Goal: Task Accomplishment & Management: Manage account settings

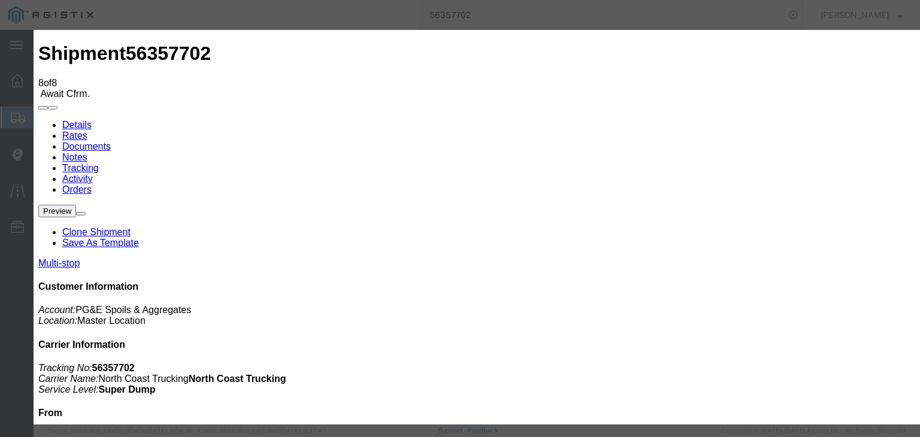
type input "[DATE]"
type input "1:00 PM"
type input "08/01/2025"
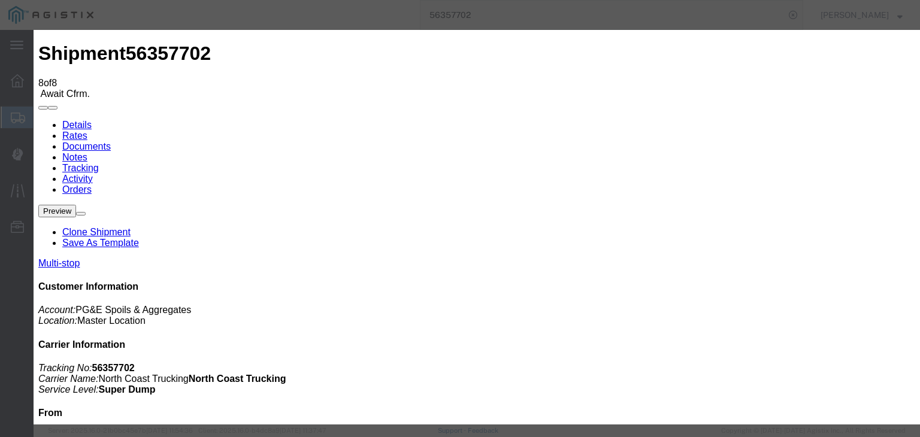
drag, startPoint x: 405, startPoint y: 149, endPoint x: 418, endPoint y: 65, distance: 84.9
type input "12:55 PM"
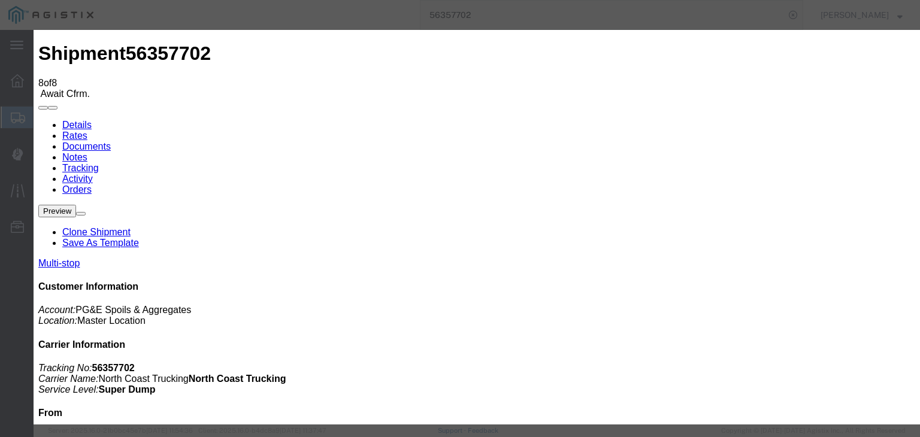
select select "DPTPULOC"
drag, startPoint x: 676, startPoint y: 147, endPoint x: 676, endPoint y: 157, distance: 10.2
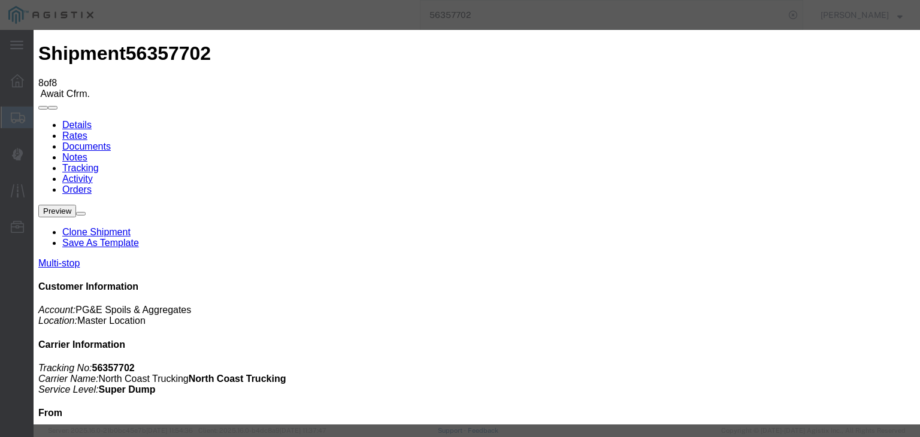
select select "{"pickupDeliveryInfoId": "121998512","pickupOrDelivery": "P","stopNum": "1","lo…"
select select "CA"
type input "Clovis"
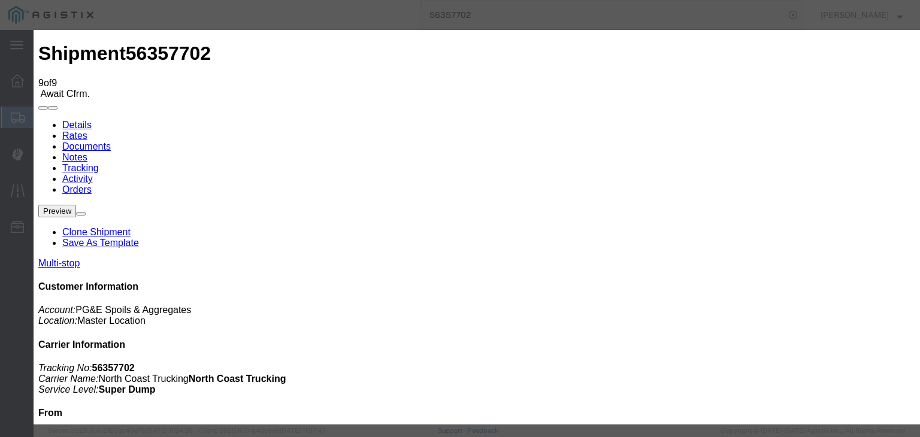
type input "08/14/2025"
type input "1:00 PM"
type input "08/01/2025"
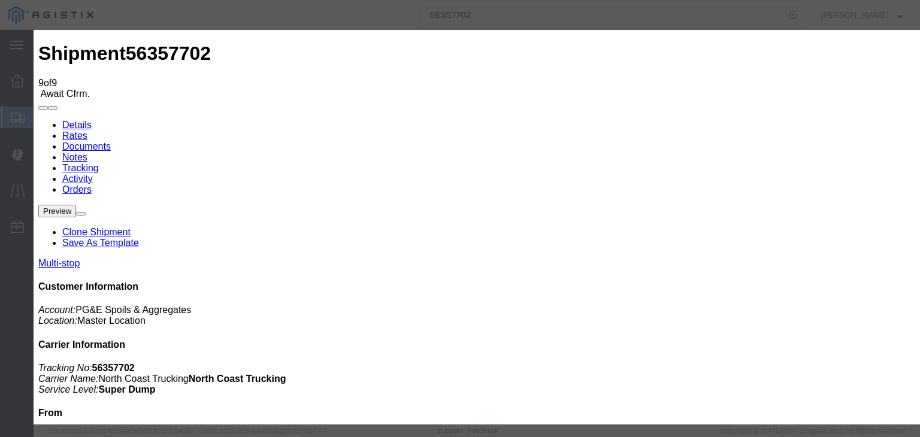
type input "1:31 PM"
select select "ARVDLVLOC"
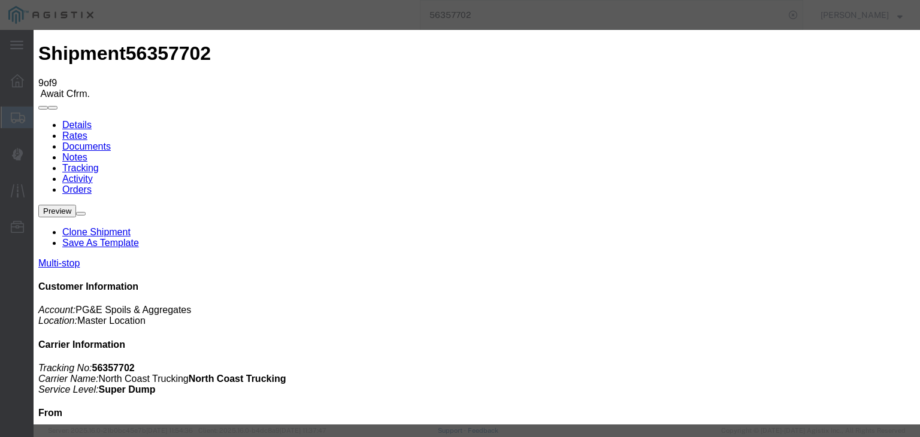
drag, startPoint x: 624, startPoint y: 147, endPoint x: 622, endPoint y: 154, distance: 6.8
select select "{"pickupDeliveryInfoId": "121998513","pickupOrDelivery": "D","stopNum": "2","lo…"
select select "CA"
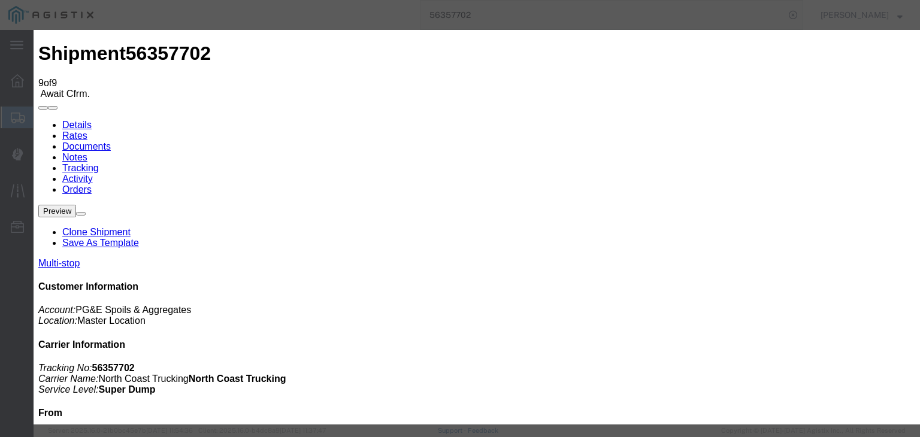
type input "Clovis"
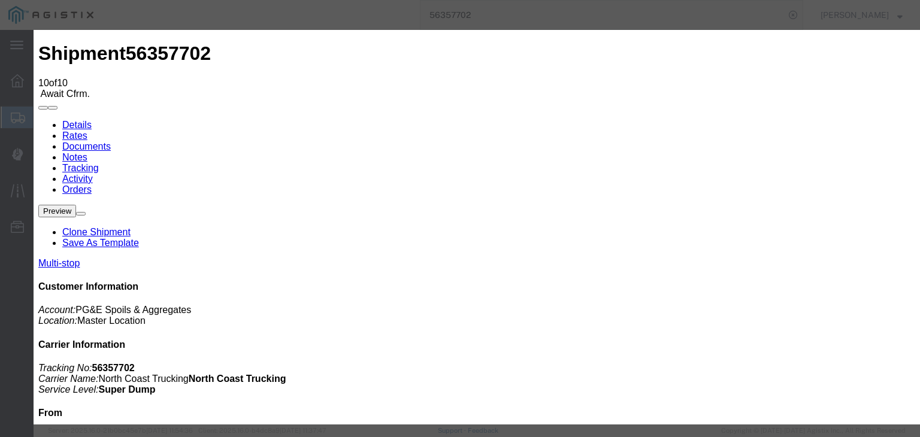
type input "08/14/2025"
type input "1:00 PM"
drag, startPoint x: 337, startPoint y: 206, endPoint x: 376, endPoint y: 179, distance: 48.2
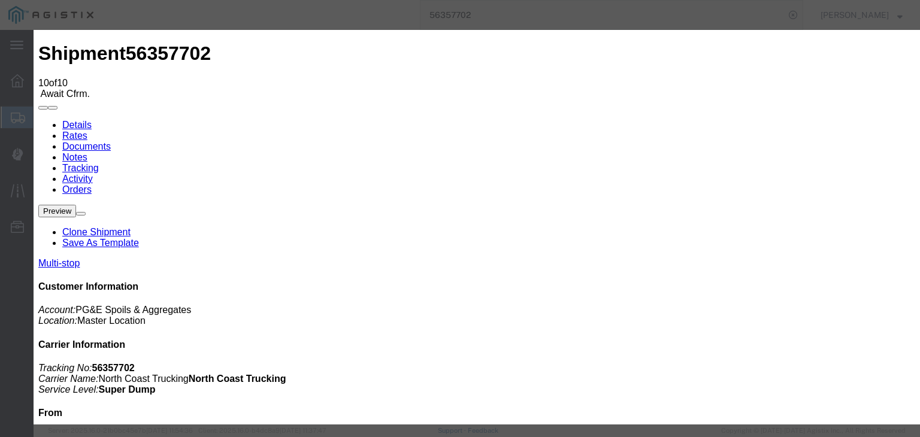
type input "08/01/2025"
type input "1:35 PM"
select select "DPTDLVLOC"
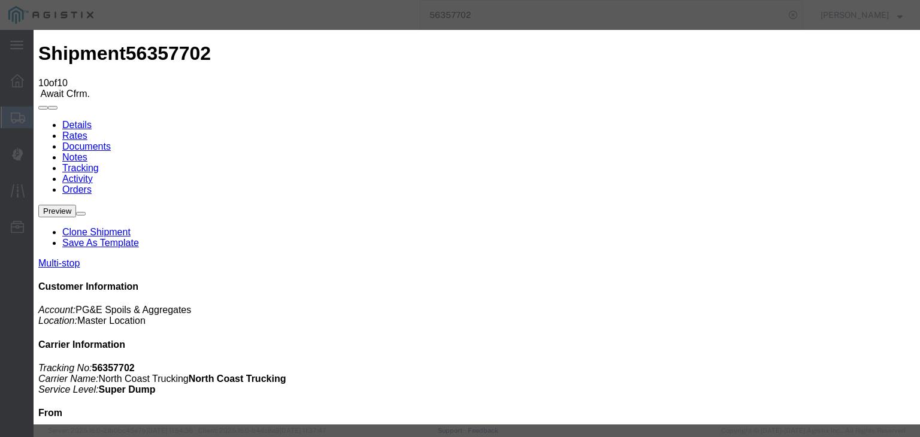
drag, startPoint x: 628, startPoint y: 150, endPoint x: 630, endPoint y: 156, distance: 6.3
select select "{"pickupDeliveryInfoId": "121998513","pickupOrDelivery": "D","stopNum": "2","lo…"
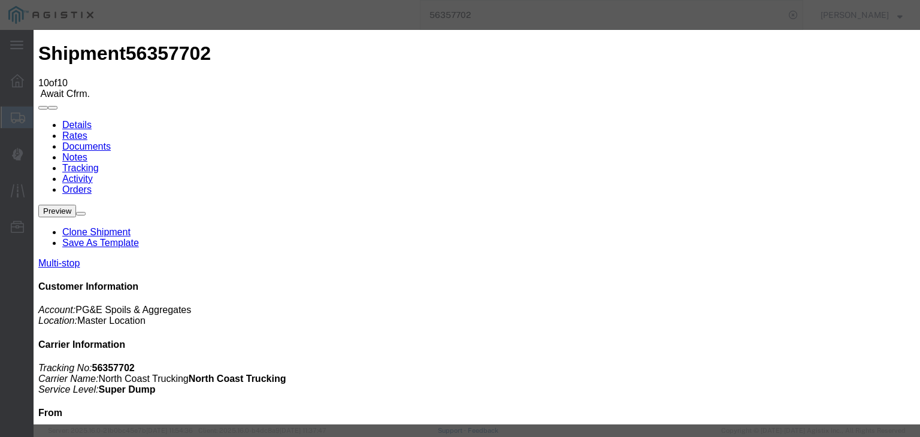
select select "CA"
type input "Clovis"
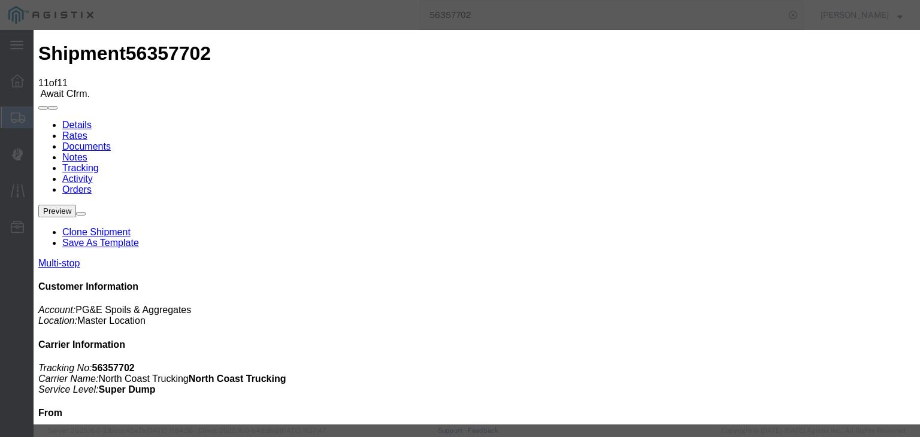
type input "08/14/2025"
type input "1:00 PM"
drag, startPoint x: 279, startPoint y: 154, endPoint x: 324, endPoint y: 190, distance: 57.5
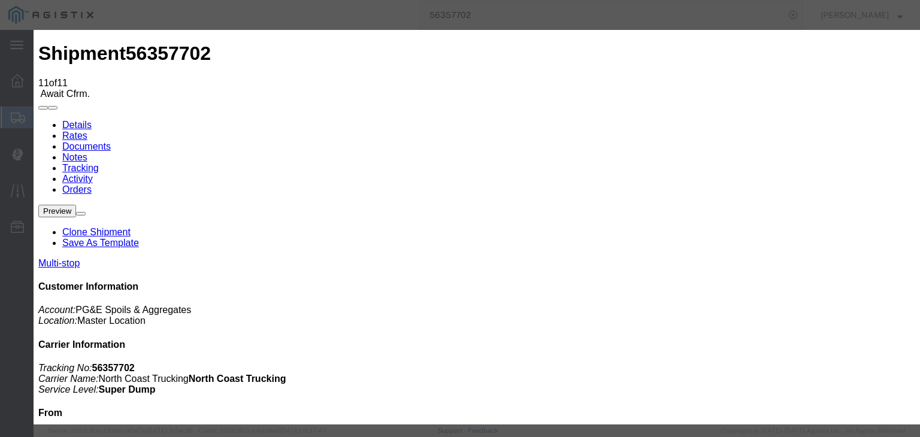
type input "08/01/2025"
type input "2:05 PM"
select select "ARVPULOC"
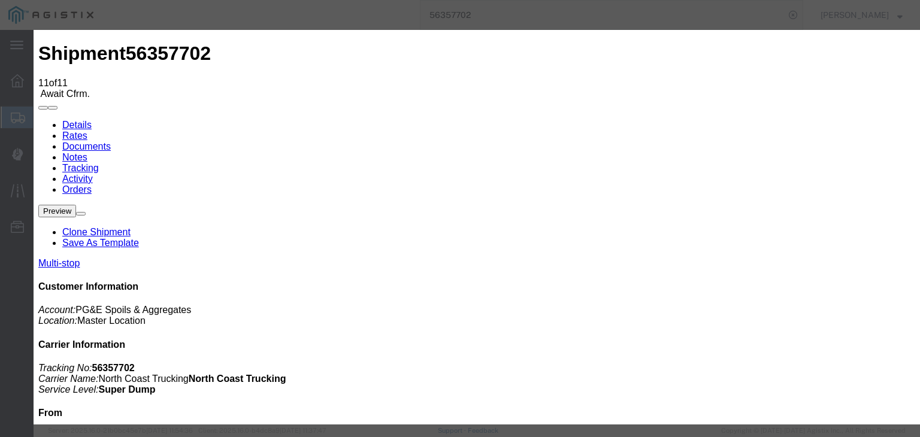
select select "{"pickupDeliveryInfoId": "121998512","pickupOrDelivery": "P","stopNum": "1","lo…"
select select "CA"
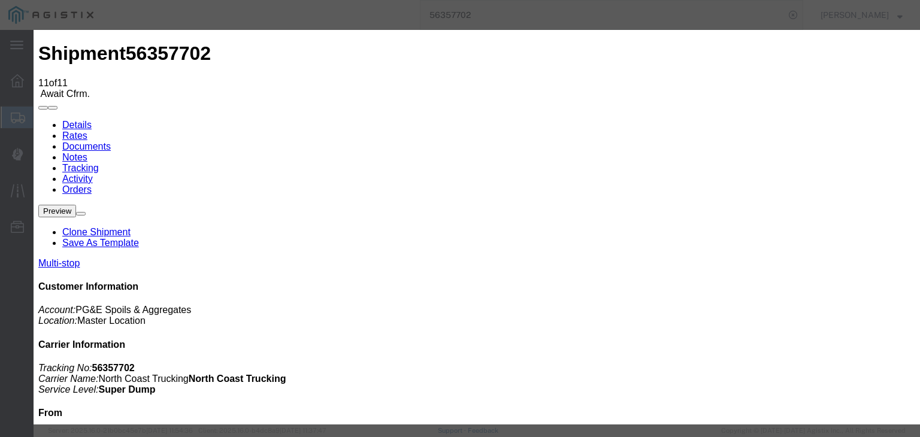
type input "Clovis"
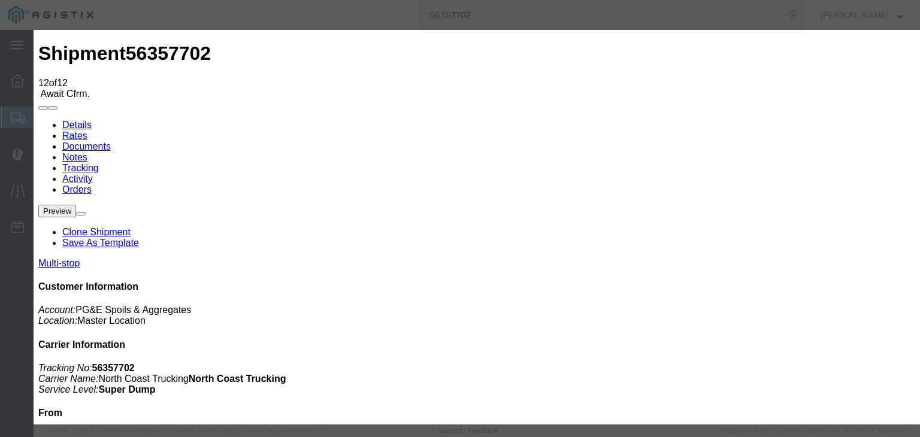
type input "08/14/2025"
type input "1:00 PM"
type input "08/01/2025"
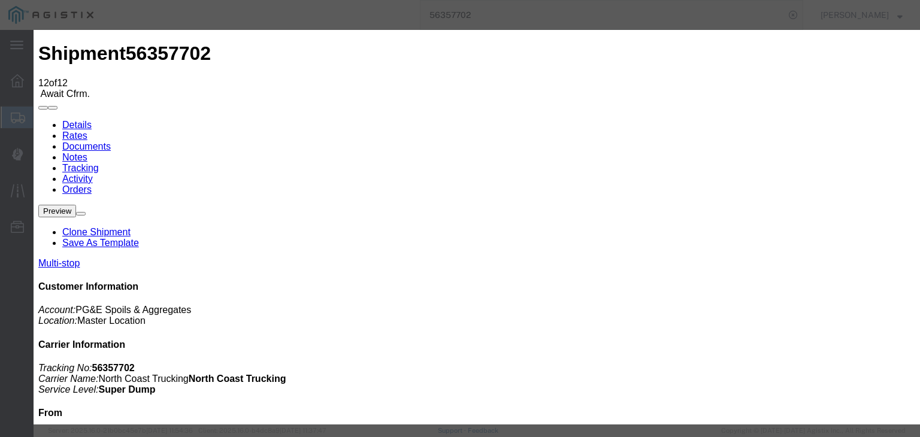
type input "3:21 PM"
select select "DPTPULOC"
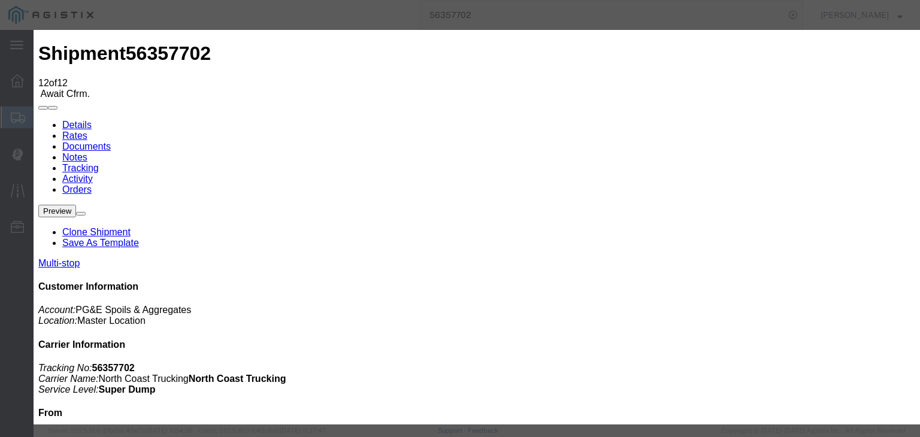
select select "{"pickupDeliveryInfoId": "121998512","pickupOrDelivery": "P","stopNum": "1","lo…"
select select "CA"
type input "Clovis"
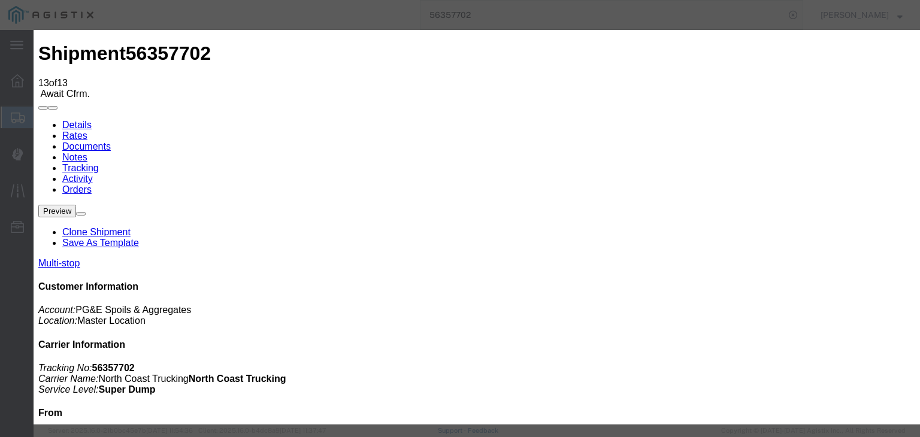
type input "08/14/2025"
type input "1:00 PM"
drag, startPoint x: 334, startPoint y: 207, endPoint x: 373, endPoint y: 186, distance: 44.7
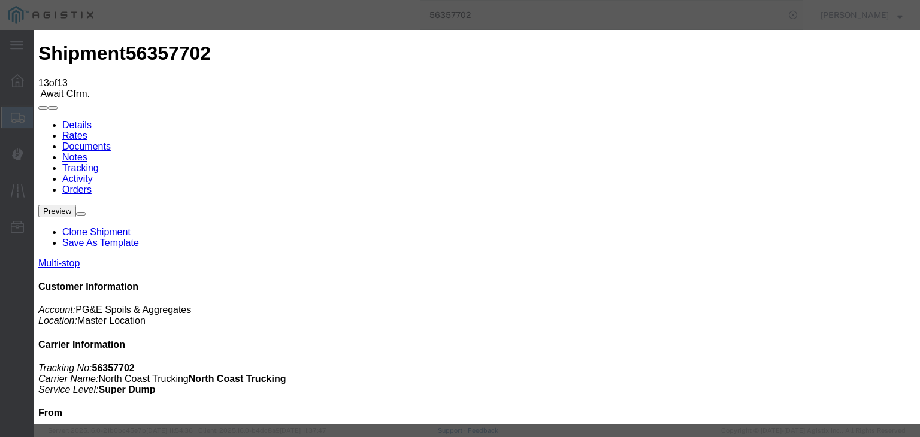
type input "08/01/2025"
type input "3:54 PM"
select select "ARVDLVLOC"
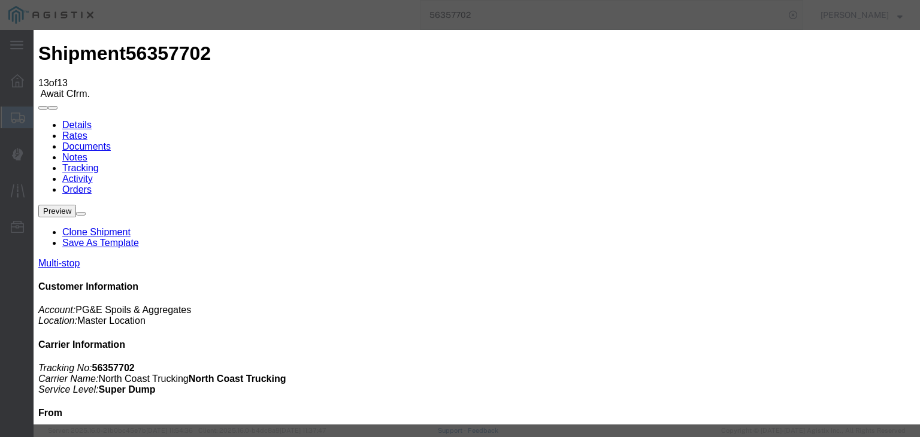
drag, startPoint x: 619, startPoint y: 147, endPoint x: 623, endPoint y: 157, distance: 10.8
select select "{"pickupDeliveryInfoId": "121998513","pickupOrDelivery": "D","stopNum": "2","lo…"
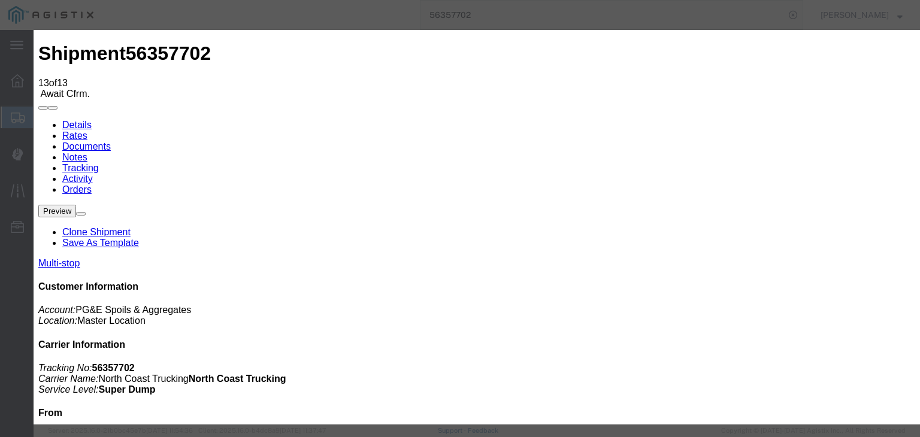
select select "CA"
type input "Clovis"
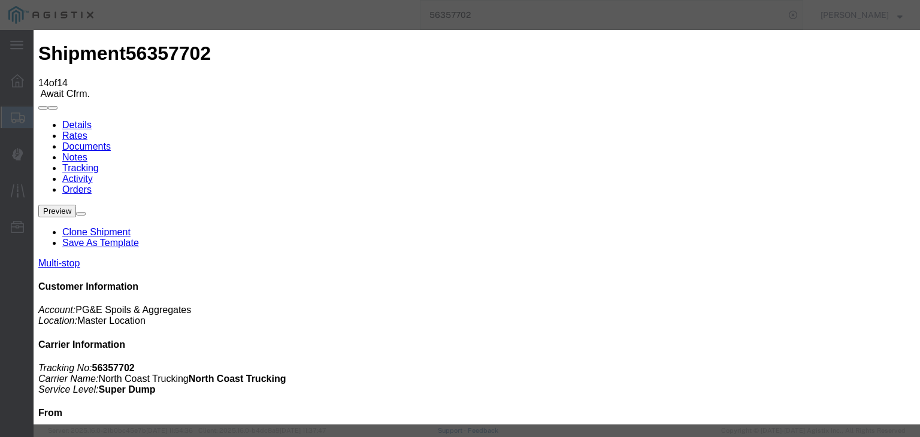
type input "08/14/2025"
type input "1:00 PM"
type input "08/01/2025"
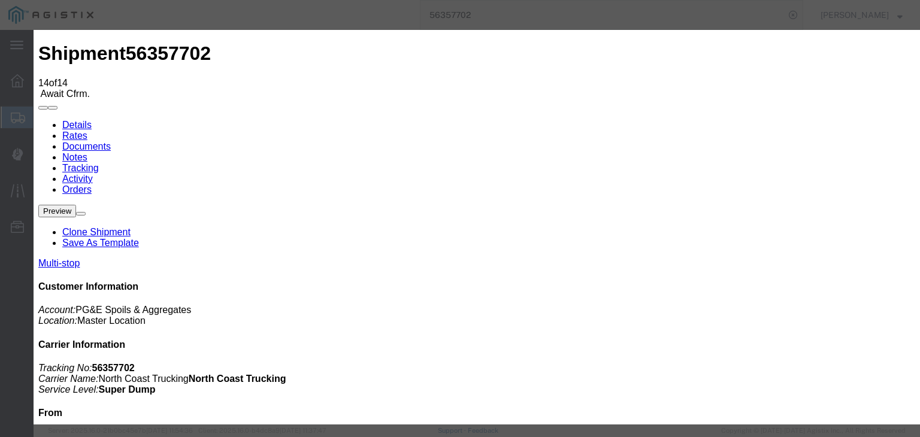
type input "4:00 PM"
select select "DPTDLVLOC"
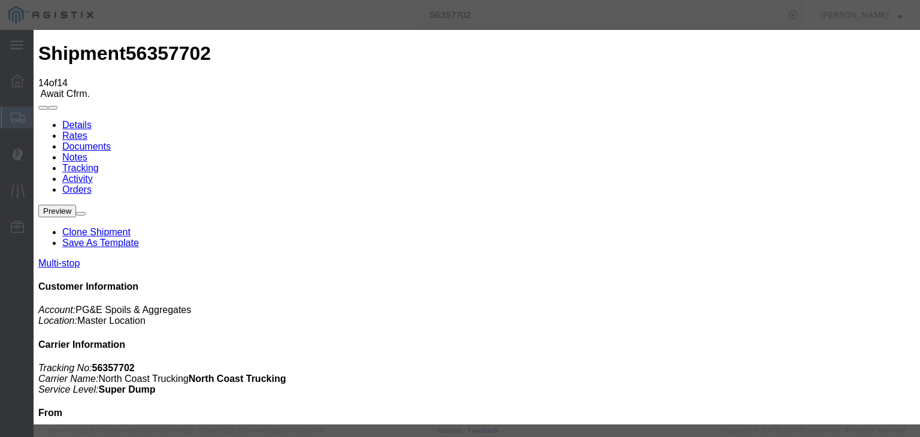
select select "{"pickupDeliveryInfoId": "121998513","pickupOrDelivery": "D","stopNum": "2","lo…"
select select "CA"
type input "Clovis"
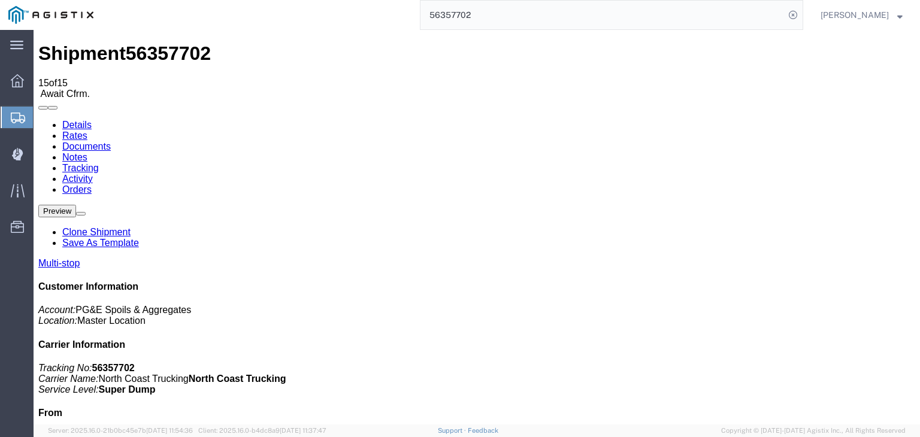
click at [111, 141] on link "Documents" at bounding box center [86, 146] width 49 height 10
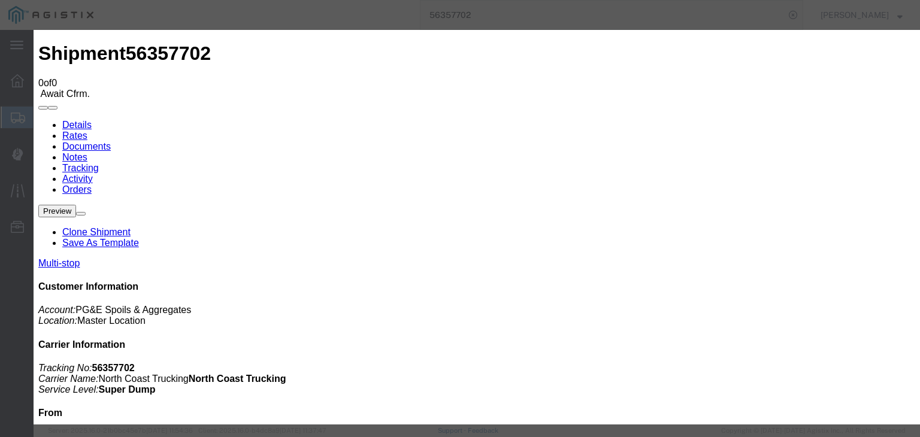
type input "C:\fakepath\08.01.25 PGE 00175-56357702 TC.pdf"
drag, startPoint x: 426, startPoint y: 128, endPoint x: 421, endPoint y: 117, distance: 12.1
type input "Freight Bill"
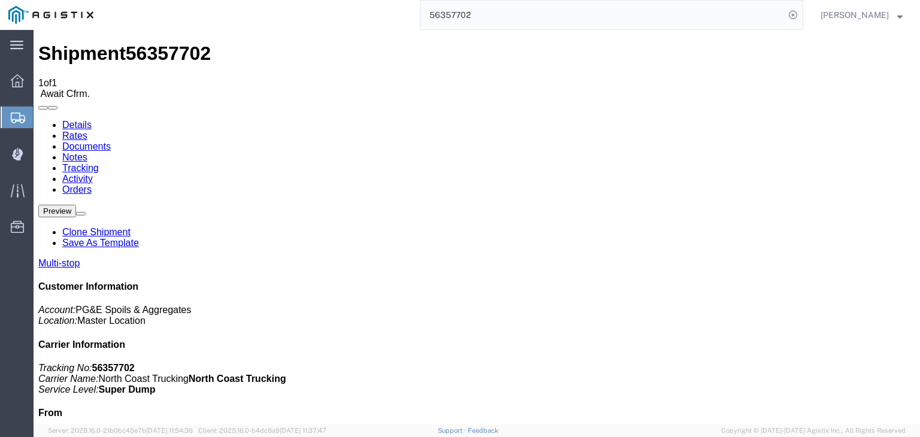
click at [99, 163] on link "Tracking" at bounding box center [80, 168] width 37 height 10
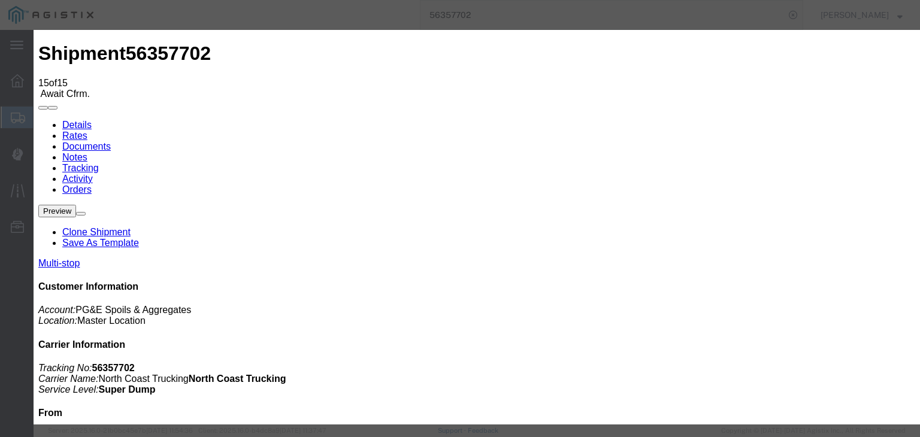
type input "08/14/2025"
type input "1:00 PM"
type input "08/01/2025"
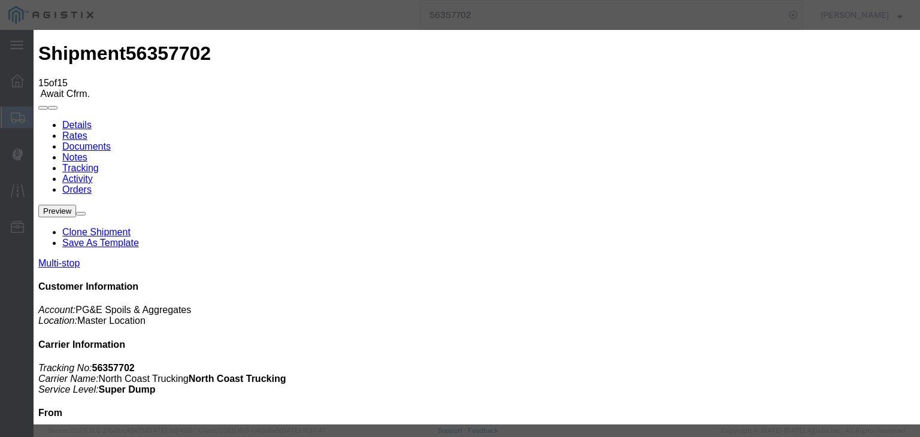
type input "4:30 PM"
select select "DELIVRED"
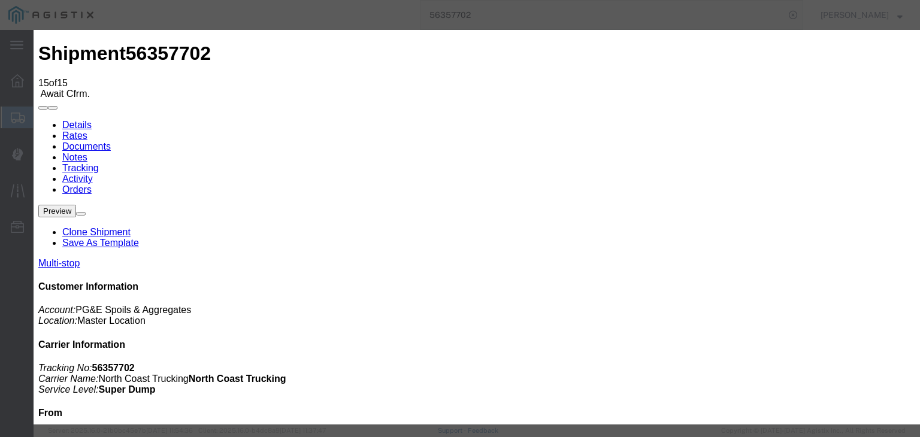
drag, startPoint x: 618, startPoint y: 149, endPoint x: 624, endPoint y: 159, distance: 11.3
select select "{"pickupDeliveryInfoId": "121998512","pickupOrDelivery": "P","stopNum": "1","lo…"
select select "CA"
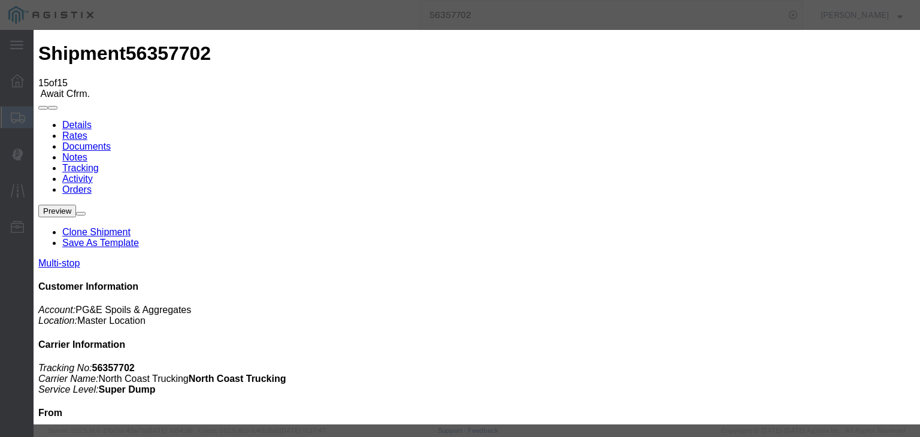
type input "Clovis"
paste textarea "Point of origin: time ends at original starting point empty."
type textarea "Point of origin: time ends at original starting point empty."
drag, startPoint x: 737, startPoint y: 361, endPoint x: 724, endPoint y: 362, distance: 13.2
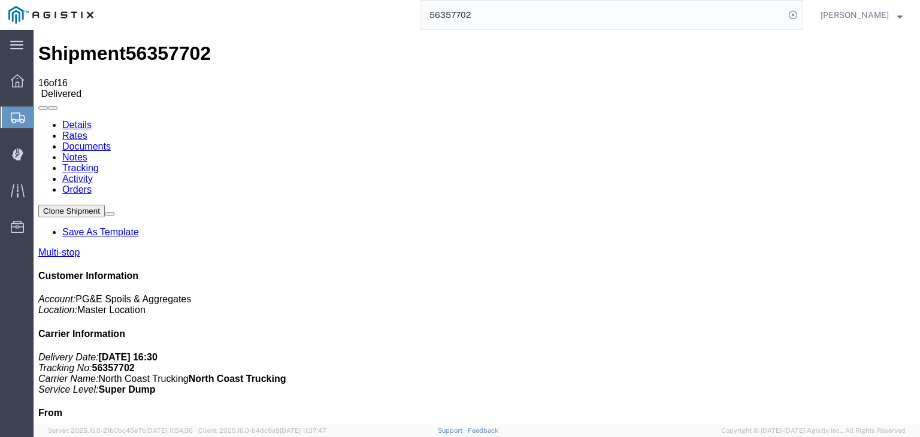
click at [87, 152] on link "Notes" at bounding box center [74, 157] width 25 height 10
click at [495, 13] on input "56357702" at bounding box center [603, 15] width 364 height 29
type input "56375381"
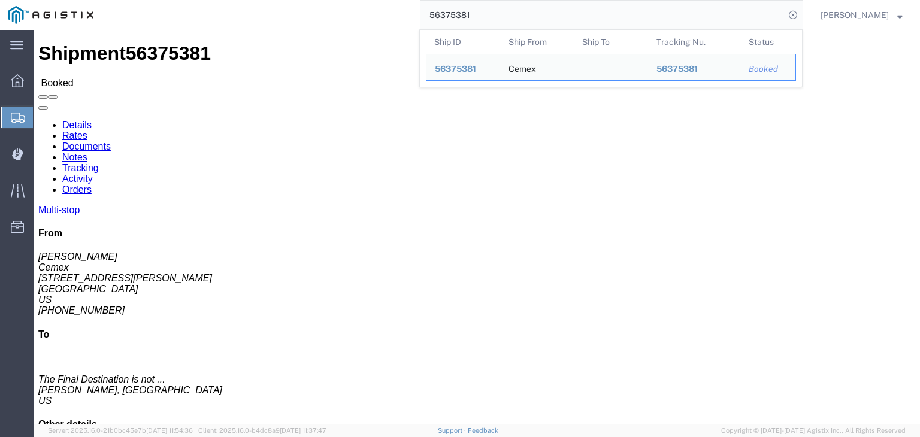
click link "Documents"
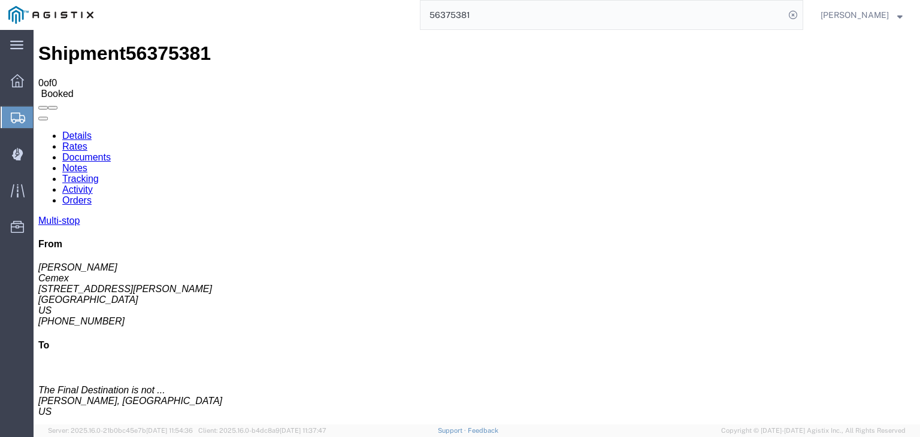
click at [99, 174] on link "Tracking" at bounding box center [80, 179] width 37 height 10
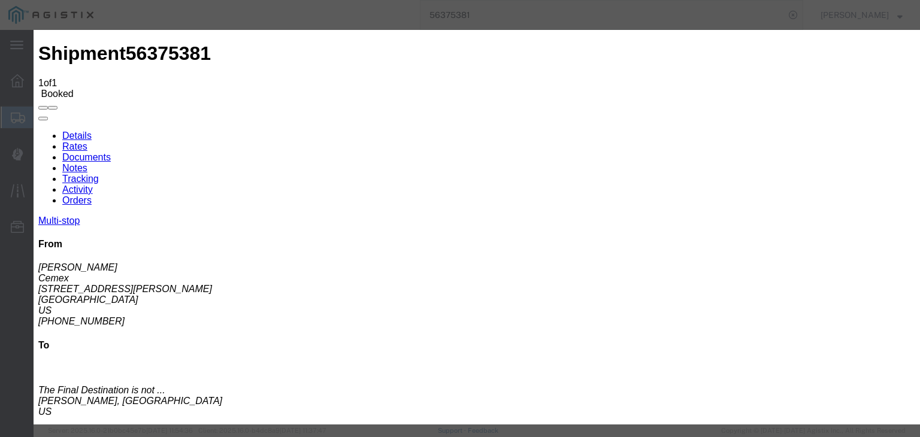
type input "08/14/2025"
type input "1:00 PM"
type input "08/04/2025"
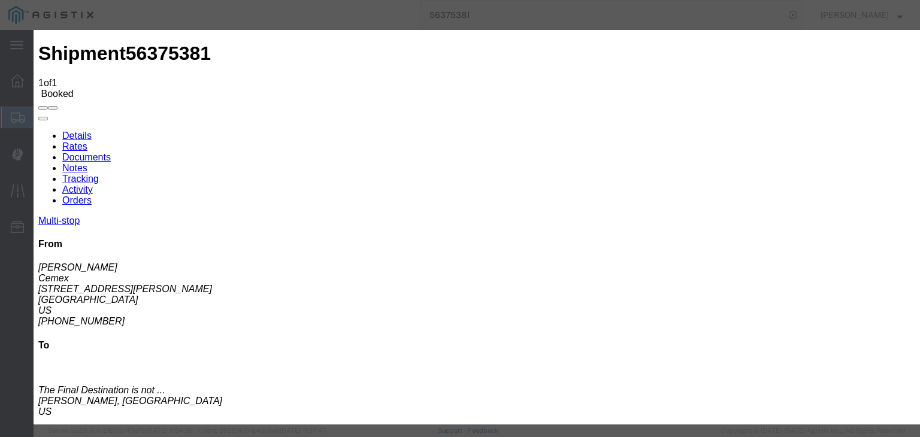
type input "6:30 AM"
select select "ARVPULOC"
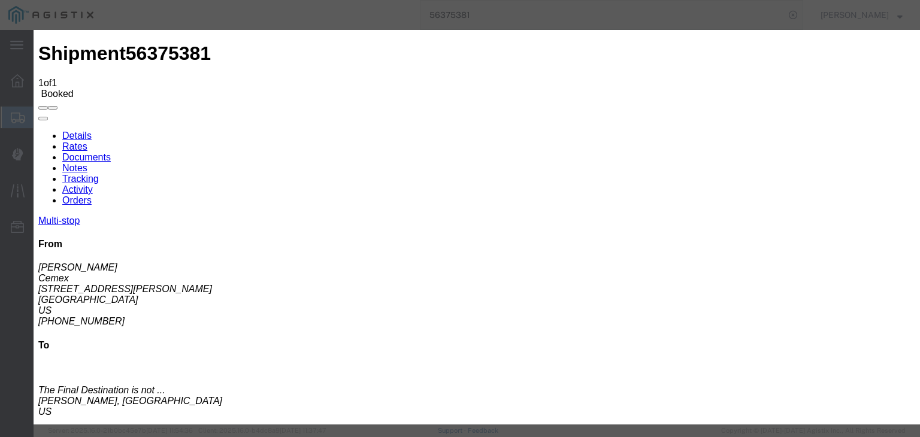
select select "{"pickupDeliveryInfoId": "122034380","pickupOrDelivery": "P","stopNum": "1","lo…"
select select "CA"
type input "Fresno"
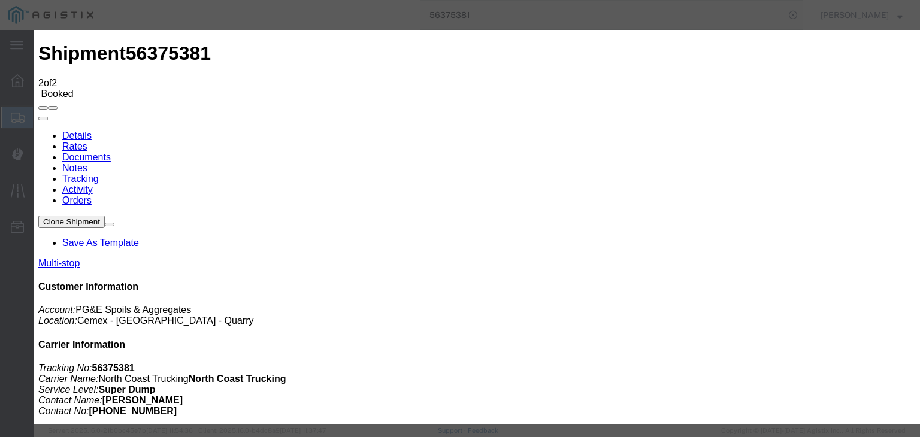
type input "08/14/2025"
type input "1:00 PM"
type input "08/04/2025"
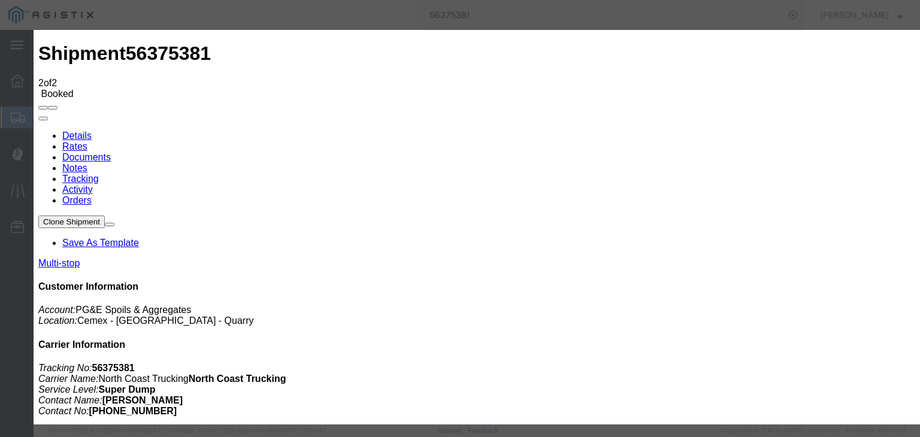
type input "6:55 AM"
drag, startPoint x: 278, startPoint y: 168, endPoint x: 285, endPoint y: 180, distance: 14.5
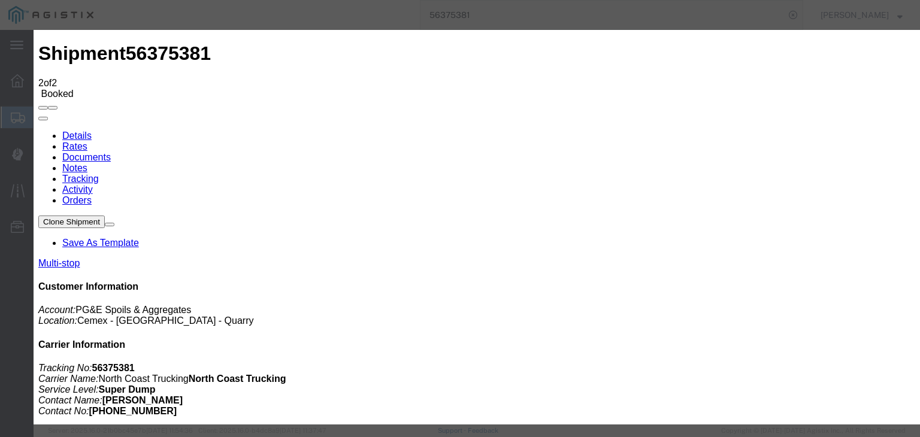
select select "DPTPULOC"
drag, startPoint x: 643, startPoint y: 149, endPoint x: 648, endPoint y: 158, distance: 10.0
select select "{"pickupDeliveryInfoId": "122034380","pickupOrDelivery": "P","stopNum": "1","lo…"
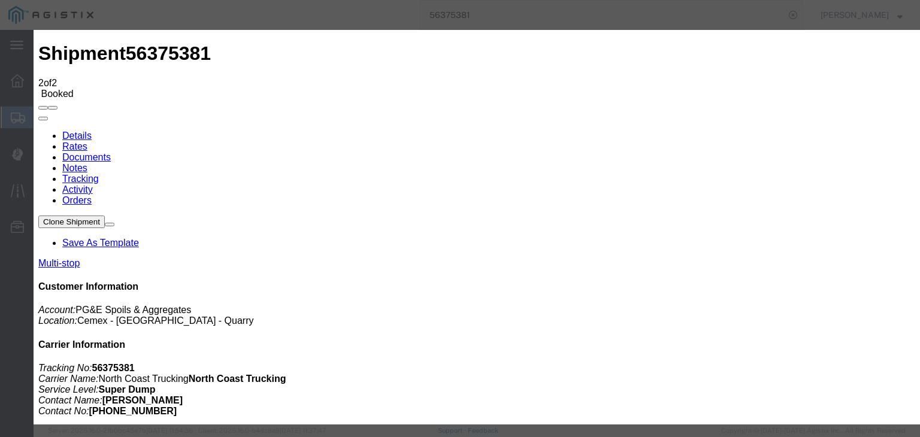
select select "CA"
type input "Fresno"
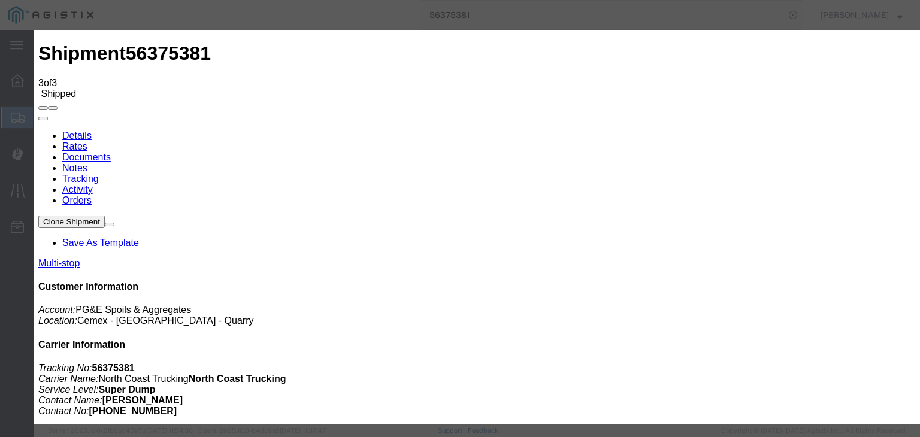
type input "08/14/2025"
type input "1:00 PM"
type input "08/01/2025"
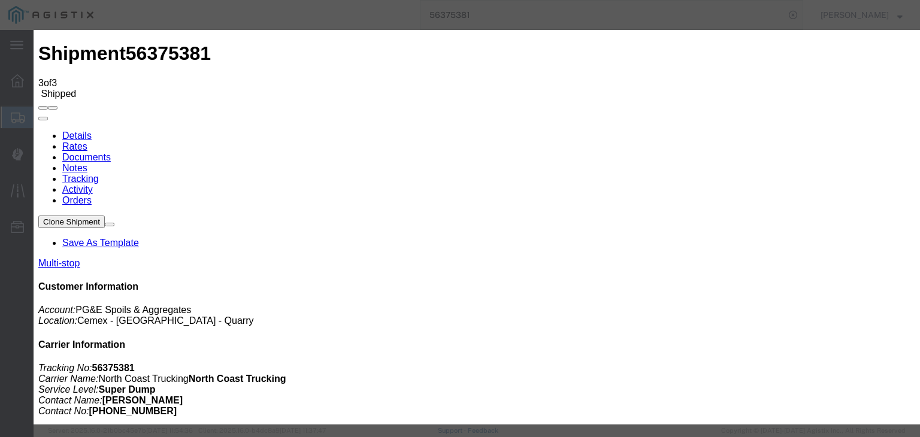
type input "7:30 AM"
select select "ARVDLVLOC"
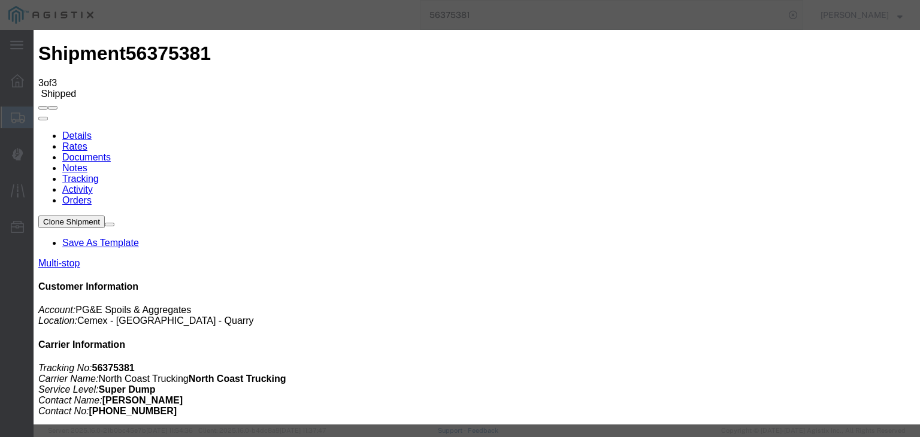
select select "{"pickupDeliveryInfoId": "122034383","pickupOrDelivery": "D","stopNum": "2","lo…"
select select "CA"
type input "Sangar"
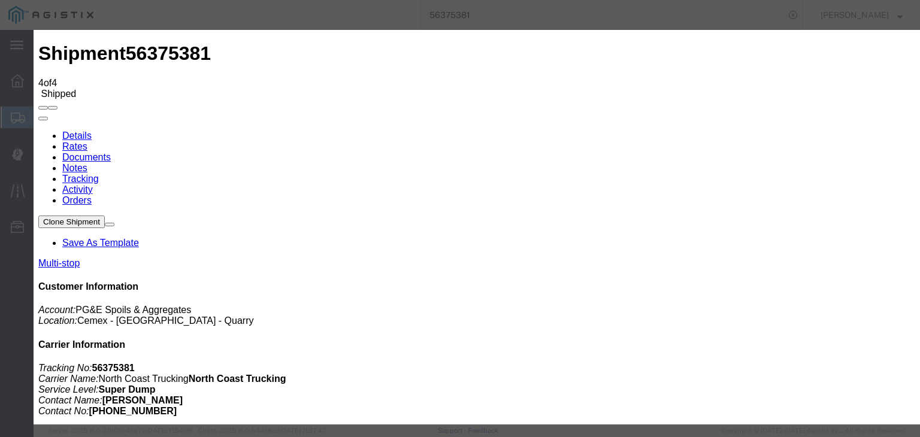
type input "08/14/2025"
type input "1:00 PM"
type input "08/04/2025"
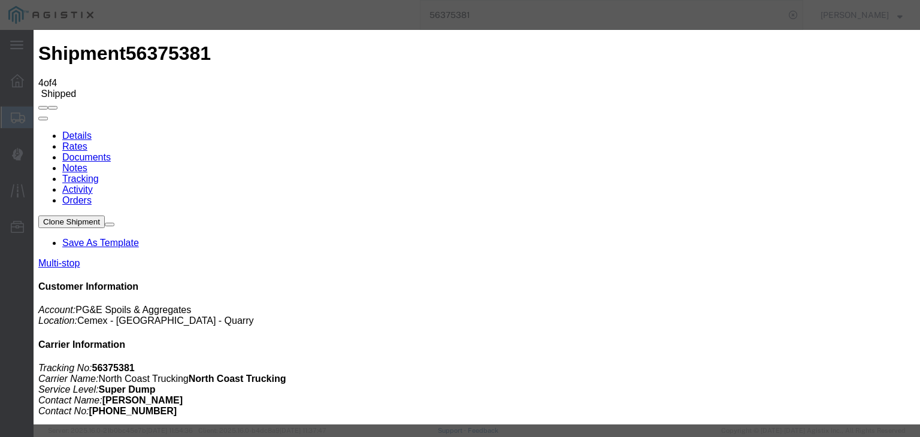
type input "1:45 PM"
select select "DPTDLVLOC"
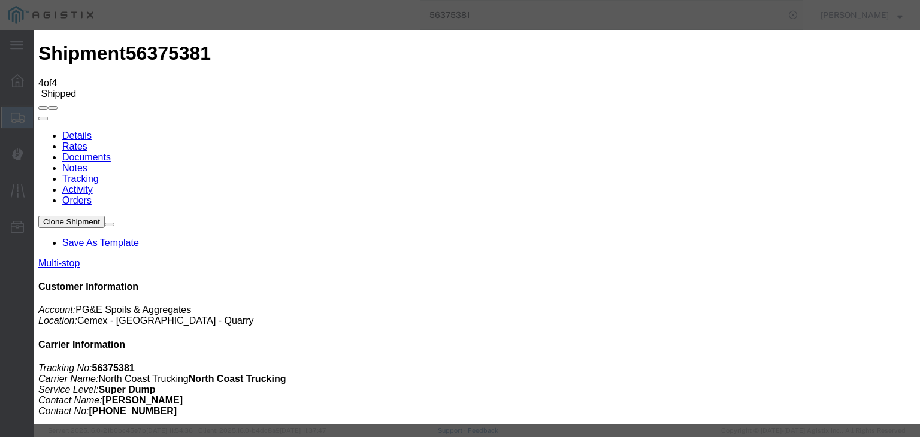
select select "{"pickupDeliveryInfoId": "122034383","pickupOrDelivery": "D","stopNum": "2","lo…"
select select "CA"
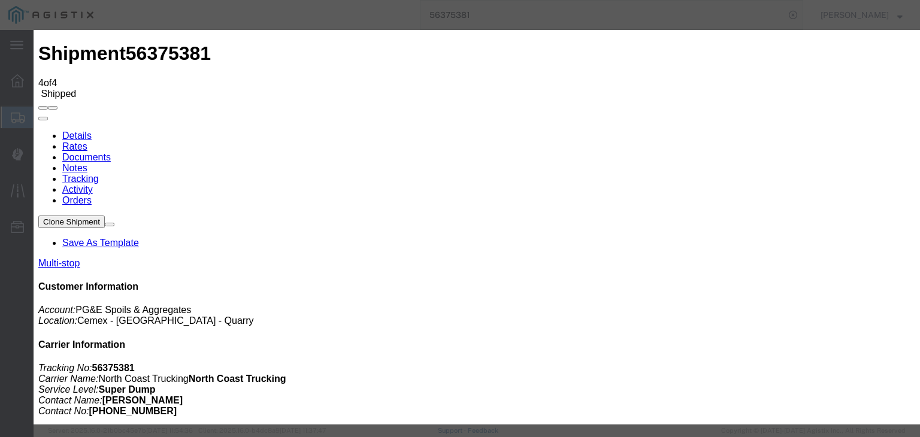
type input "Sangar"
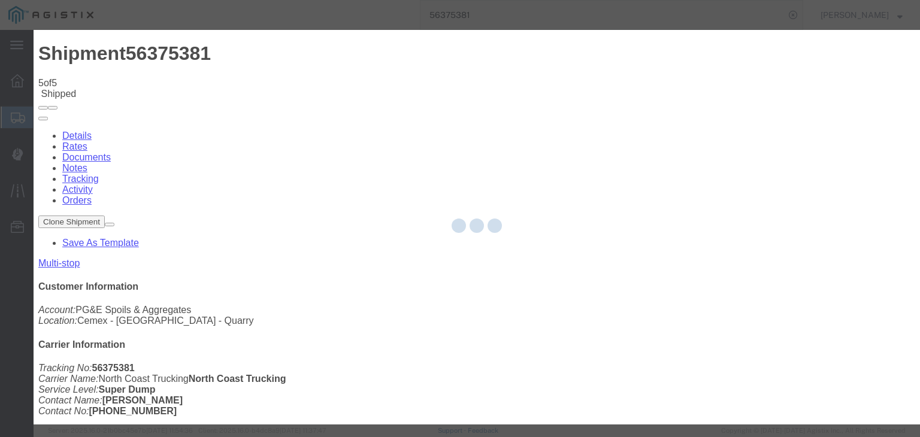
click at [282, 148] on div at bounding box center [477, 227] width 887 height 395
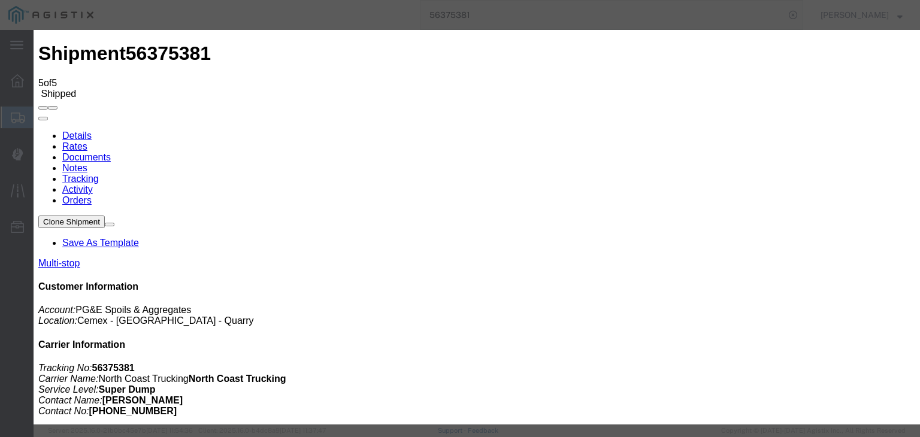
type input "08/04/2025"
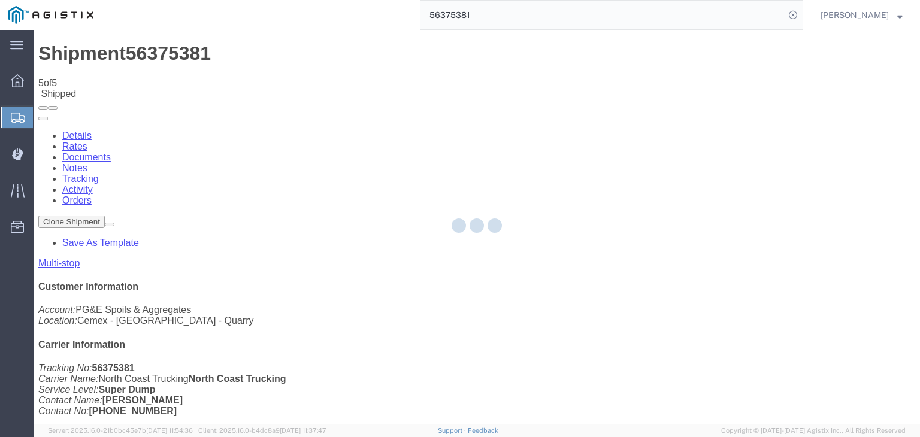
click at [633, 108] on div at bounding box center [477, 227] width 887 height 395
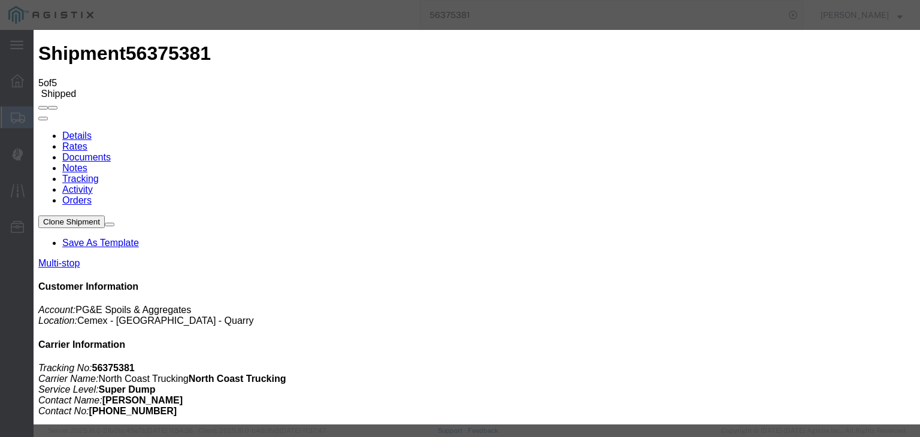
type input "08/14/2025"
type input "1:00 PM"
type input "08/04/2025"
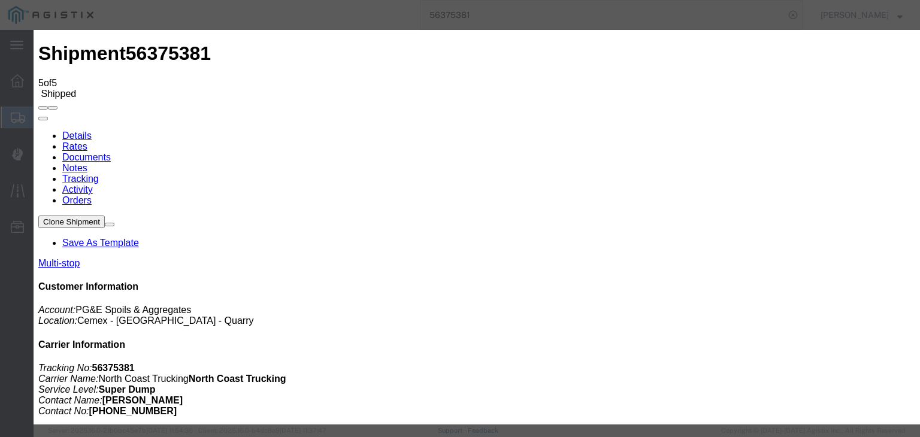
type input "2:15 PM"
select select "ARVPULOC"
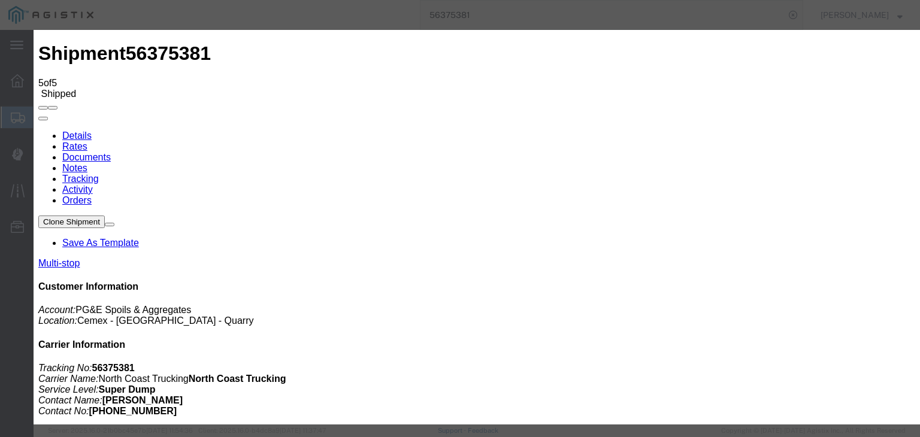
select select "CA"
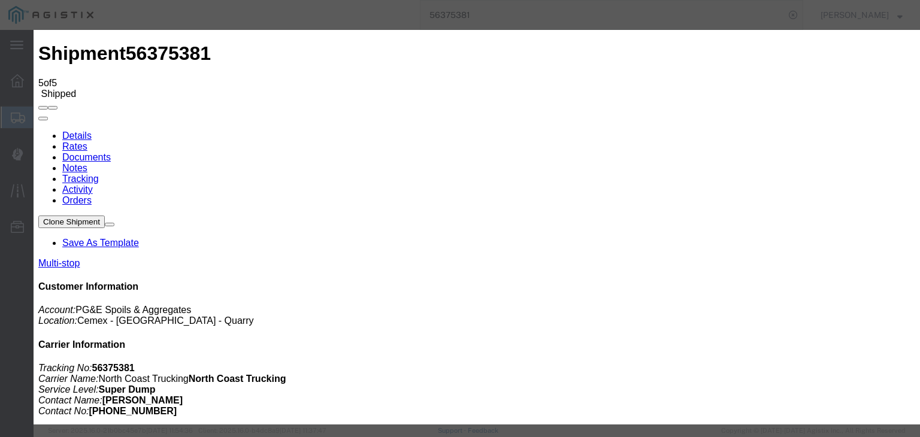
type input "S"
type input "Clovis"
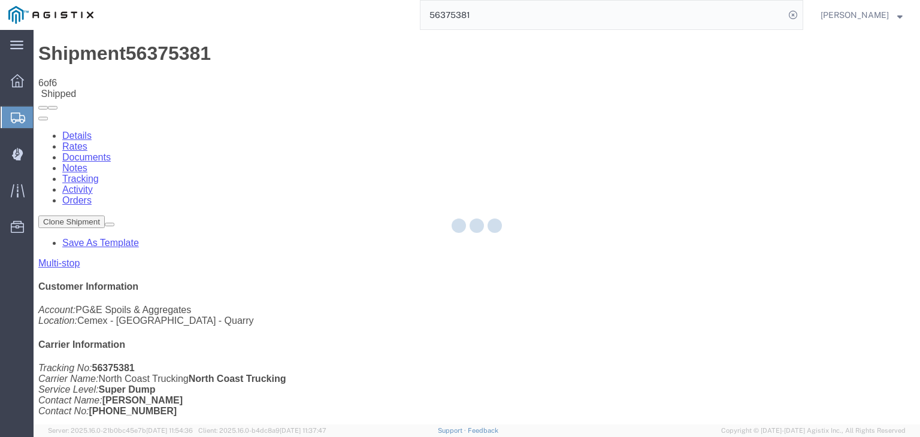
click at [640, 118] on div at bounding box center [477, 227] width 887 height 395
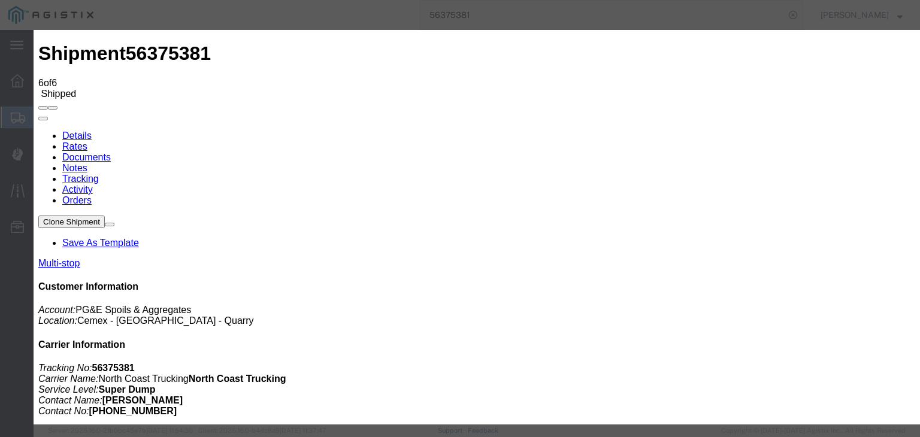
type input "08/14/2025"
type input "1:00 PM"
type input "08/04/2025"
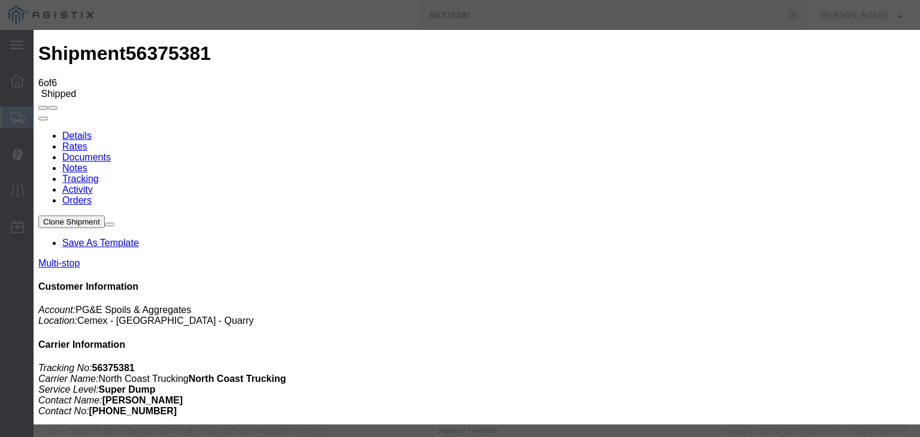
type input "3:00 PM"
select select "BREAKSTART"
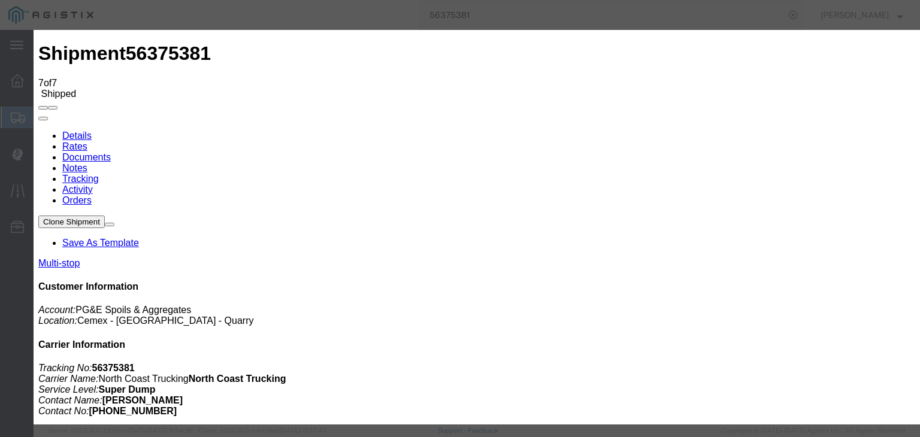
type input "08/14/2025"
type input "1:00 PM"
type input "08/04/2025"
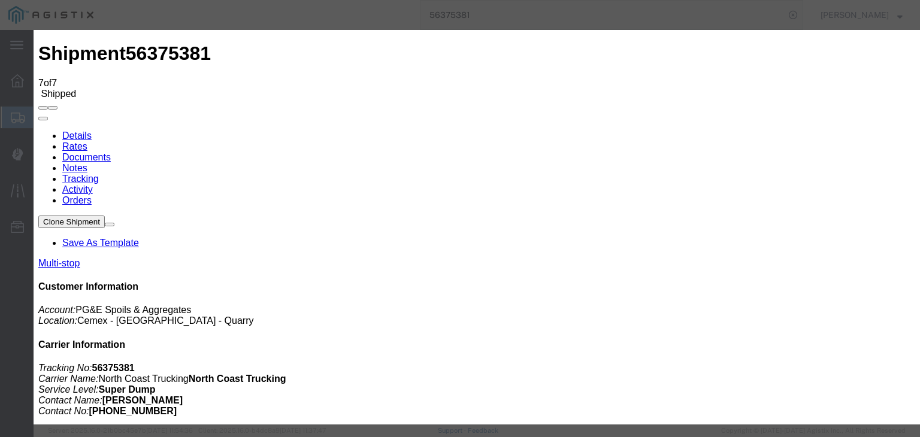
type input "3:30 PM"
select select "BREAKSTOP"
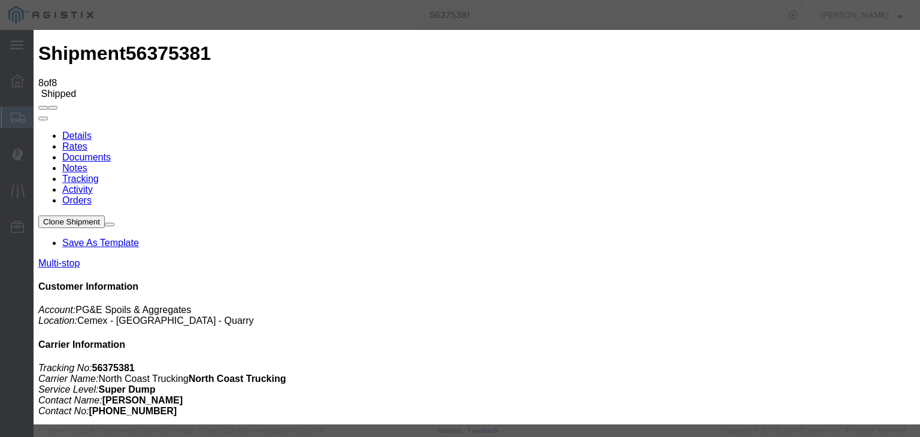
type input "08/14/2025"
type input "1:00 PM"
type input "08/04/2025"
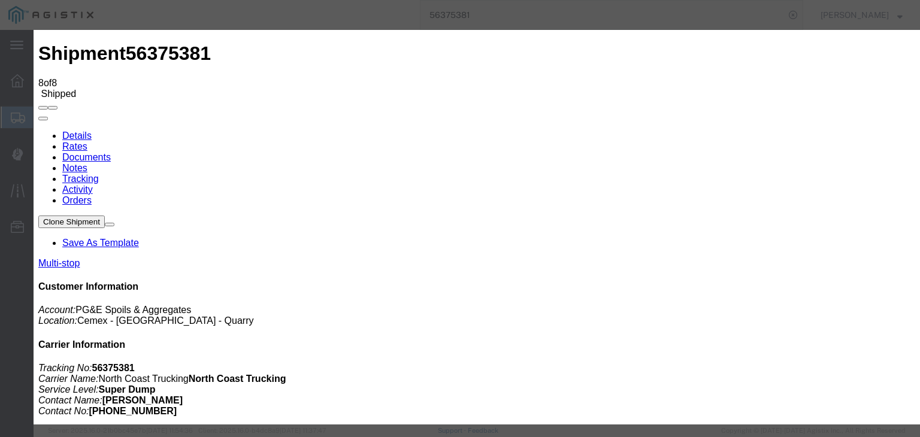
type input "3:30 PM"
select select "DPTPULOC"
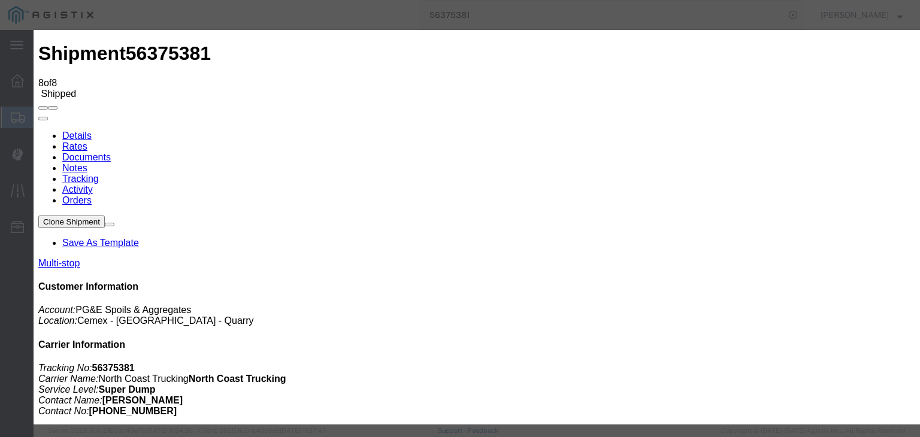
select select "CA"
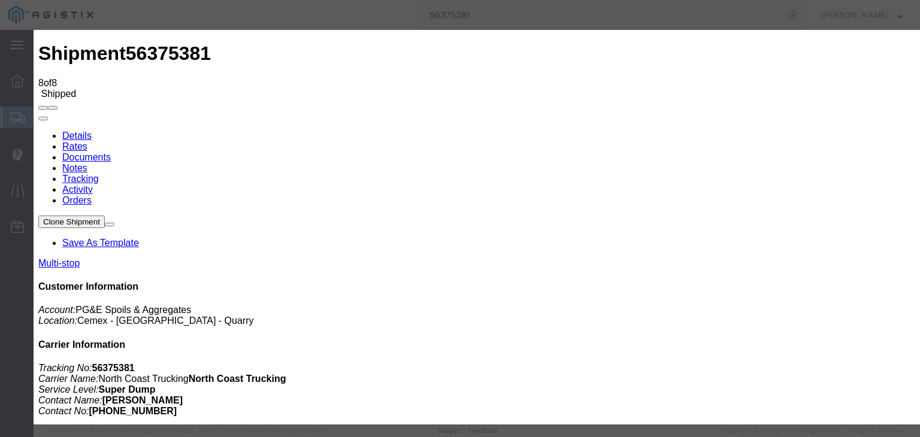
type input "Clovis"
drag, startPoint x: 745, startPoint y: 365, endPoint x: 523, endPoint y: 334, distance: 224.4
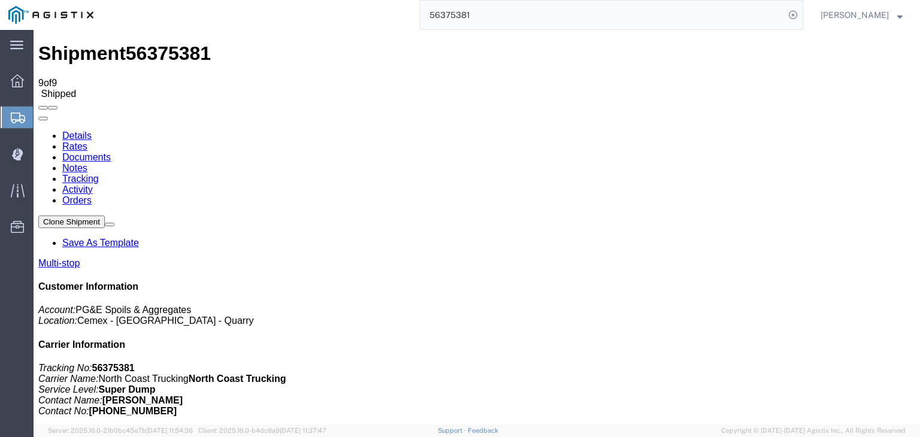
click at [111, 152] on link "Documents" at bounding box center [86, 157] width 49 height 10
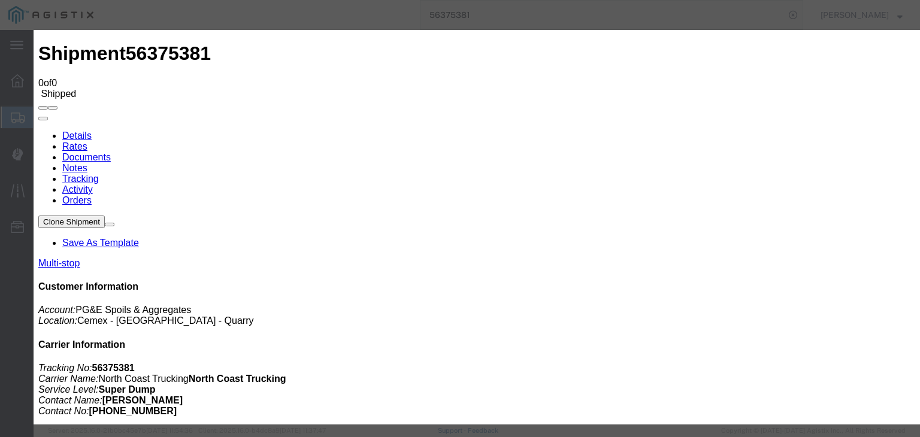
type input "C:\fakepath\08.04.25 PGE 3097561-56375381 Trebol.pdf"
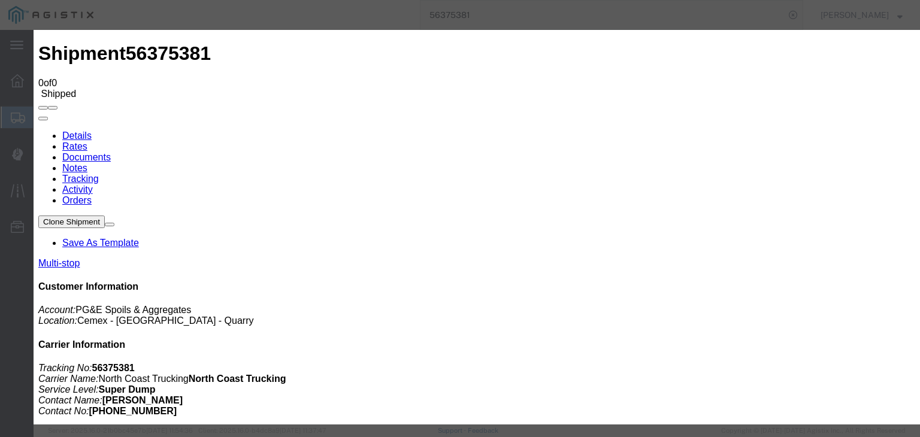
type input "Freight Bill and Weight Ticket"
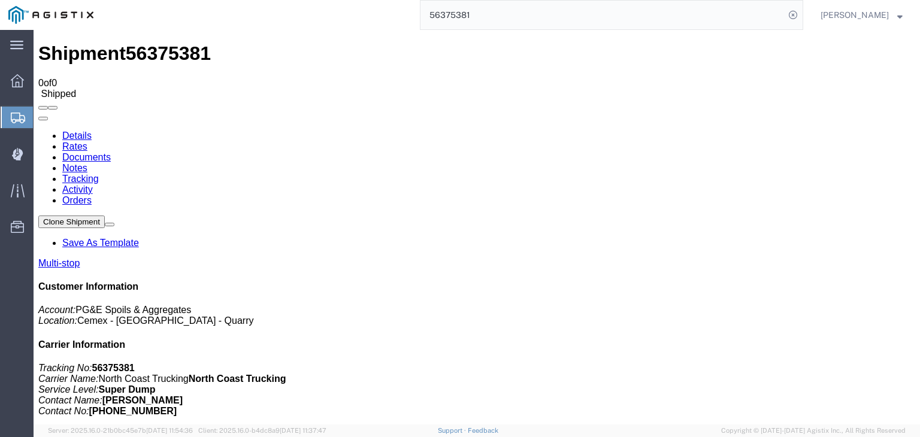
select select
click at [99, 174] on link "Tracking" at bounding box center [80, 179] width 37 height 10
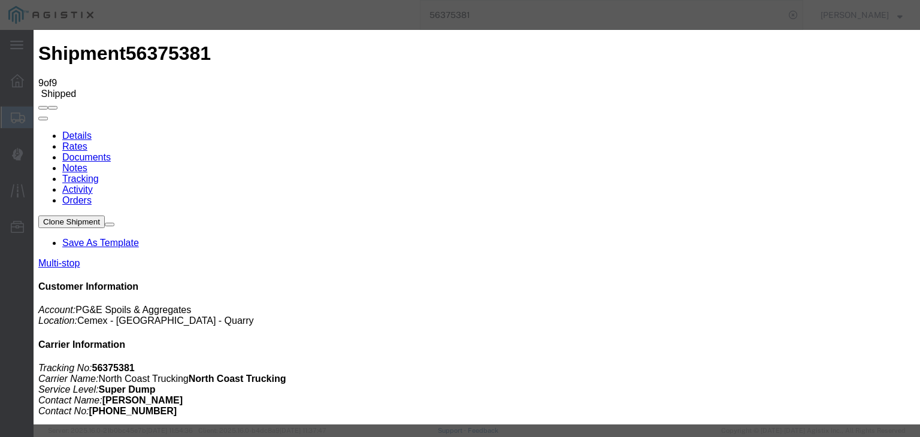
type input "08/14/2025"
type input "2:00 PM"
drag, startPoint x: 292, startPoint y: 161, endPoint x: 286, endPoint y: 150, distance: 12.3
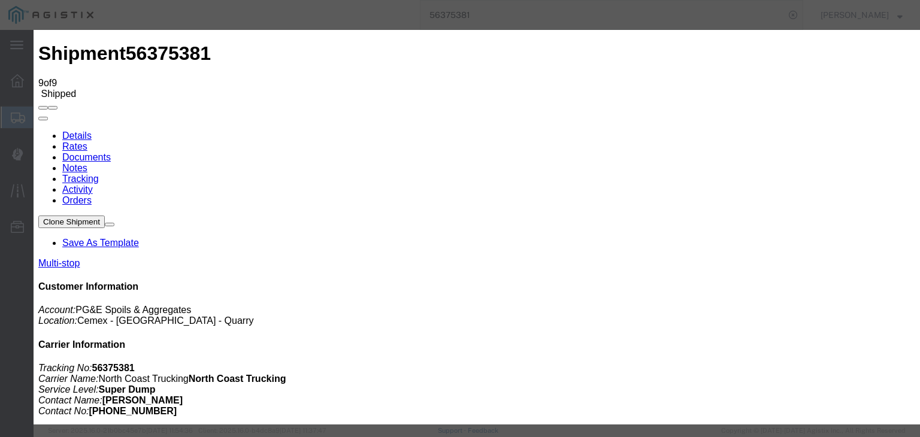
type input "08/04/2025"
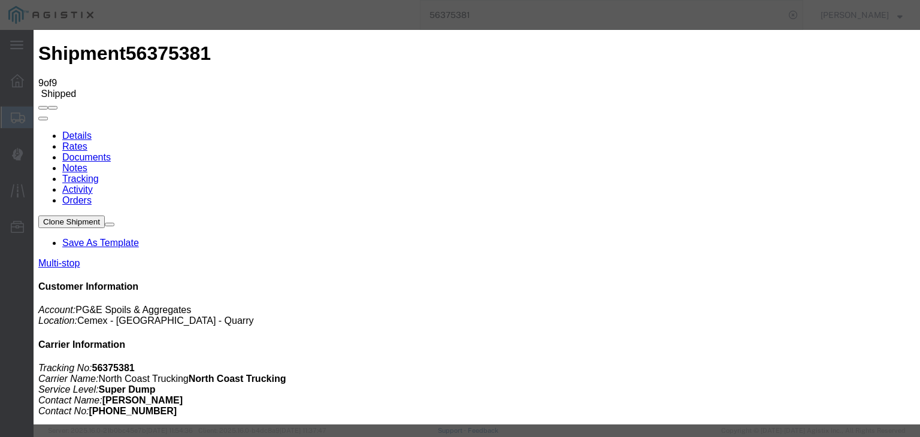
type input "4:00 PM"
select select "DELIVRED"
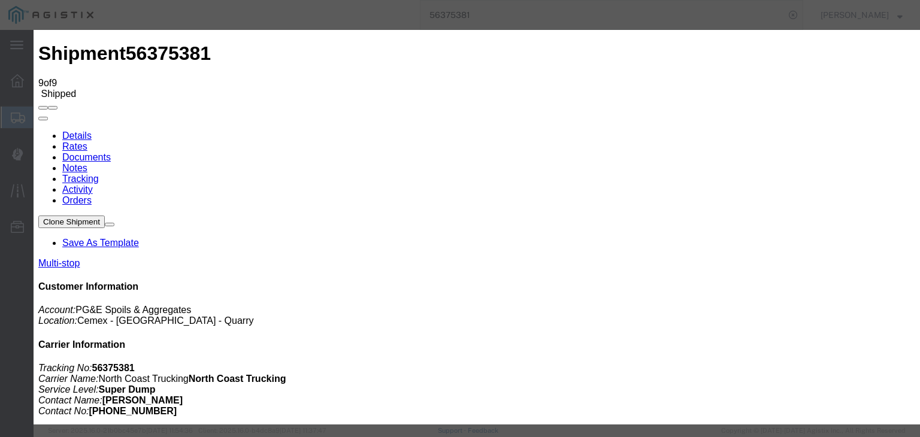
select select "{"pickupDeliveryInfoId": "122034380","pickupOrDelivery": "P","stopNum": "1","lo…"
select select "CA"
type input "Fresno"
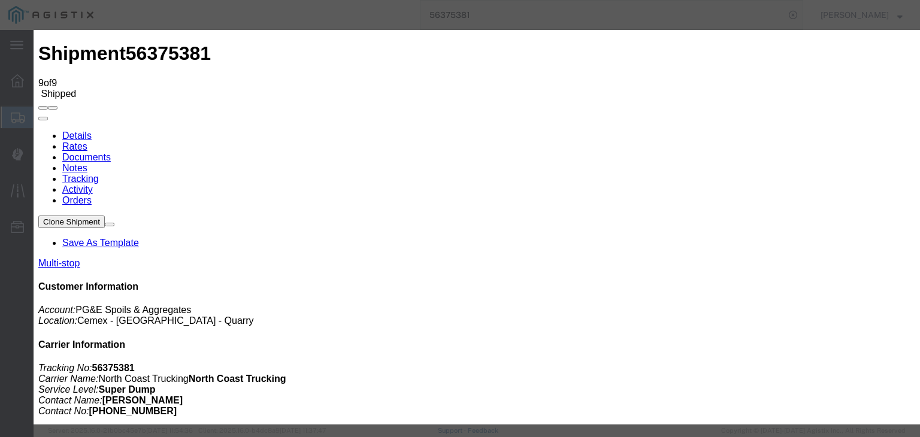
type textarea "v"
paste textarea "Point of origin: time ends at original starting point empty."
type textarea "Point of origin: time ends at original starting point empty."
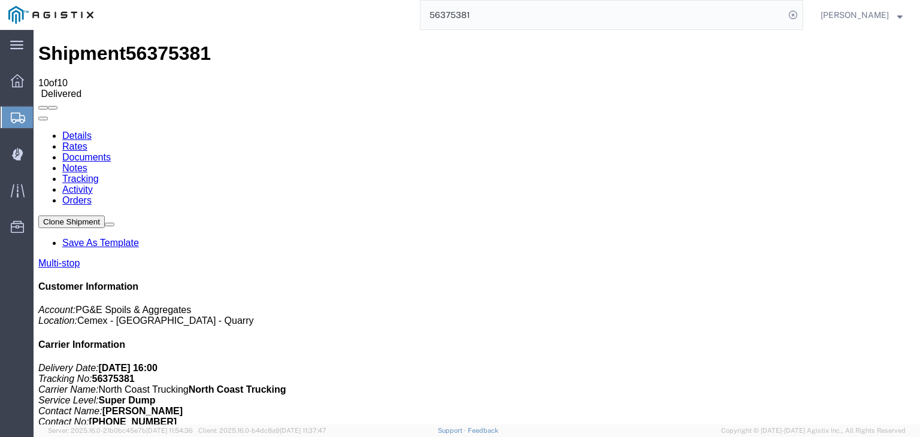
click at [87, 163] on link "Notes" at bounding box center [74, 168] width 25 height 10
click at [500, 12] on input "56375381" at bounding box center [603, 15] width 364 height 29
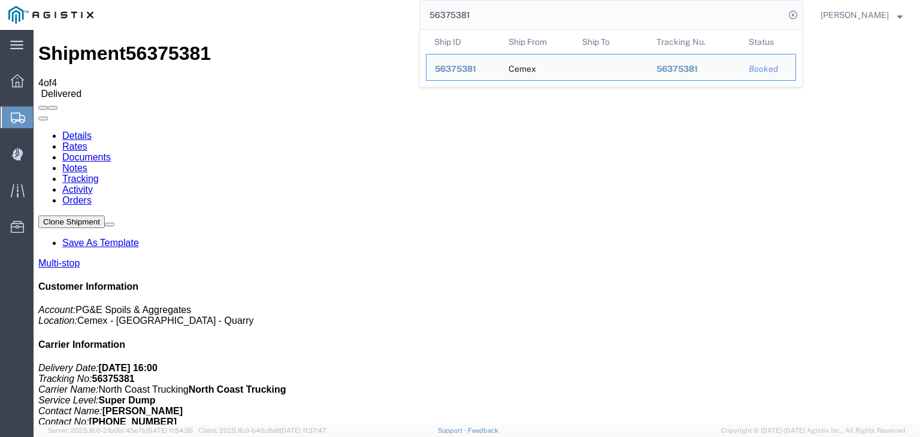
click at [500, 12] on input "56375381" at bounding box center [603, 15] width 364 height 29
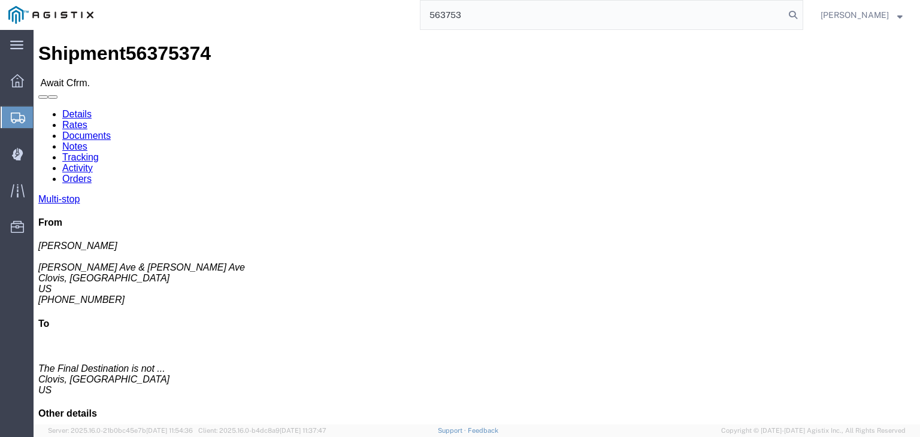
type input "563753"
click link "Tracking"
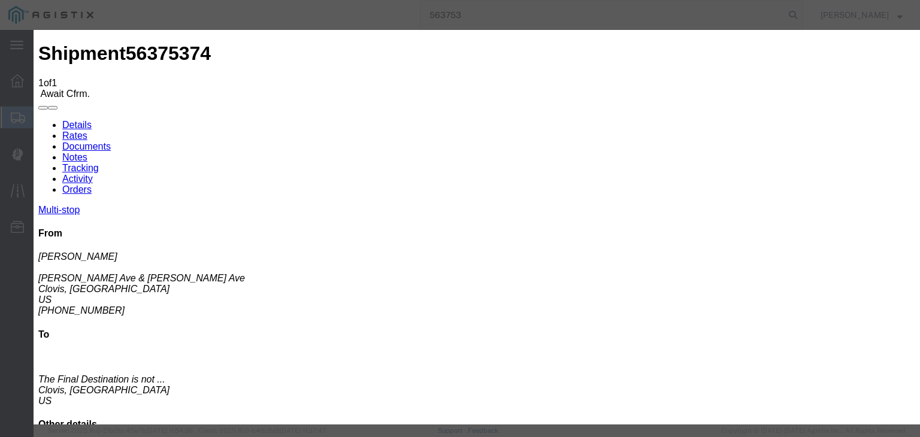
type input "08/14/2025"
type input "2:00 PM"
type input "08/04/2025"
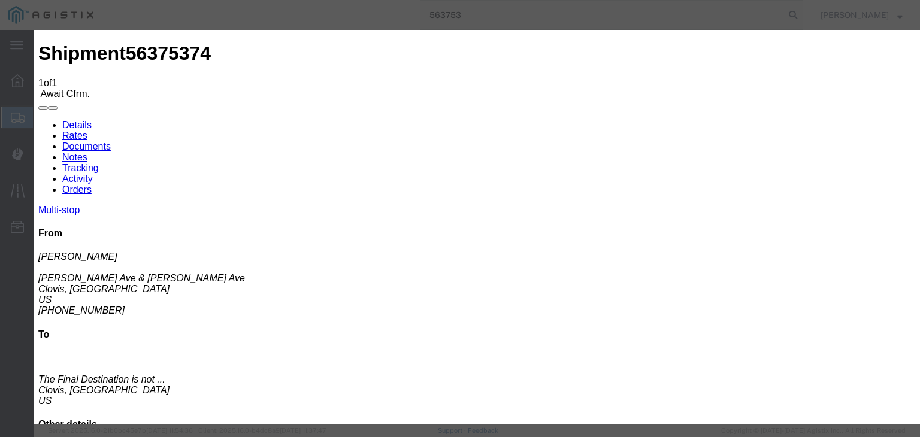
type input "9:00 AM"
select select "ARVPULOC"
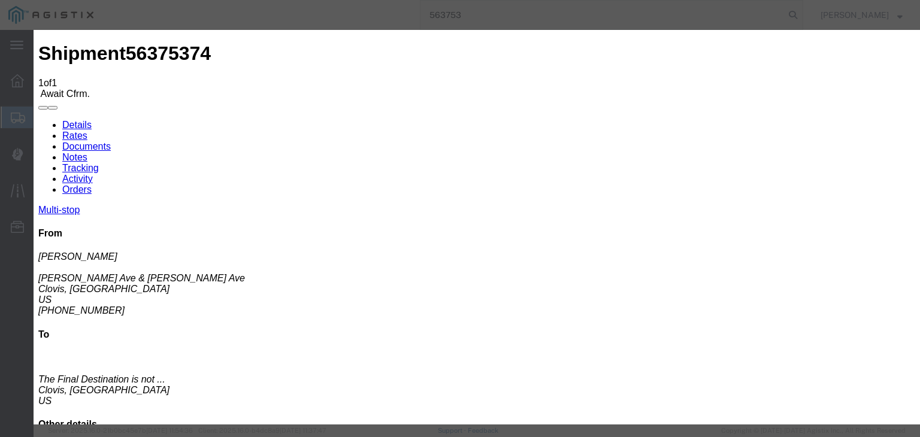
drag, startPoint x: 619, startPoint y: 153, endPoint x: 621, endPoint y: 159, distance: 6.5
select select "{"pickupDeliveryInfoId": "122034365","pickupOrDelivery": "P","stopNum": "1","lo…"
select select "CA"
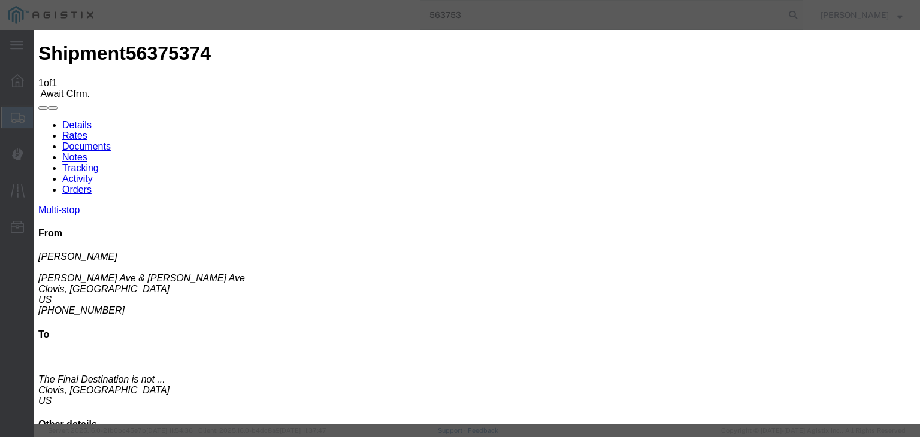
type input "Clovis"
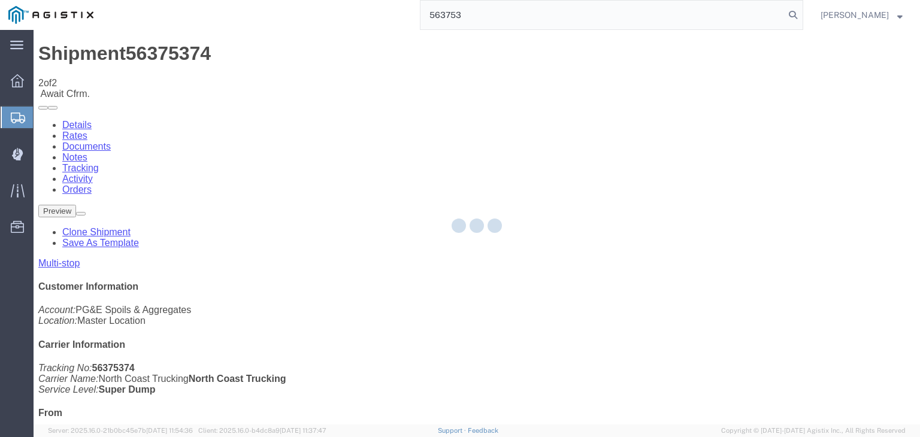
click at [619, 112] on div at bounding box center [477, 227] width 887 height 395
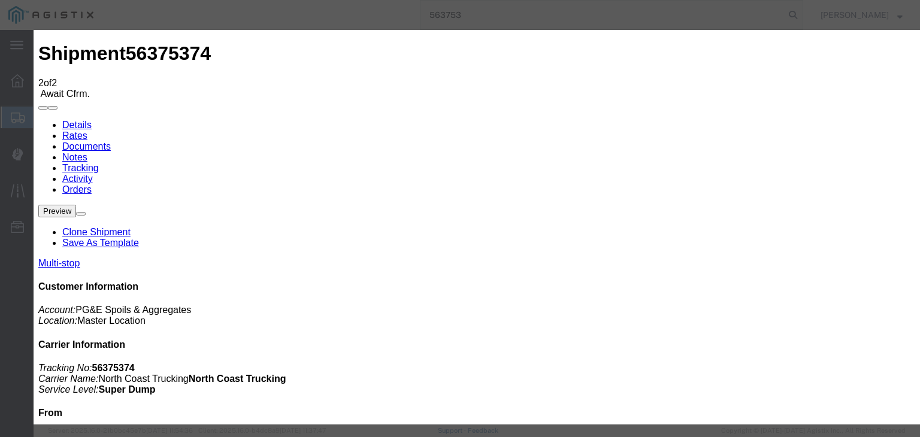
type input "08/14/2025"
type input "2:00 PM"
type input "08/04/2025"
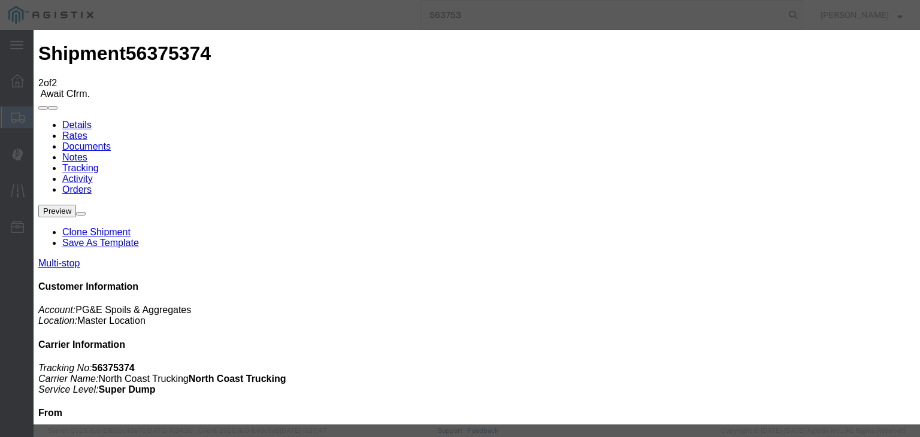
type input "1:50 PM"
select select "DPTPULOC"
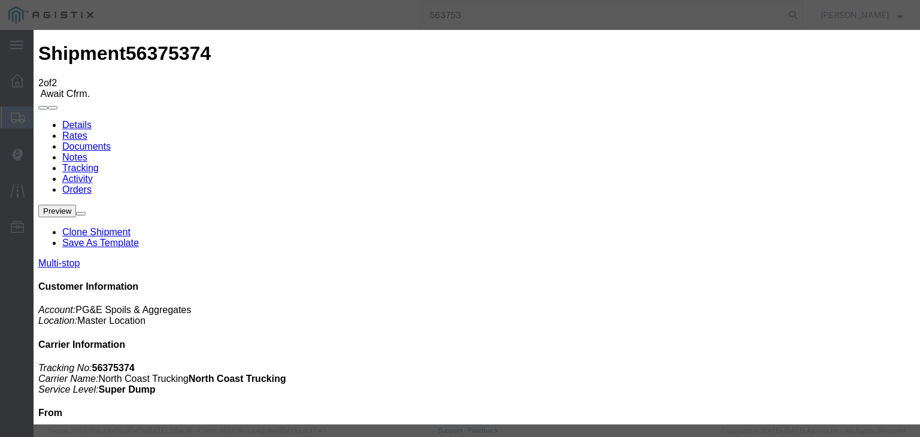
select select "{"pickupDeliveryInfoId": "122034365","pickupOrDelivery": "P","stopNum": "1","lo…"
select select "CA"
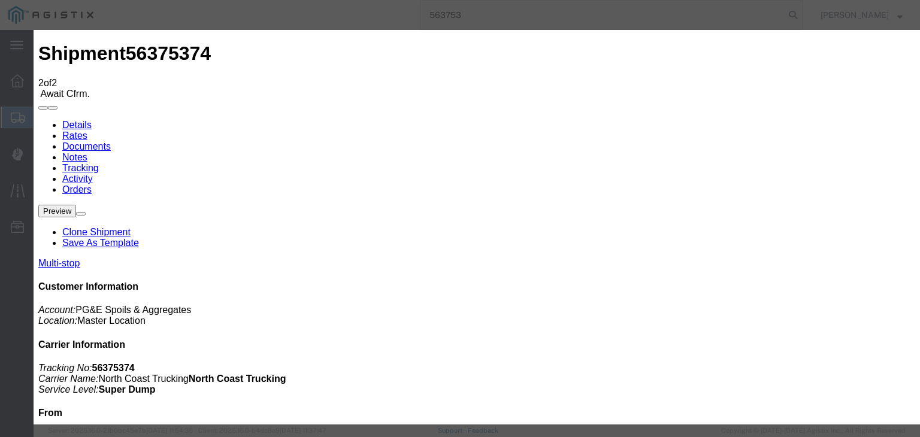
type input "Clovis"
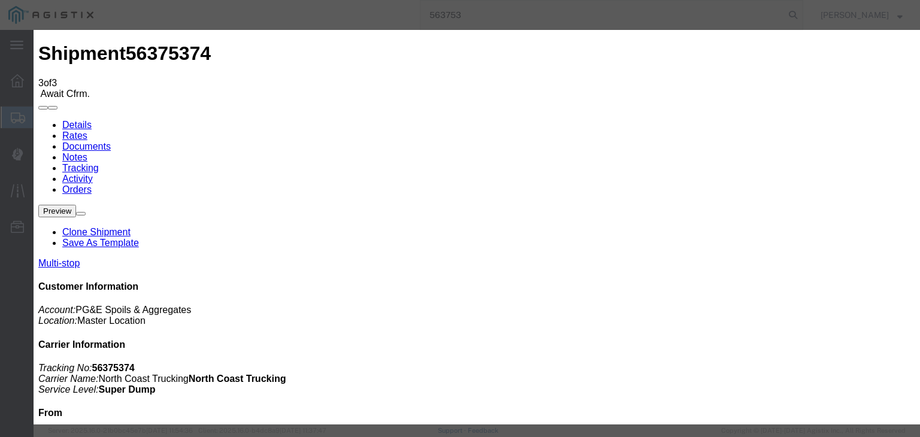
type input "08/14/2025"
type input "2:00 PM"
type input "08/04/2025"
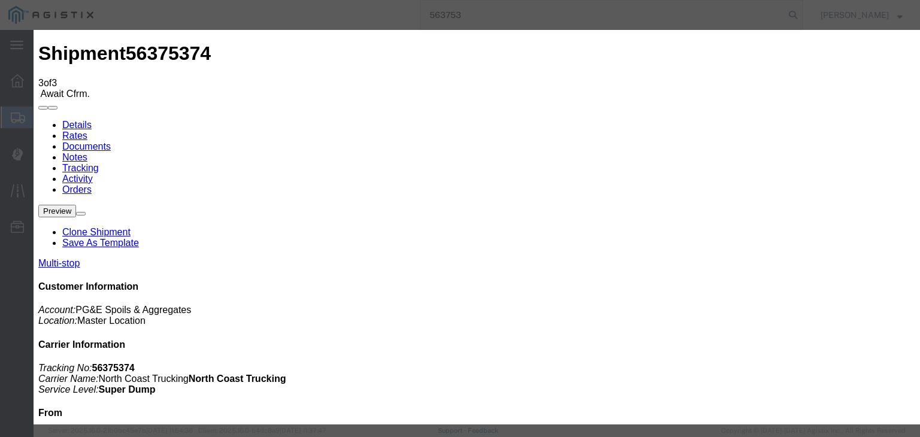
type input "2:20 PM"
select select "ARVDLVLOC"
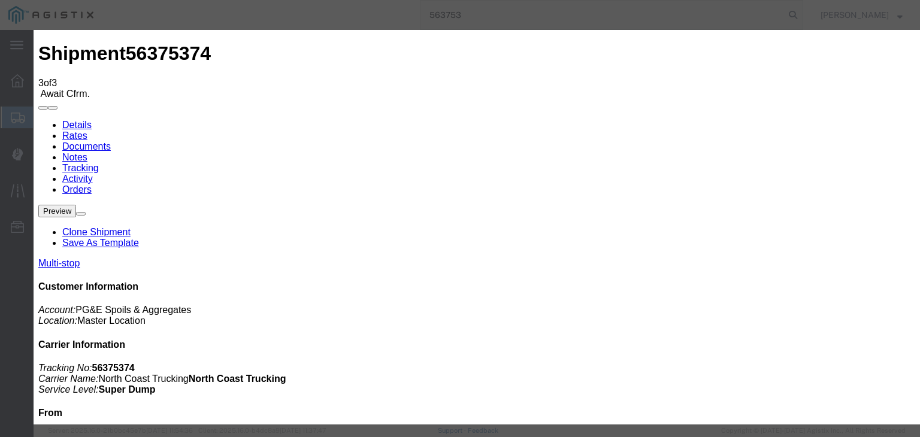
select select "{"pickupDeliveryInfoId": "122034366","pickupOrDelivery": "D","stopNum": "2","lo…"
select select "CA"
type input "Clovis"
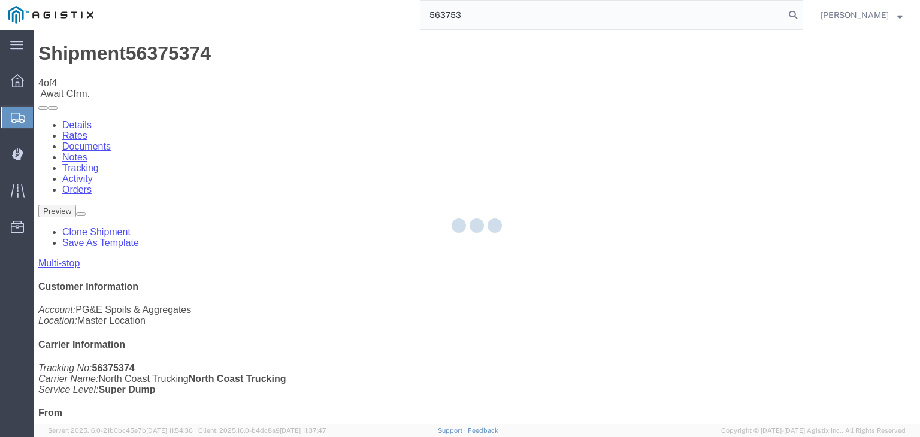
click at [620, 116] on div at bounding box center [477, 227] width 887 height 395
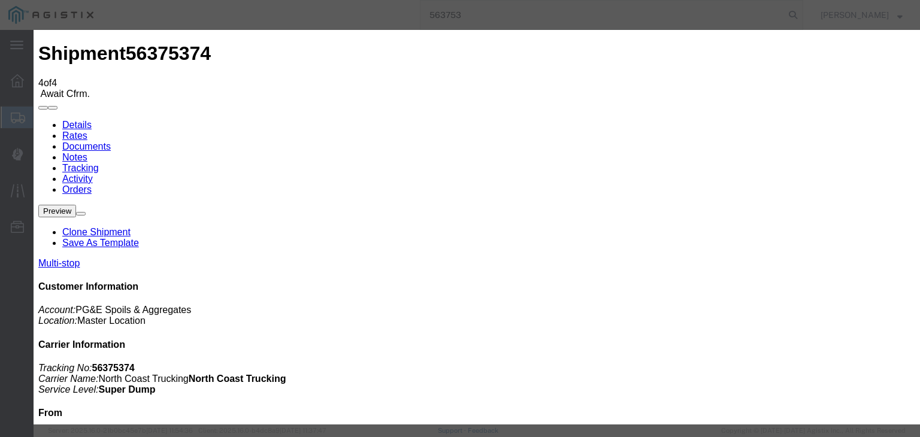
type input "08/14/2025"
type input "2:00 PM"
type input "08/04/2025"
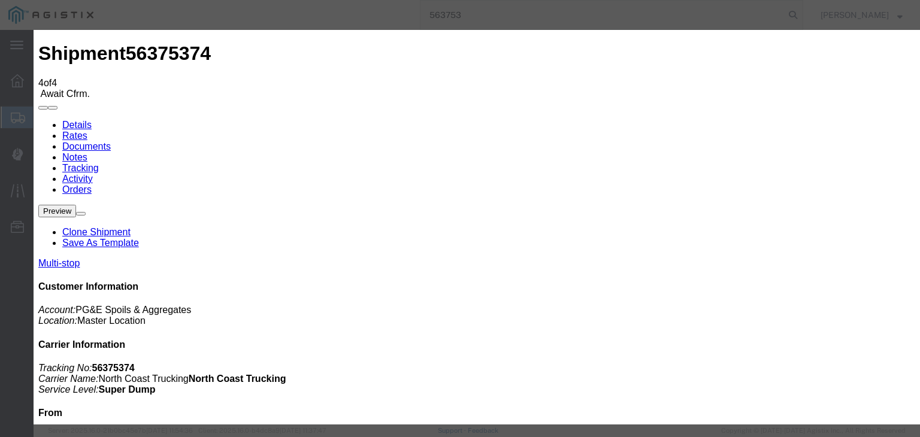
type input "2:25 PM"
select select "DPTDLVLOC"
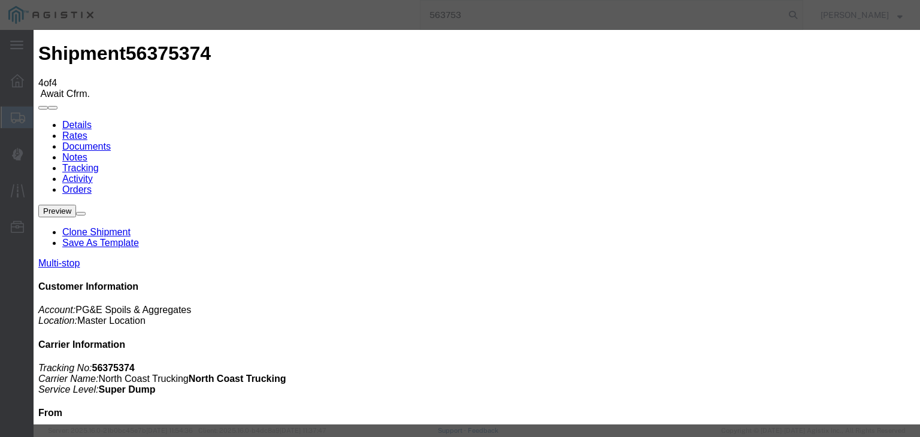
select select "{"pickupDeliveryInfoId": "122034366","pickupOrDelivery": "D","stopNum": "2","lo…"
select select "CA"
type input "Clovis"
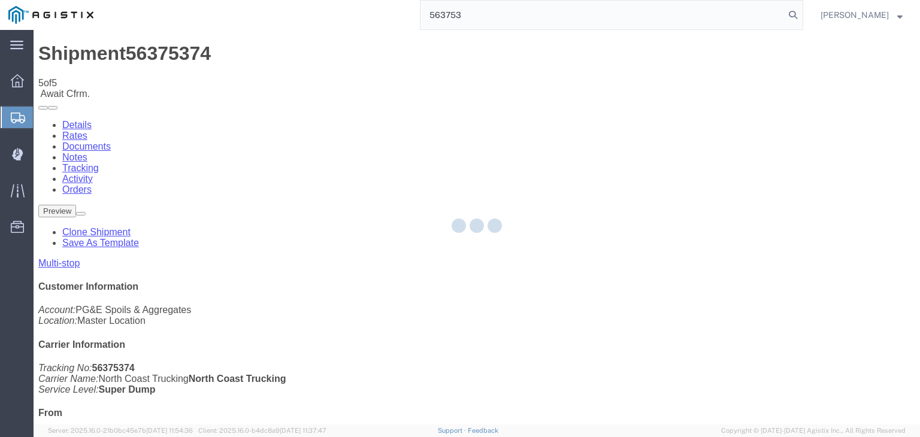
click at [629, 113] on div at bounding box center [477, 227] width 887 height 395
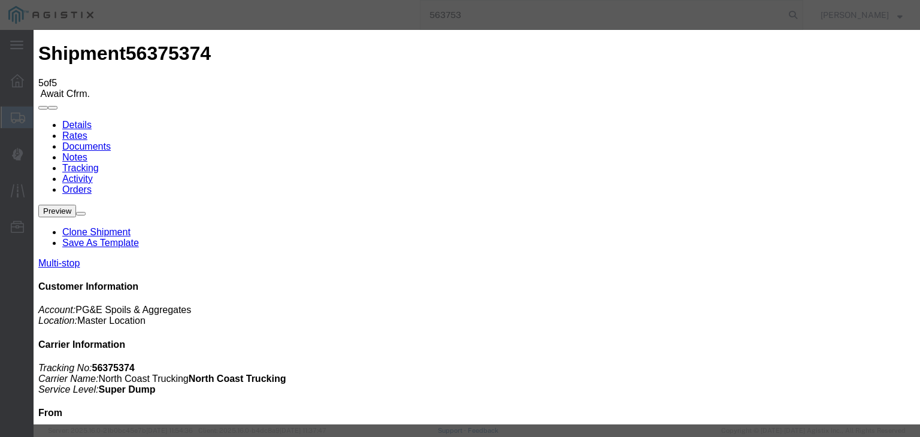
type input "08/14/2025"
type input "2:00 PM"
type input "08/04/2025"
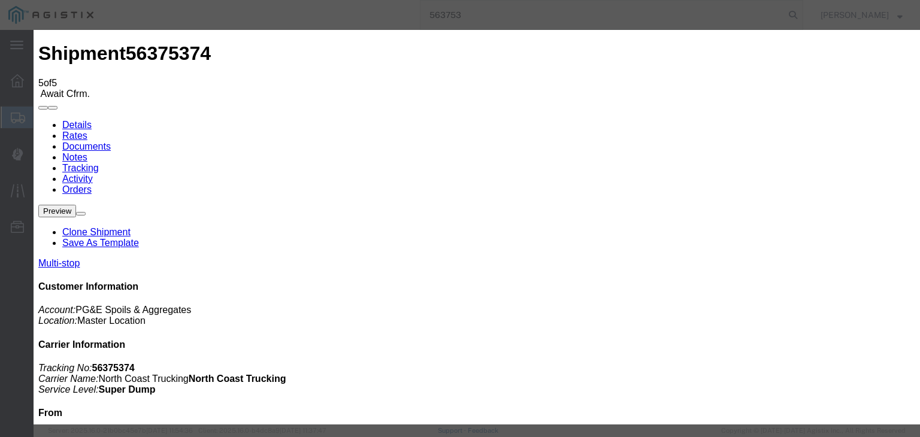
type input "2:47 PM"
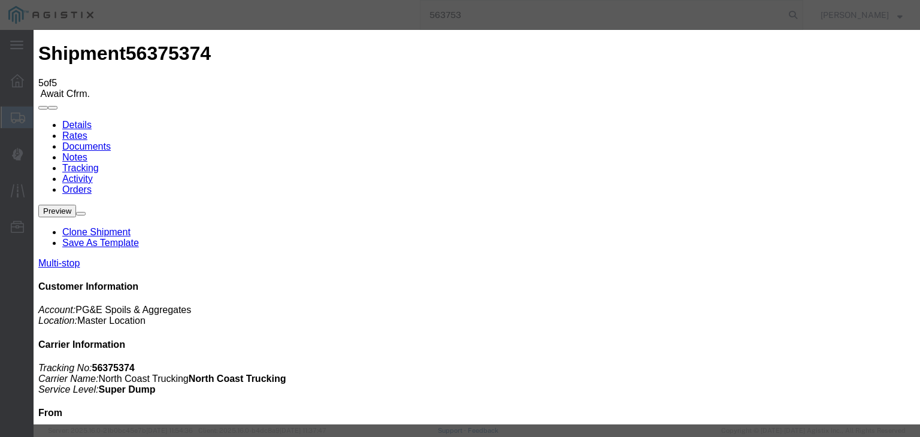
select select "ARVPULOC"
select select "{"pickupDeliveryInfoId": "122034365","pickupOrDelivery": "P","stopNum": "1","lo…"
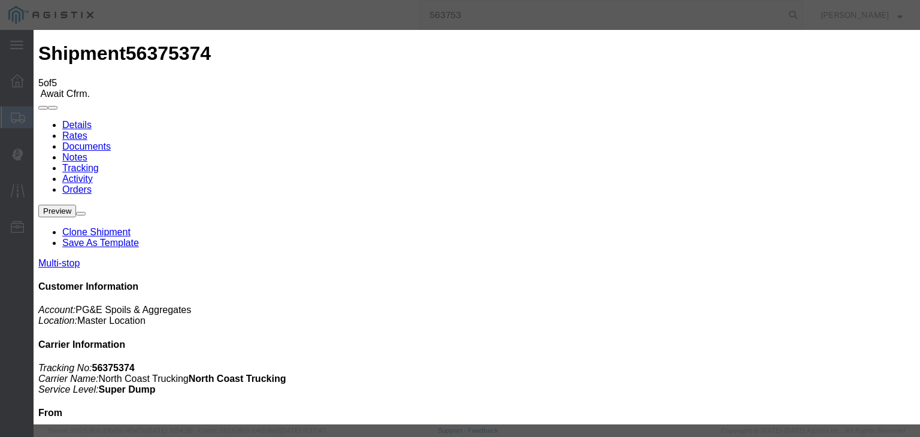
select select "CA"
type input "Clovis"
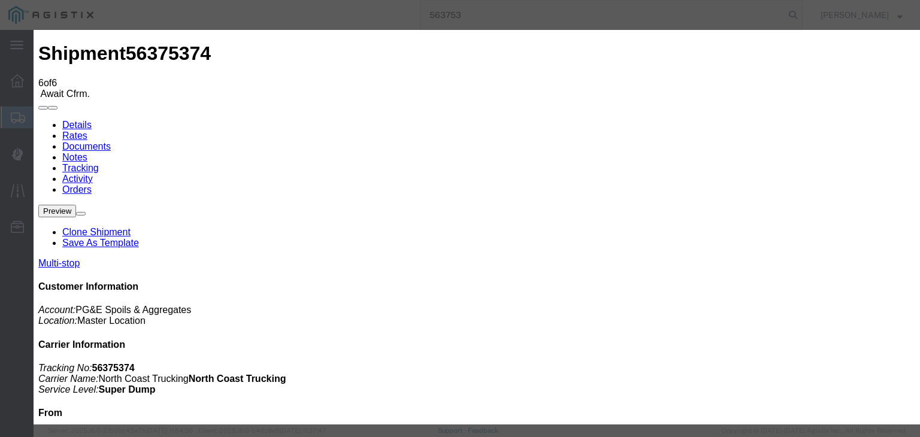
type input "08/14/2025"
type input "2:00 PM"
type input "08/04/2025"
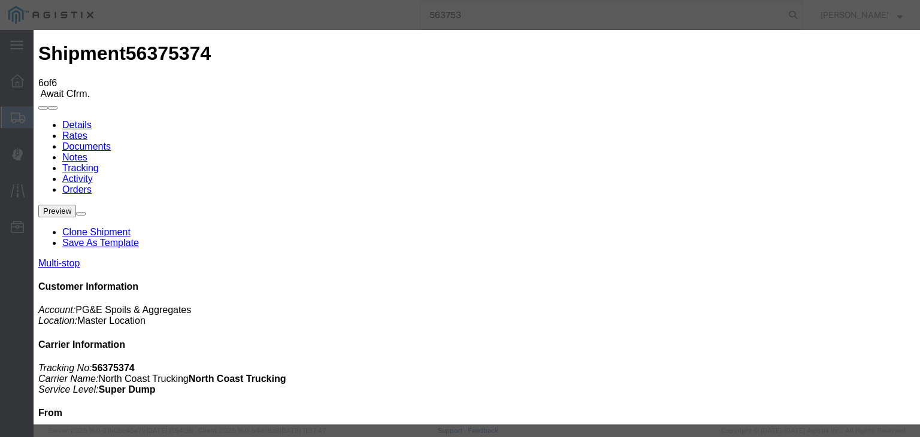
type input "3:26 PM"
select select "DPTPULOC"
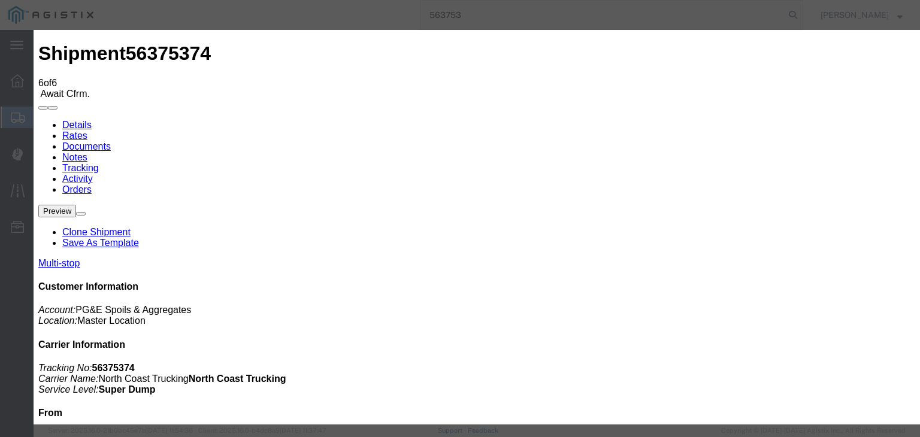
select select "{"pickupDeliveryInfoId": "122034365","pickupOrDelivery": "P","stopNum": "1","lo…"
select select "CA"
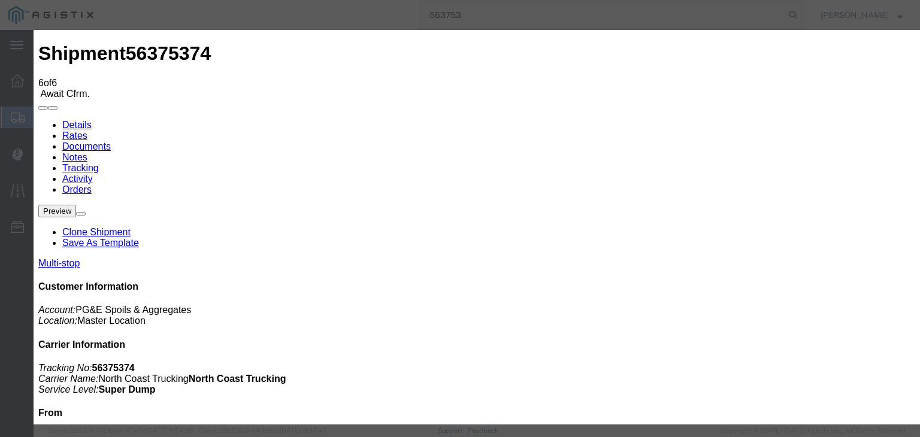
type input "Clovis"
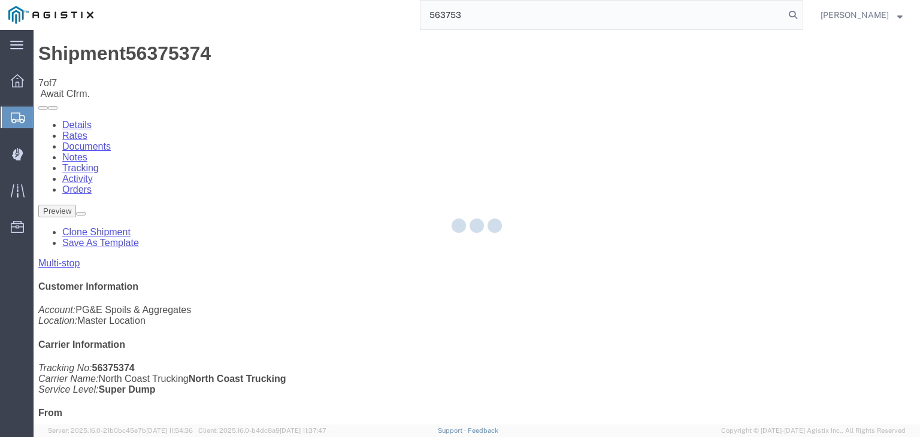
click at [631, 111] on div at bounding box center [477, 227] width 887 height 395
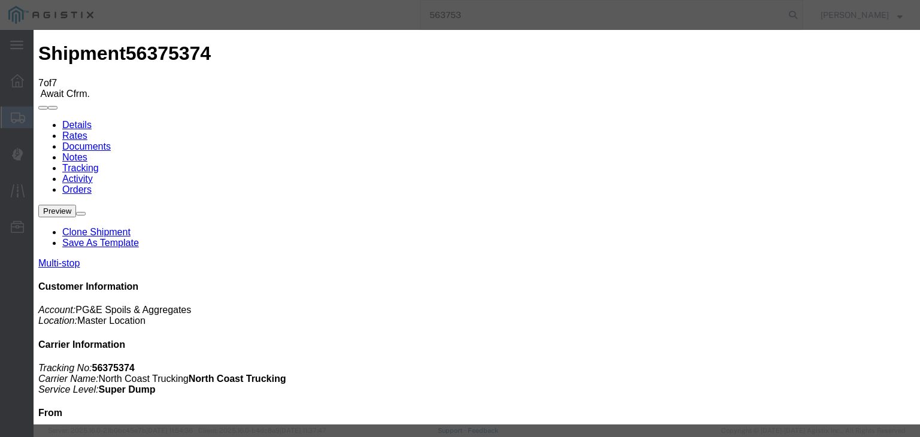
type input "08/14/2025"
type input "2:00 PM"
type input "08/04/2025"
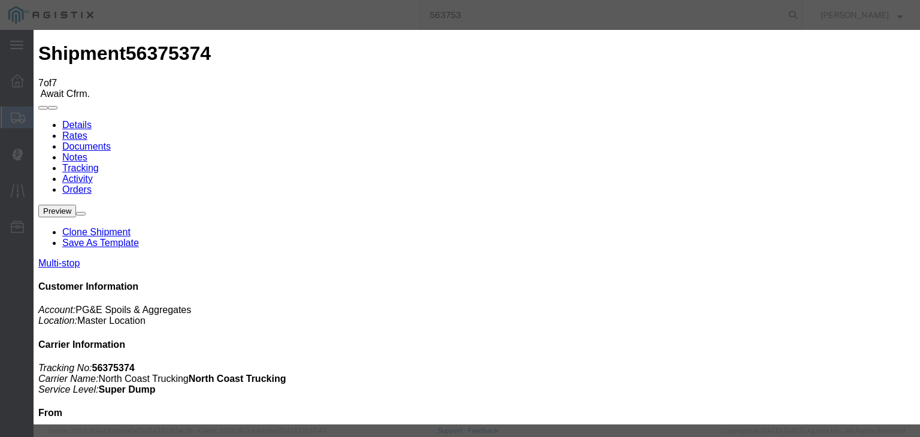
type input "3:50 PM"
select select "ARVDLVLOC"
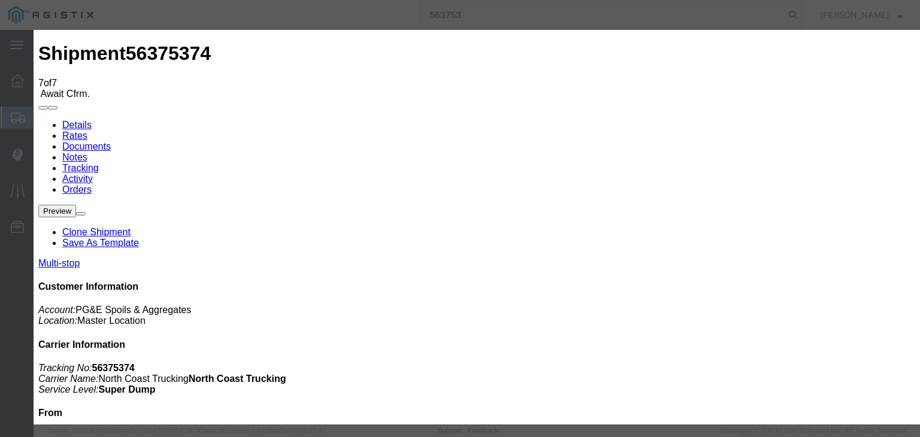
select select "{"pickupDeliveryInfoId": "122034366","pickupOrDelivery": "D","stopNum": "2","lo…"
select select "CA"
type input "Clovis"
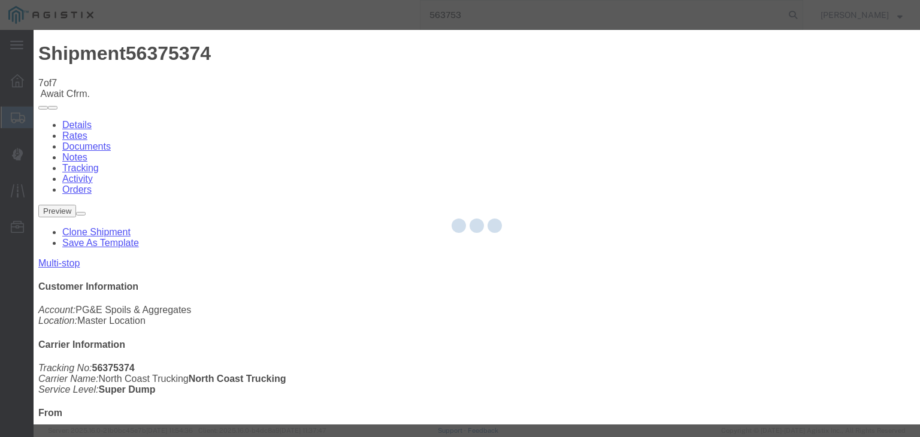
click at [394, 80] on div at bounding box center [477, 227] width 887 height 395
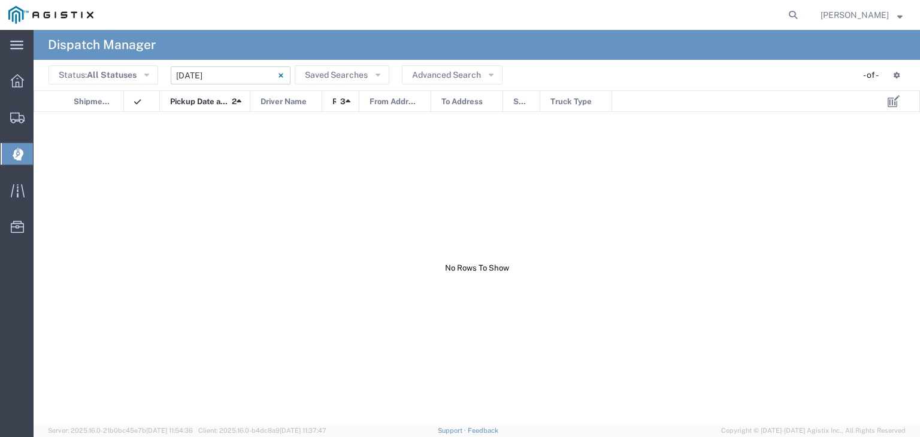
click at [232, 80] on input "[DATE] - [DATE]" at bounding box center [231, 75] width 120 height 18
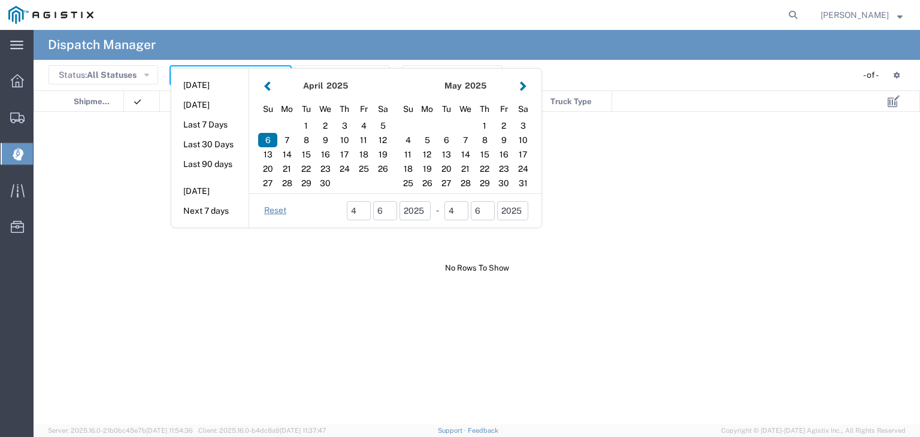
click at [521, 82] on button "button" at bounding box center [523, 86] width 13 height 16
click at [521, 86] on button "button" at bounding box center [523, 86] width 13 height 16
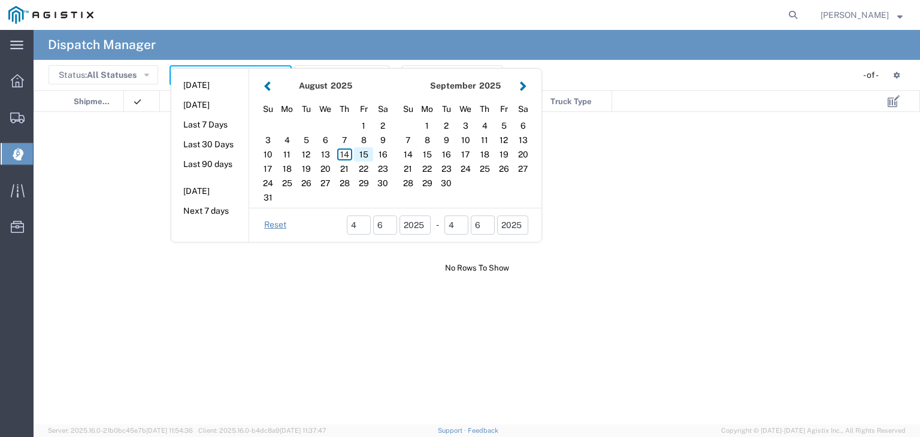
click at [356, 155] on div "15" at bounding box center [363, 154] width 19 height 14
type input "08/15/2025"
type input "08/15/2025 - 08/15/2025"
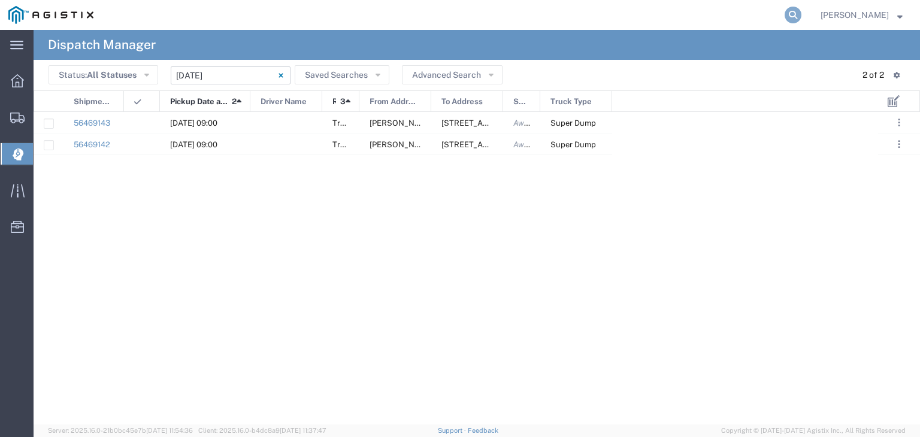
click at [801, 19] on icon at bounding box center [793, 15] width 17 height 17
type input "56375374"
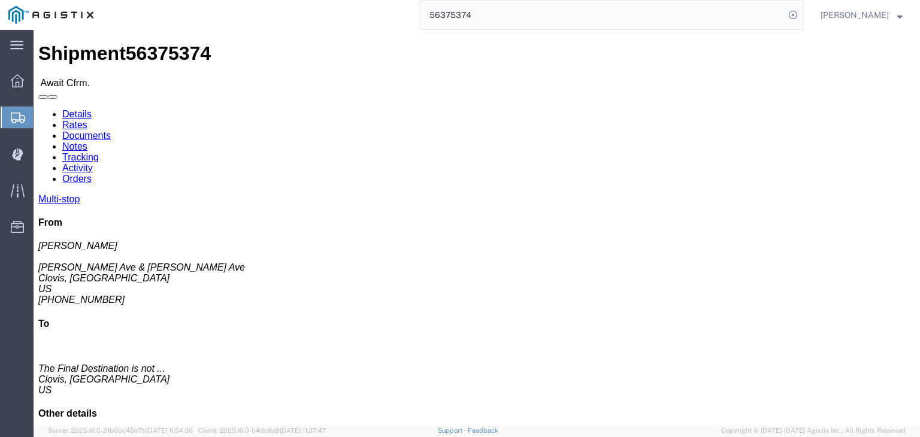
click link "Tracking"
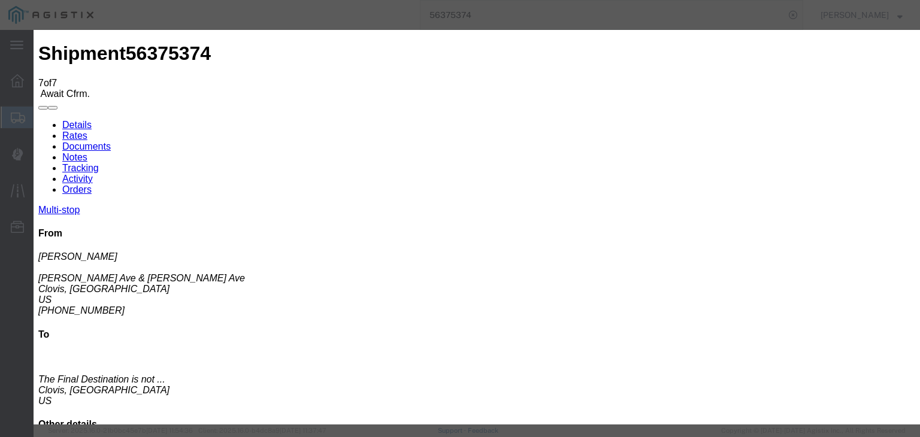
type input "08/14/2025"
type input "2:00 PM"
type input "08/04/2025"
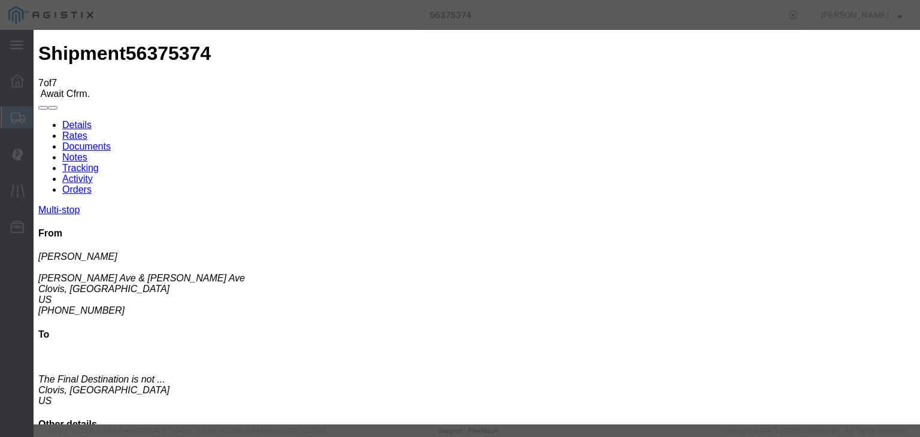
type input "3:50 PM"
drag, startPoint x: 385, startPoint y: 173, endPoint x: 383, endPoint y: 180, distance: 7.6
select select "ARVDLVLOC"
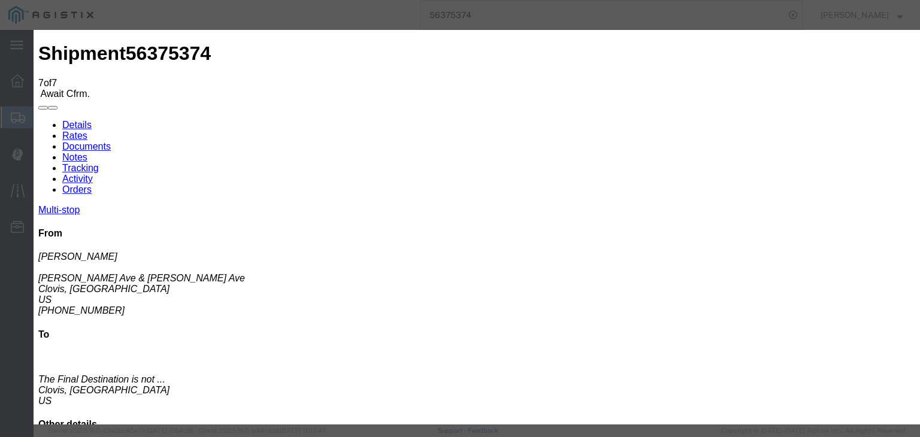
drag, startPoint x: 673, startPoint y: 150, endPoint x: 673, endPoint y: 159, distance: 9.6
select select "{"pickupDeliveryInfoId": "122034366","pickupOrDelivery": "D","stopNum": "2","lo…"
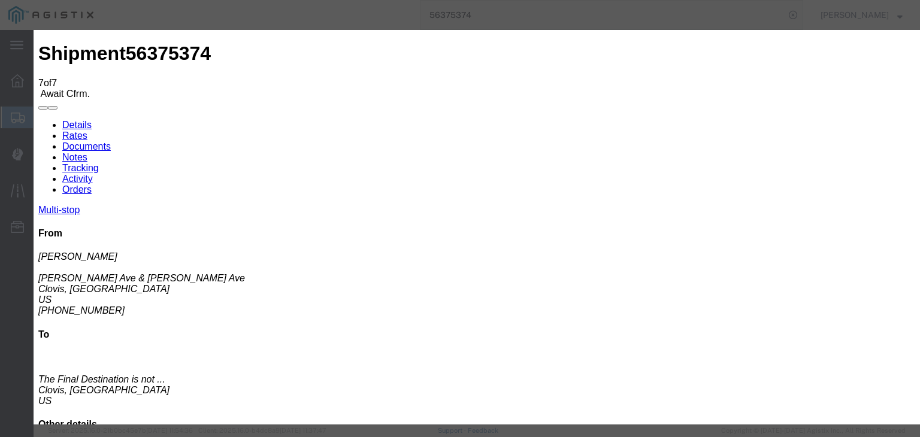
select select "CA"
type input "Clovis"
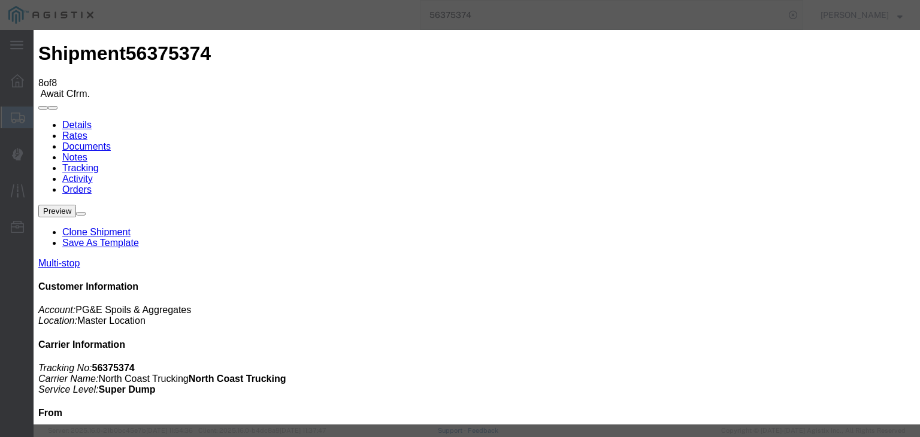
type input "08/14/2025"
type input "2:00 PM"
type input "08/04/2025"
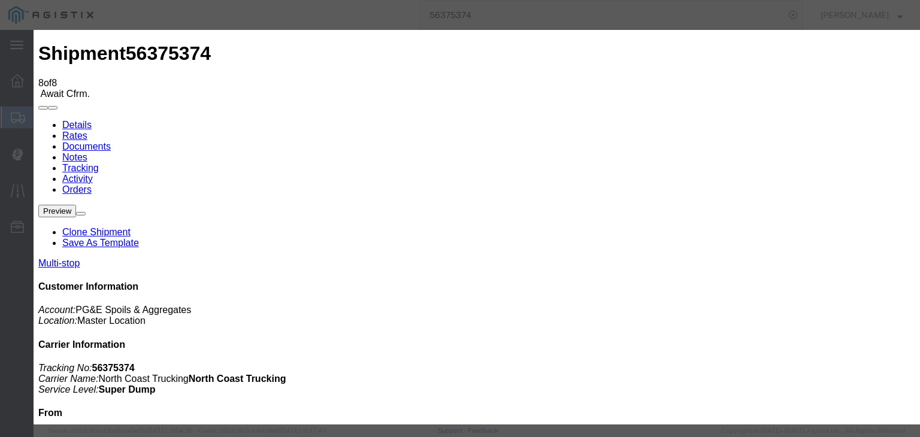
type input "3:55 PM"
select select "DPTDLVLOC"
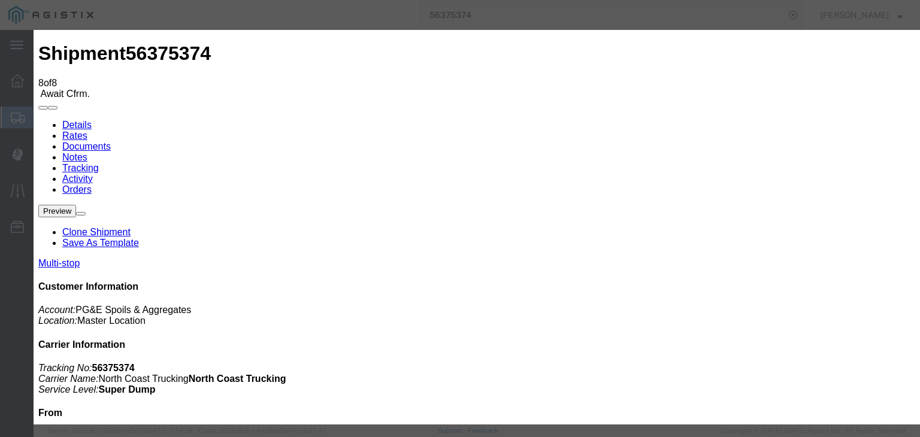
drag, startPoint x: 619, startPoint y: 151, endPoint x: 621, endPoint y: 159, distance: 8.0
select select "{"pickupDeliveryInfoId": "122034366","pickupOrDelivery": "D","stopNum": "2","lo…"
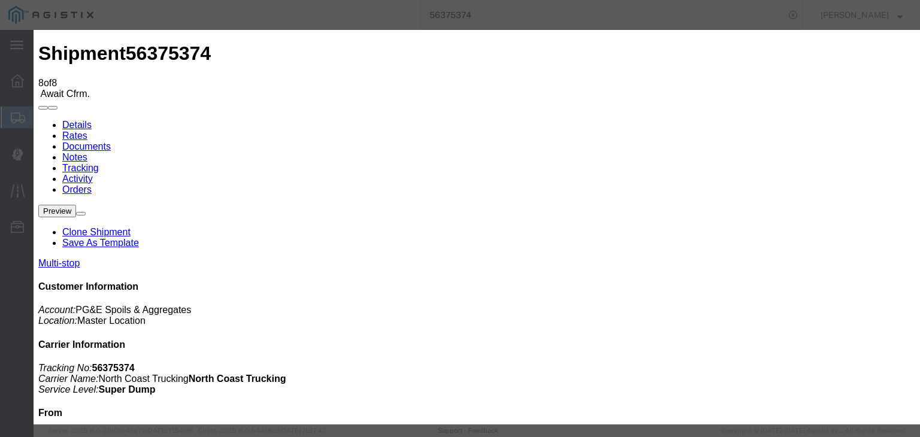
select select "CA"
type input "Clovis"
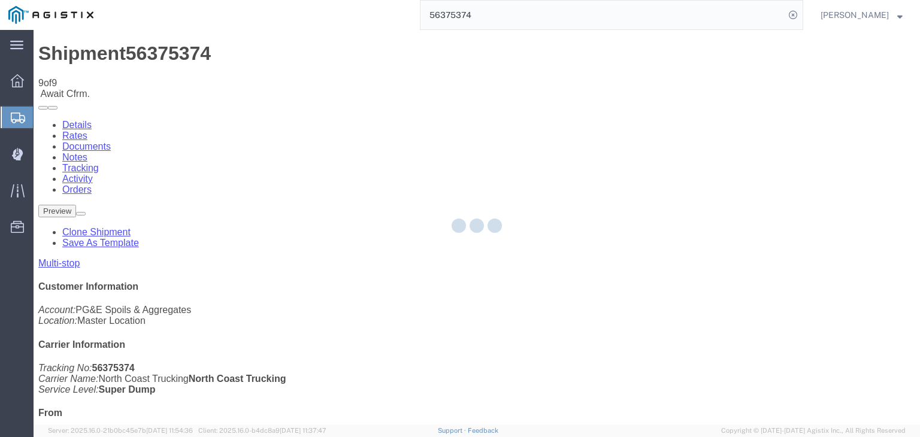
click at [600, 110] on div at bounding box center [477, 227] width 887 height 395
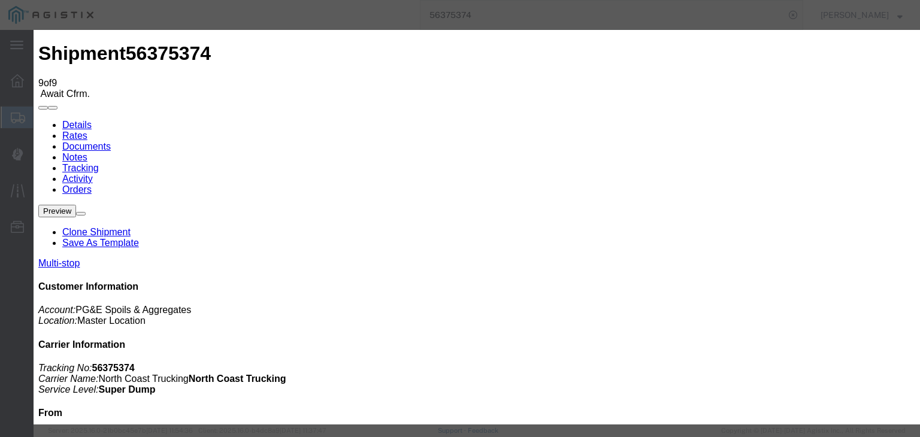
type input "08/14/2025"
type input "2:00 PM"
type input "08/04/2025"
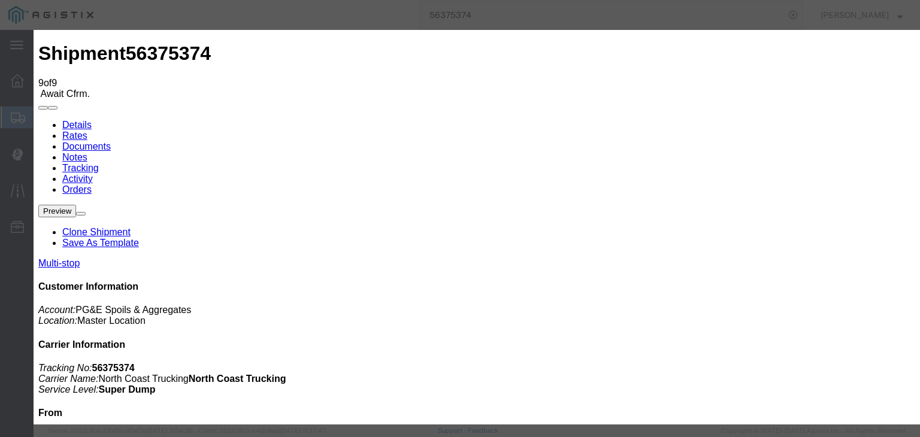
type input "4:17 PM"
select select "ARVPULOC"
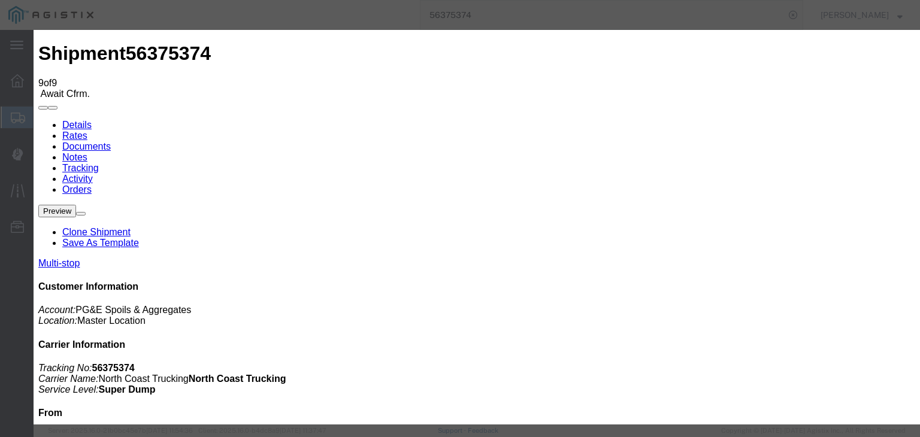
drag, startPoint x: 644, startPoint y: 144, endPoint x: 648, endPoint y: 152, distance: 9.4
select select "{"pickupDeliveryInfoId": "122034365","pickupOrDelivery": "P","stopNum": "1","lo…"
select select "CA"
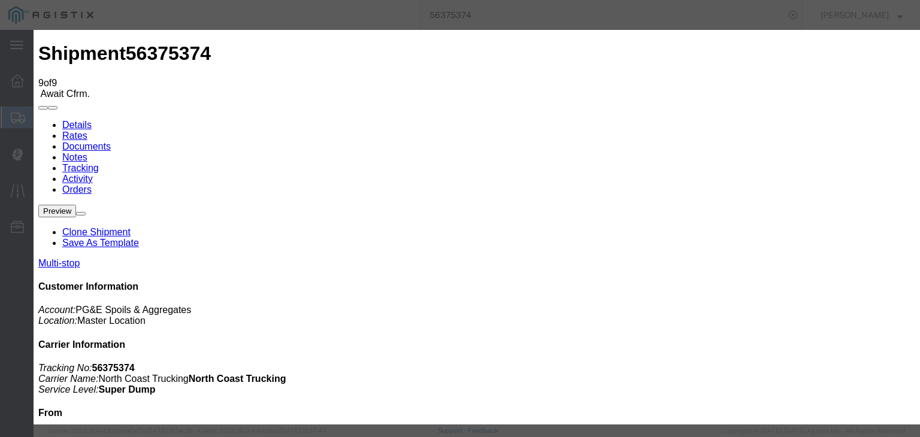
type input "Clovis"
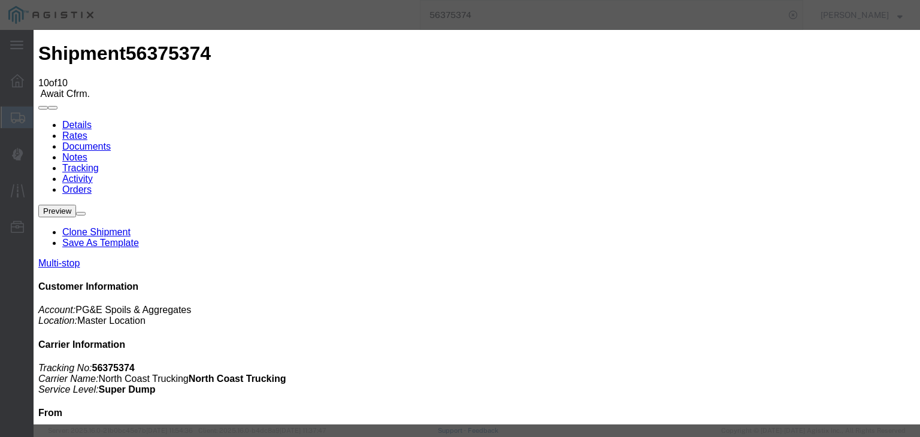
type input "08/14/2025"
type input "2:00 PM"
type input "08/04/2025"
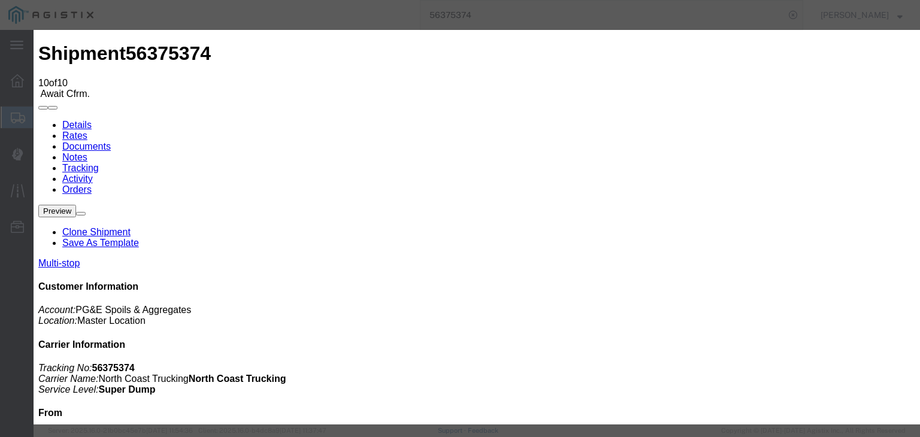
type input "5:00 PM"
select select "DPTPULOC"
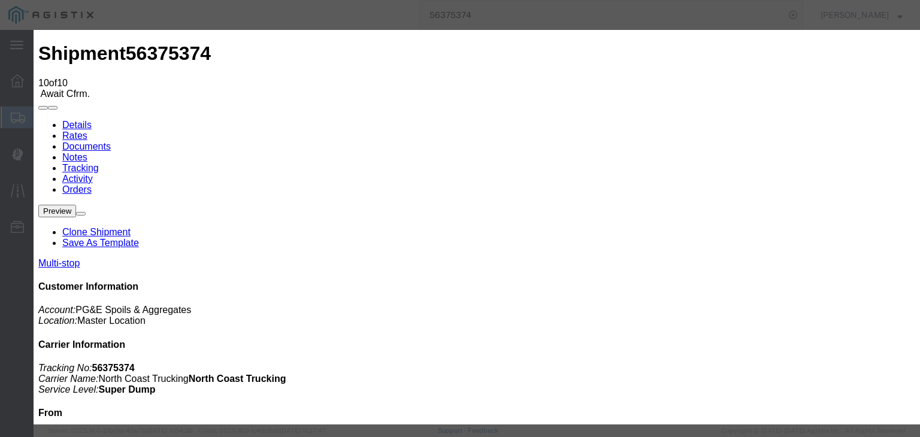
select select "{"pickupDeliveryInfoId": "122034365","pickupOrDelivery": "P","stopNum": "1","lo…"
select select "CA"
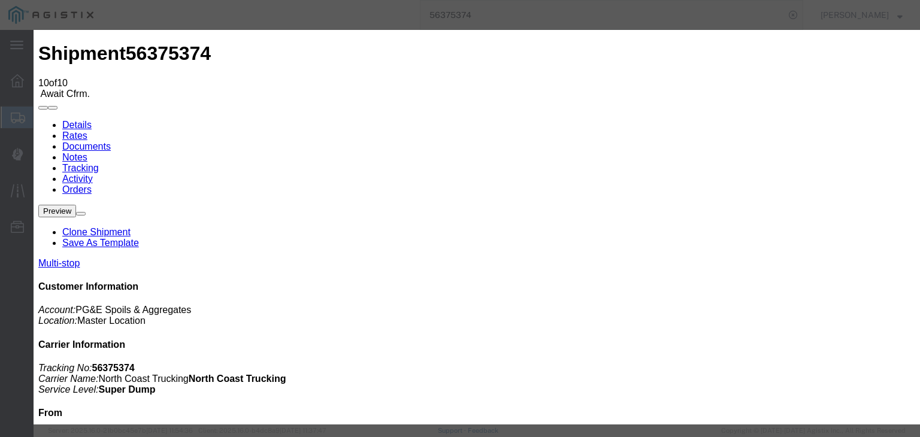
type input "Clovis"
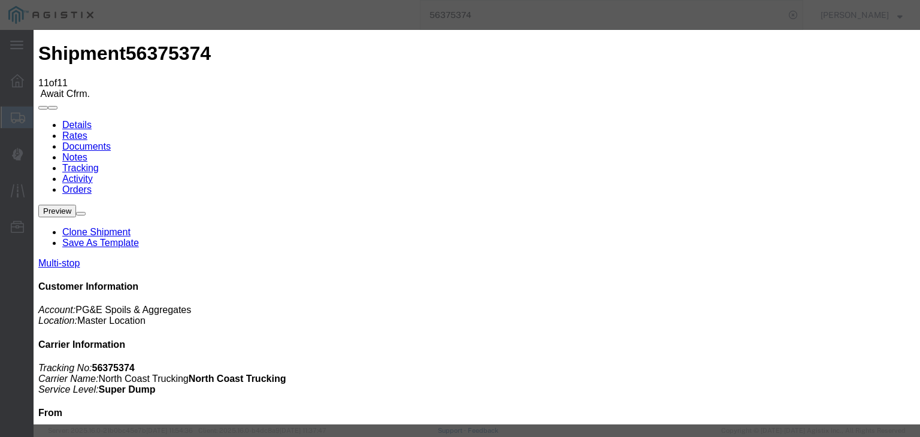
type input "08/14/2025"
type input "2:00 PM"
type input "08/04/2025"
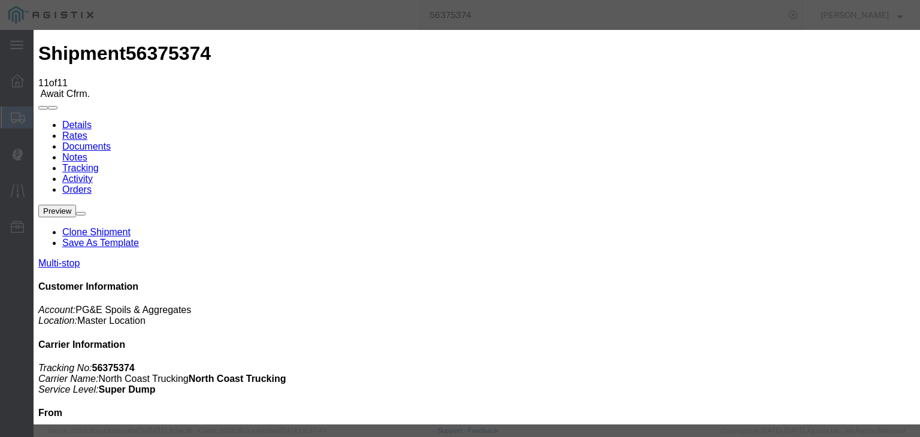
type input "5:00 PM"
drag, startPoint x: 385, startPoint y: 168, endPoint x: 381, endPoint y: 176, distance: 8.8
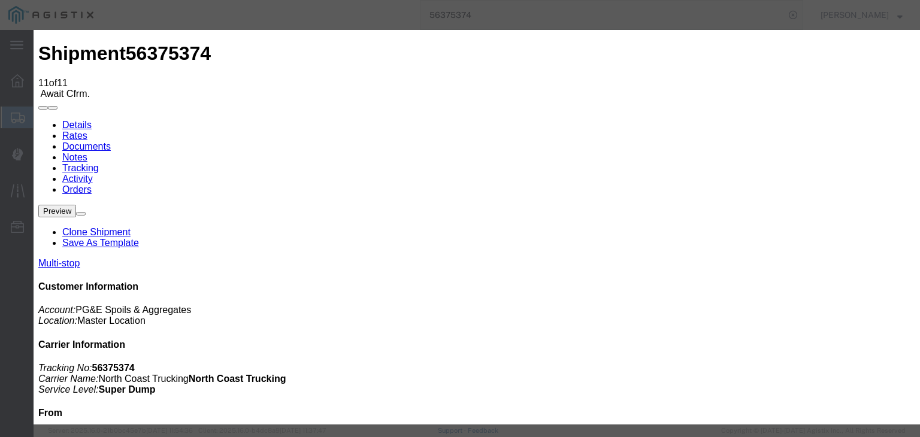
select select "BREAKSTART"
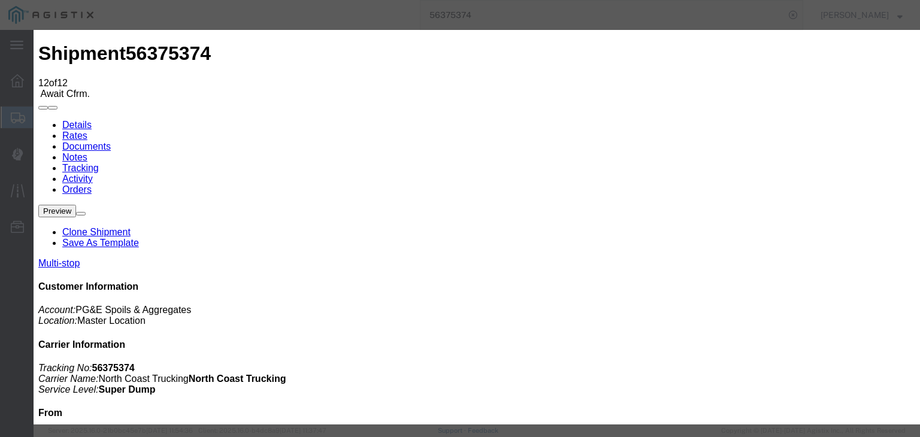
type input "08/14/2025"
type input "2:00 PM"
drag, startPoint x: 280, startPoint y: 147, endPoint x: 295, endPoint y: 190, distance: 45.5
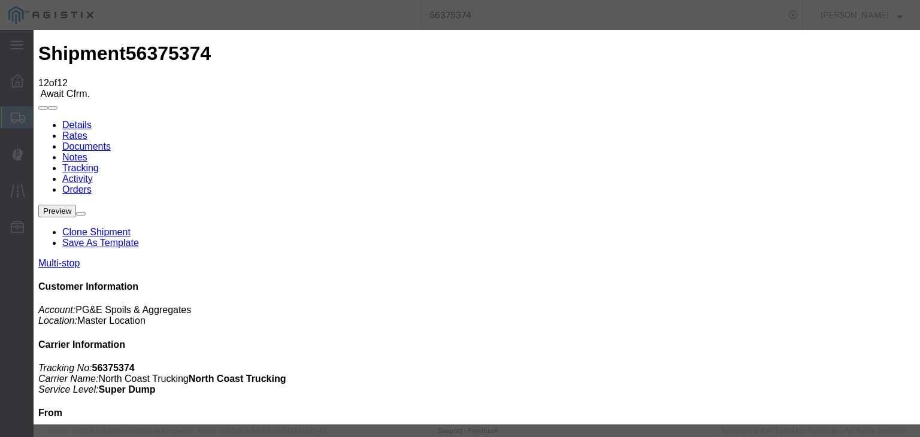
type input "08/04/2025"
type input "5:30 PM"
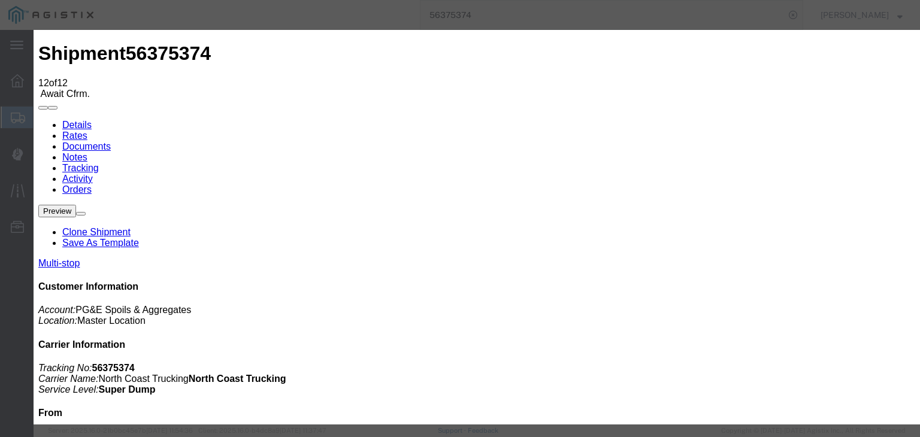
select select "BREAKSTOP"
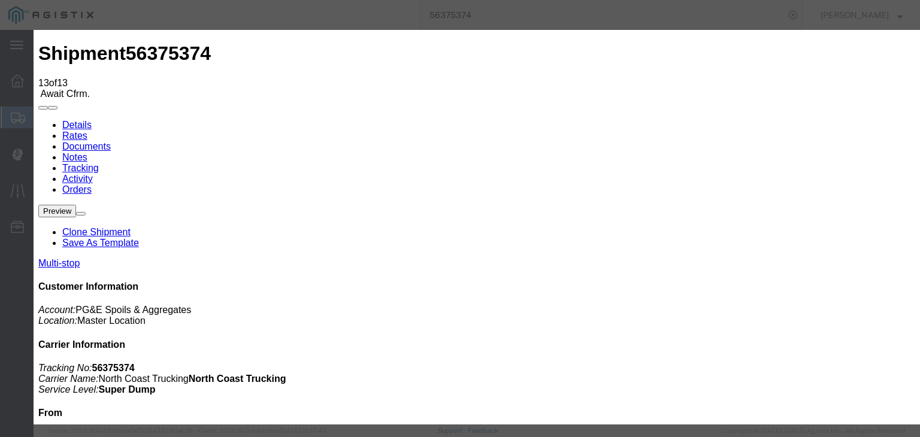
type input "08/14/2025"
type input "2:00 PM"
drag, startPoint x: 272, startPoint y: 150, endPoint x: 295, endPoint y: 191, distance: 46.7
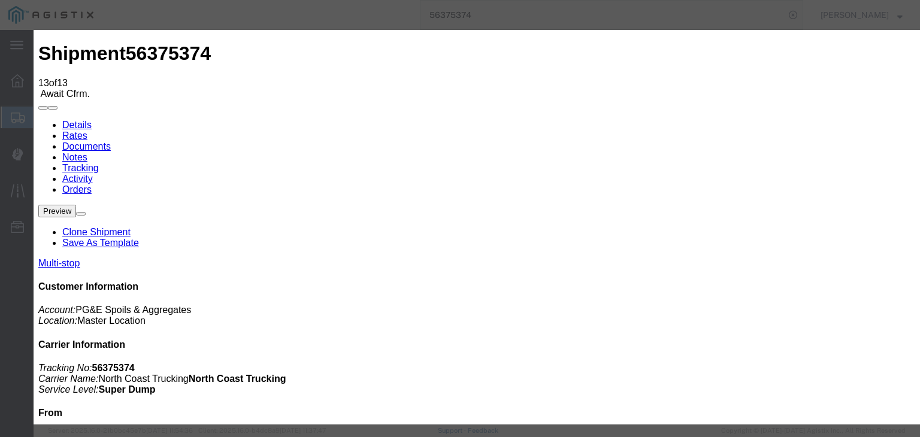
type input "08/04/2025"
type input "5:55 PM"
drag, startPoint x: 375, startPoint y: 167, endPoint x: 370, endPoint y: 182, distance: 15.7
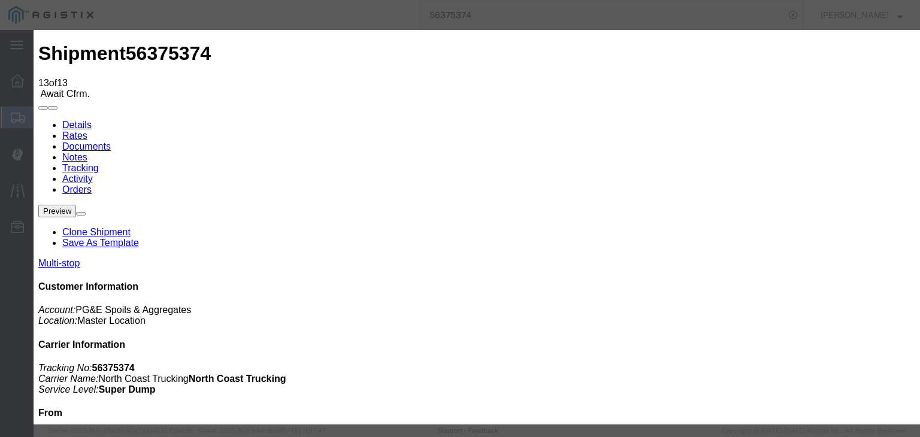
select select "ARVDLVLOC"
select select "{"pickupDeliveryInfoId": "122034366","pickupOrDelivery": "D","stopNum": "2","lo…"
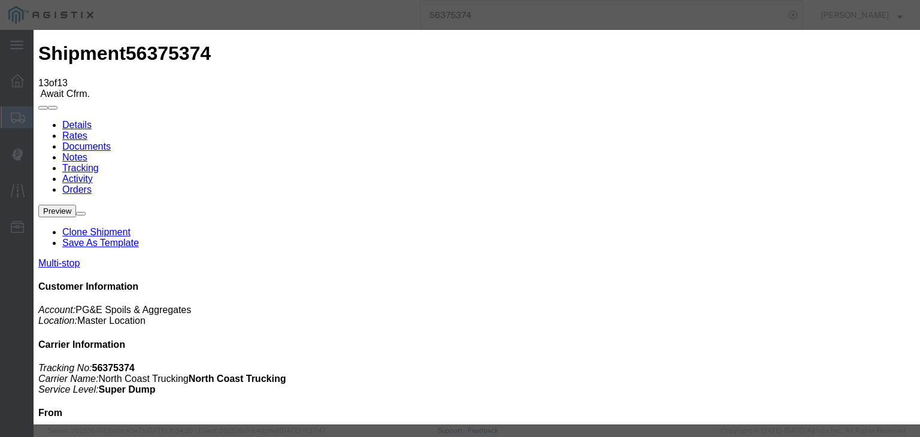
select select "CA"
type input "Clovis"
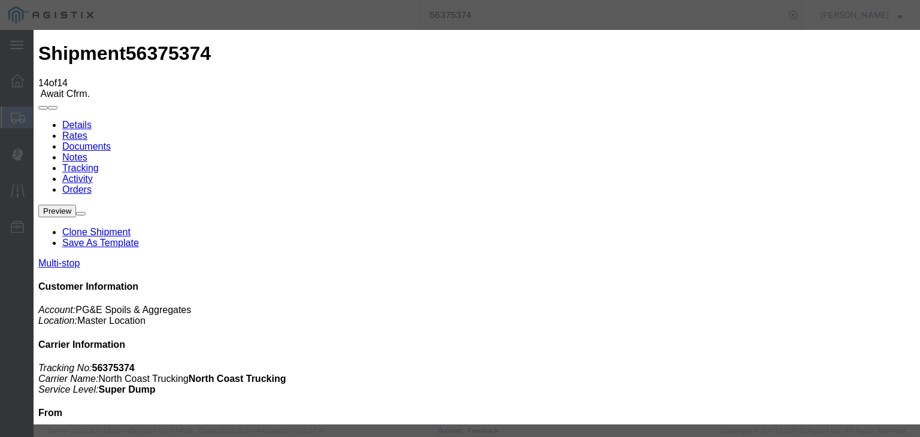
type input "08/14/2025"
type input "2:00 PM"
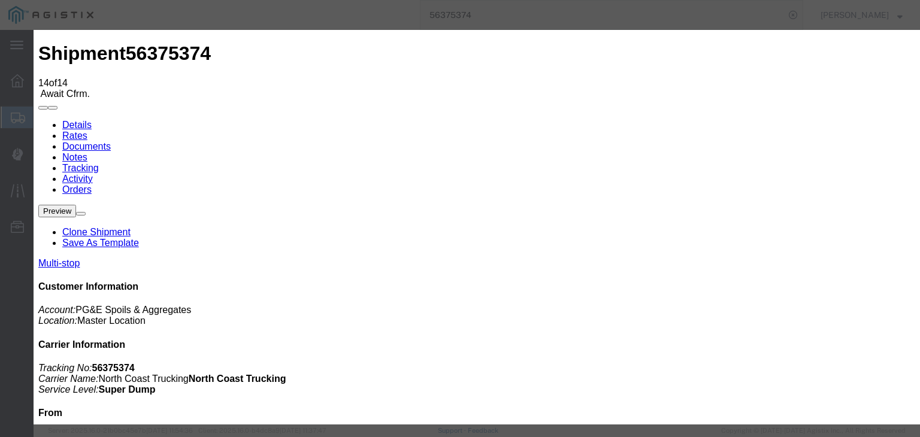
type input "08/04/2025"
type input "6:00 PM"
select select "DPTDLVLOC"
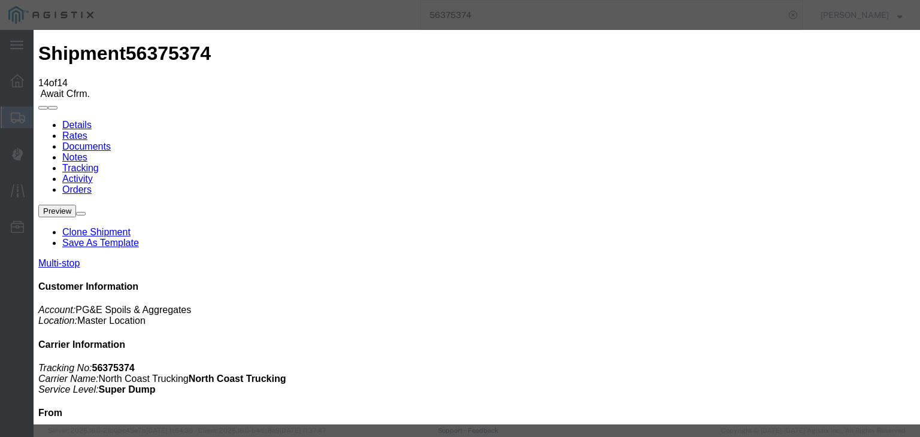
select select "{"pickupDeliveryInfoId": "122034366","pickupOrDelivery": "D","stopNum": "2","lo…"
select select "CA"
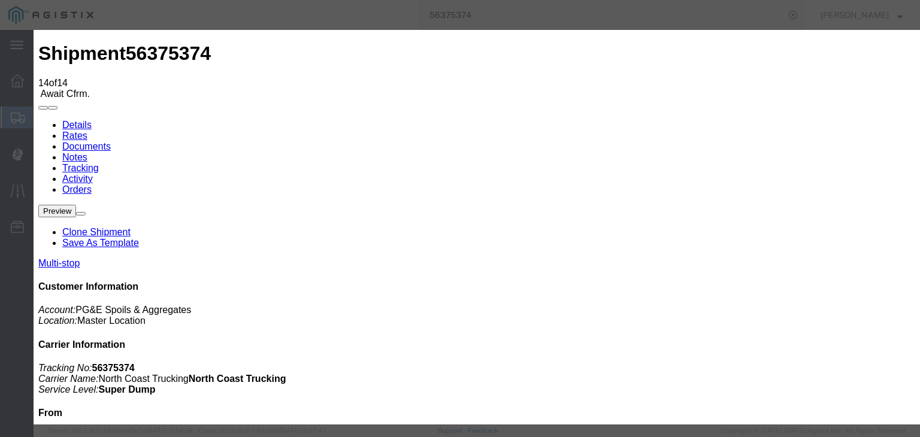
type input "Clovis"
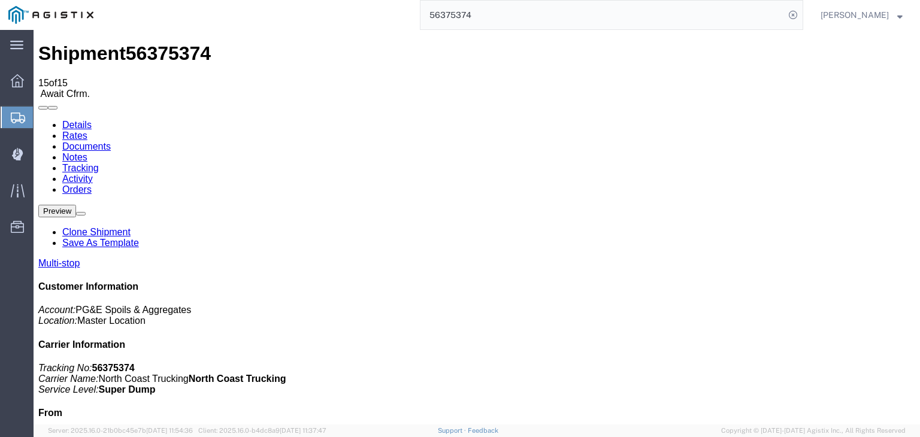
click at [111, 141] on link "Documents" at bounding box center [86, 146] width 49 height 10
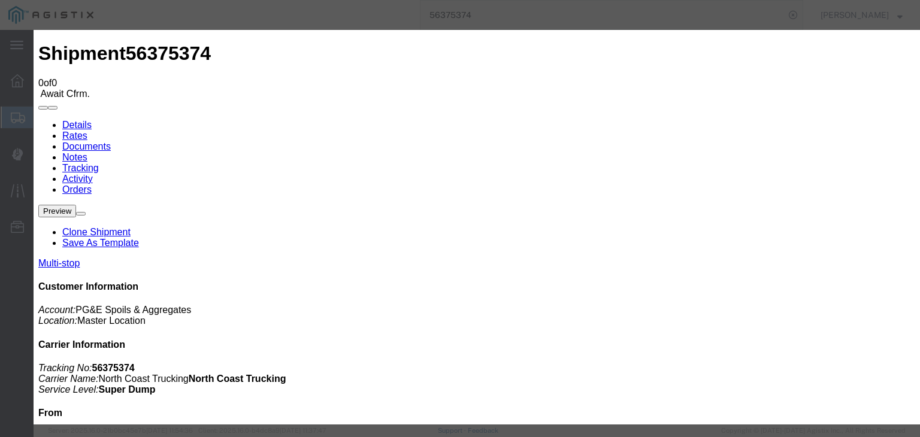
type input "C:\fakepath\08.04.25 PGE 00176-56375374 TC.pdf"
type input "Freight Bill"
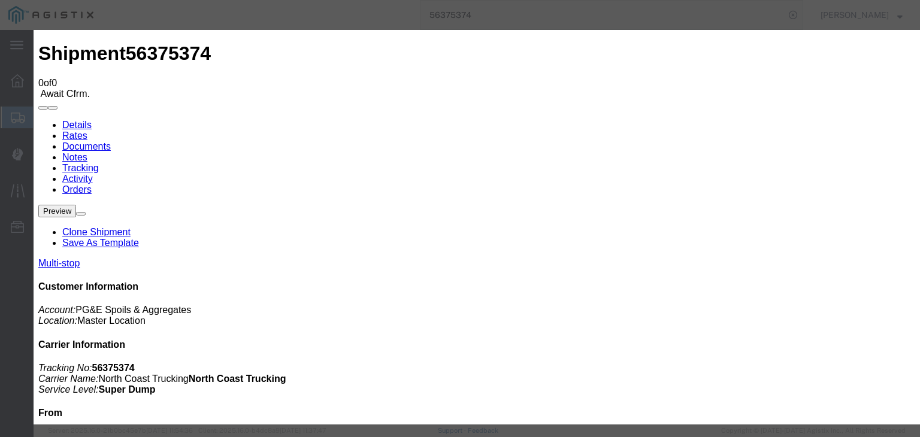
select select
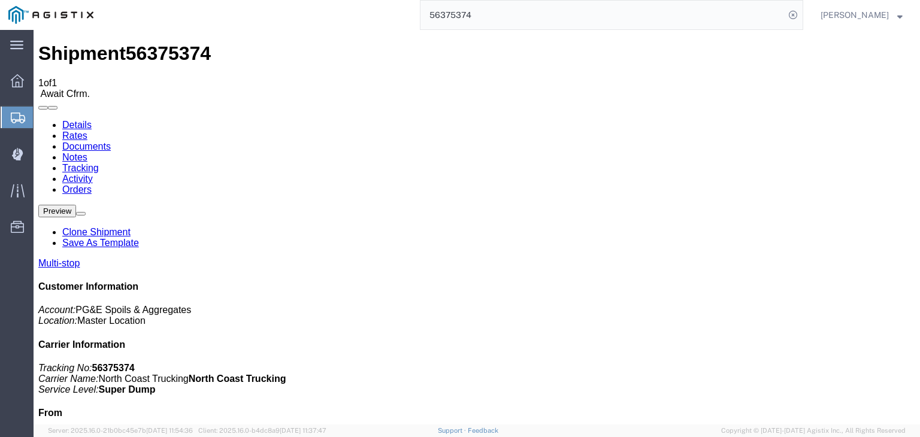
click at [99, 163] on link "Tracking" at bounding box center [80, 168] width 37 height 10
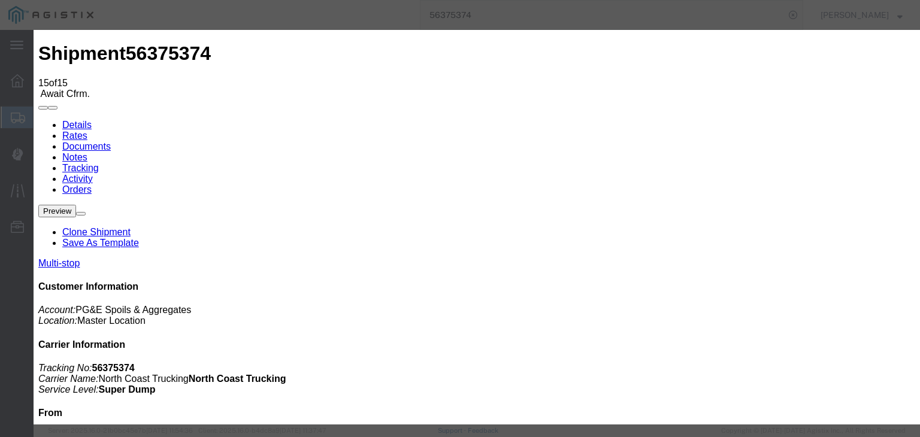
type input "08/14/2025"
type input "2:00 PM"
type input "08/04/2025"
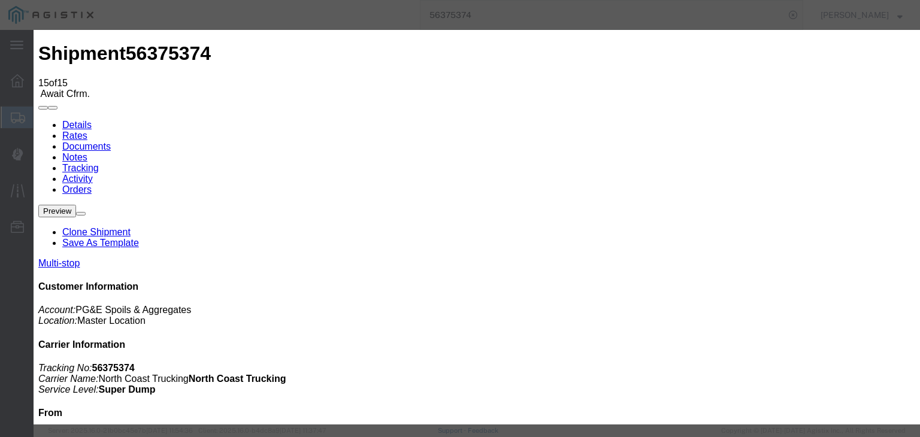
type input "6:55 PM"
drag, startPoint x: 317, startPoint y: 170, endPoint x: 317, endPoint y: 179, distance: 9.6
select select "DELIVRED"
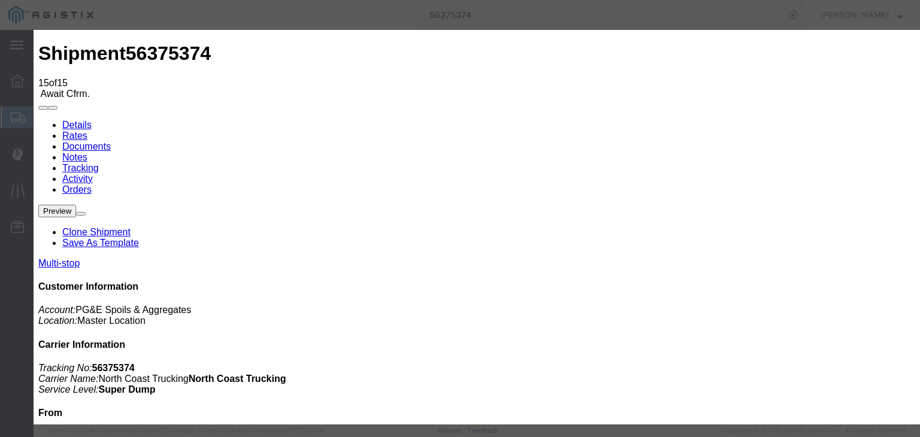
drag, startPoint x: 627, startPoint y: 149, endPoint x: 628, endPoint y: 159, distance: 10.3
select select "{"pickupDeliveryInfoId": "122034365","pickupOrDelivery": "P","stopNum": "1","lo…"
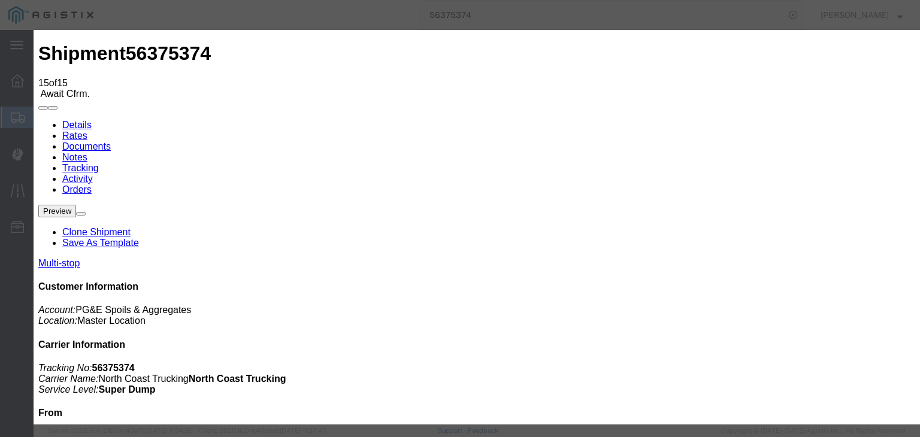
select select "CA"
type input "Clovis"
paste textarea "Point of origin: time ends at original starting point empty."
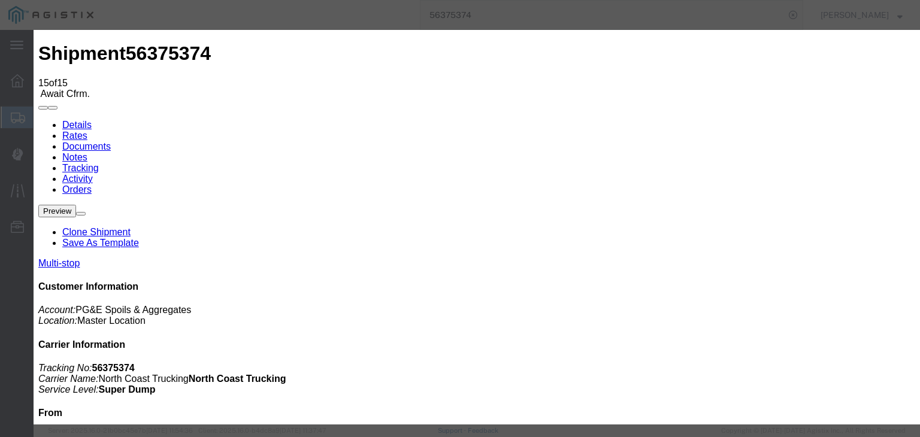
type textarea "Point of origin: time ends at original starting point empty."
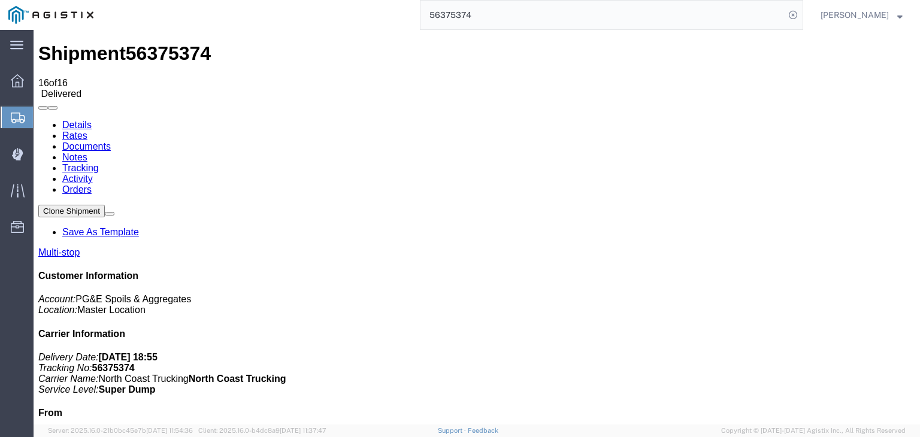
click at [111, 141] on link "Documents" at bounding box center [86, 146] width 49 height 10
drag, startPoint x: 258, startPoint y: 105, endPoint x: 225, endPoint y: 75, distance: 45.0
click at [87, 152] on link "Notes" at bounding box center [74, 157] width 25 height 10
click at [498, 29] on form "56375374" at bounding box center [611, 15] width 383 height 30
click at [497, 16] on input "56375374" at bounding box center [603, 15] width 364 height 29
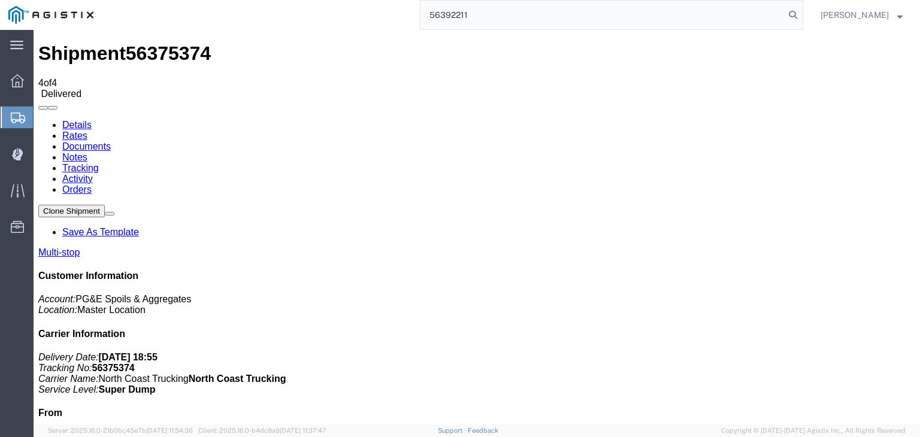
type input "56392211"
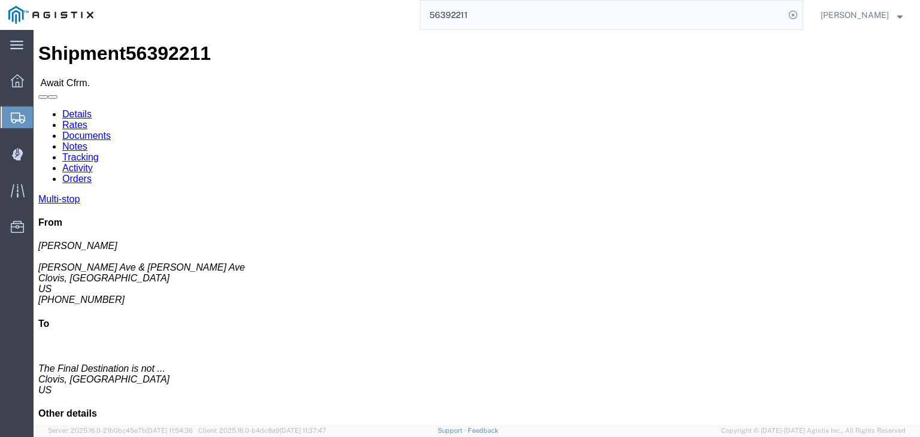
click link "Documents"
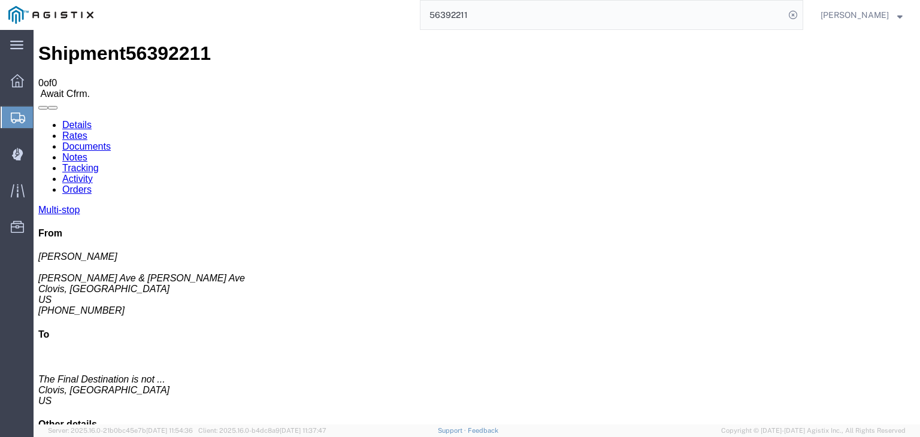
click at [99, 163] on link "Tracking" at bounding box center [80, 168] width 37 height 10
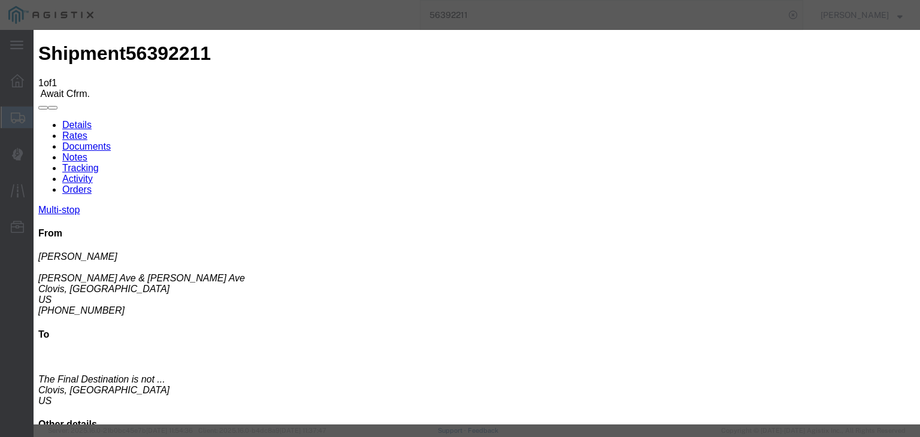
type input "08/14/2025"
type input "2:00 PM"
type input "08/05/2025"
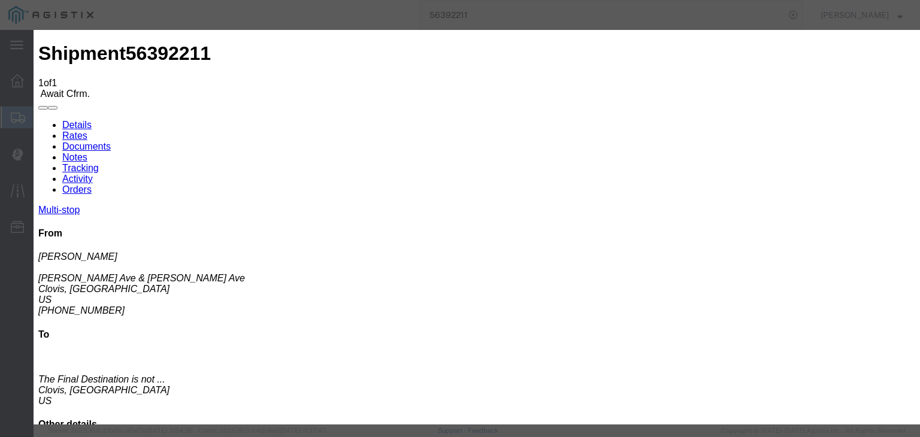
type input "9:00 AM"
drag, startPoint x: 379, startPoint y: 171, endPoint x: 374, endPoint y: 176, distance: 6.4
select select "ARVPULOC"
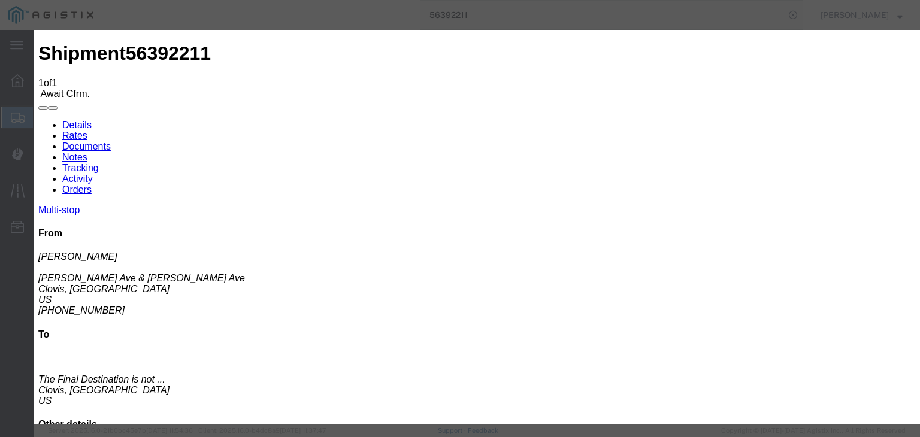
select select "{"pickupDeliveryInfoId": "122068605","pickupOrDelivery": "P","stopNum": "1","lo…"
select select "CA"
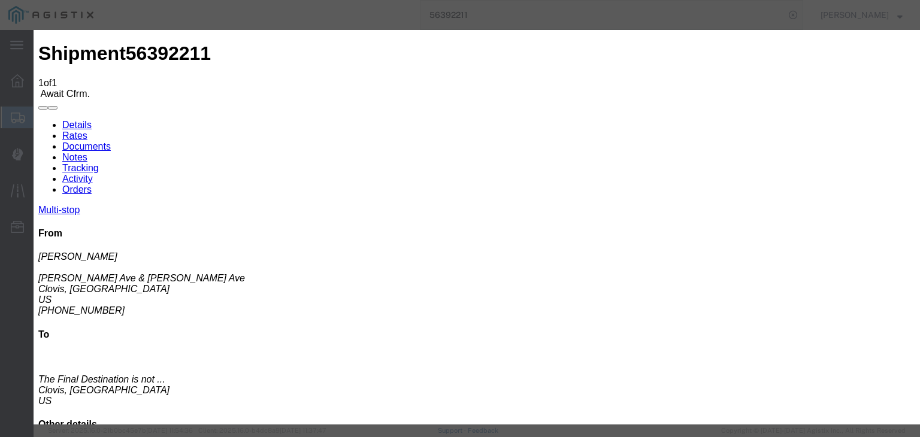
type input "Clovis"
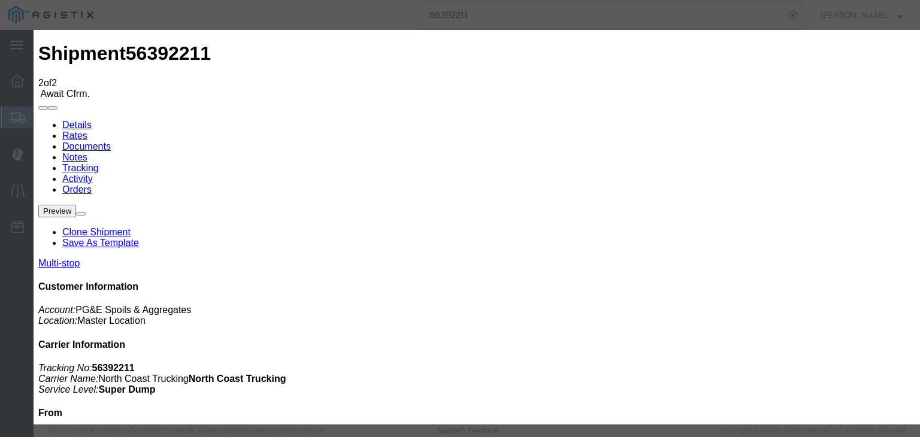
type input "08/14/2025"
type input "2:00 PM"
type input "08/05/2025"
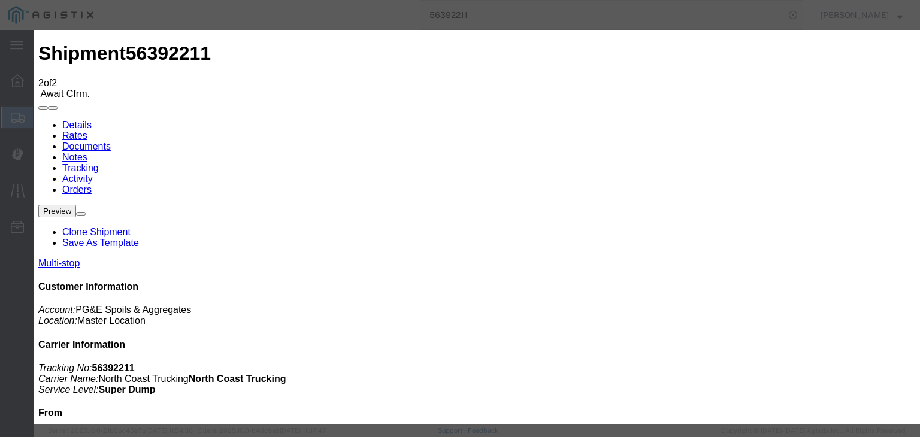
type input "1:37 PM"
select select "DPTPULOC"
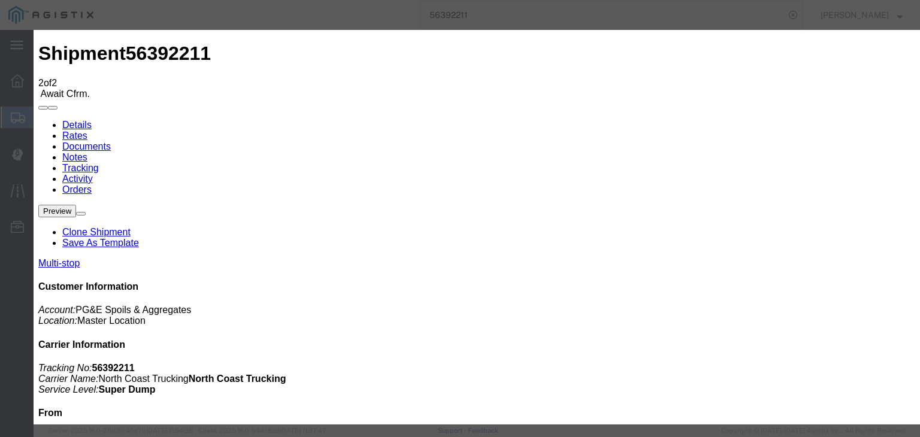
drag, startPoint x: 618, startPoint y: 149, endPoint x: 625, endPoint y: 152, distance: 7.5
select select "{"pickupDeliveryInfoId": "122068605","pickupOrDelivery": "P","stopNum": "1","lo…"
select select "CA"
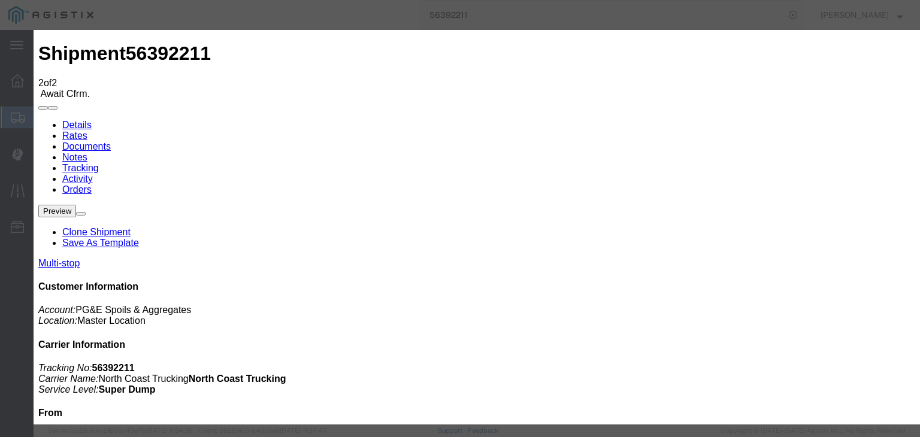
type input "Clovis"
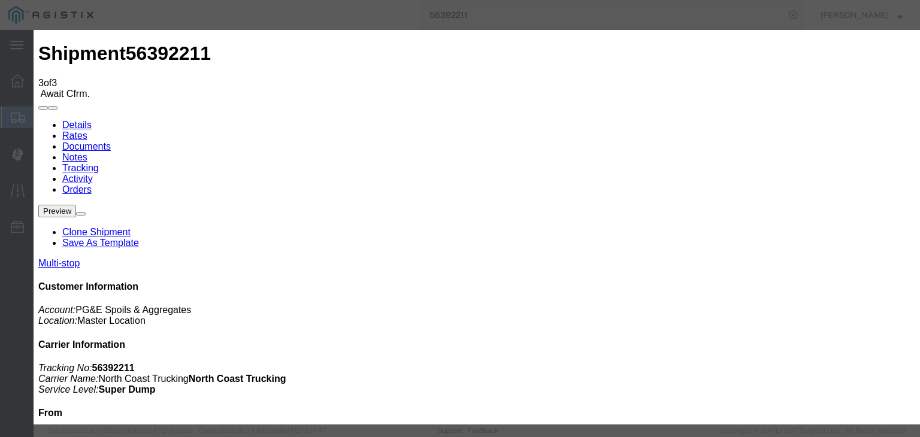
type input "08/14/2025"
type input "2:00 PM"
drag, startPoint x: 271, startPoint y: 141, endPoint x: 272, endPoint y: 151, distance: 10.3
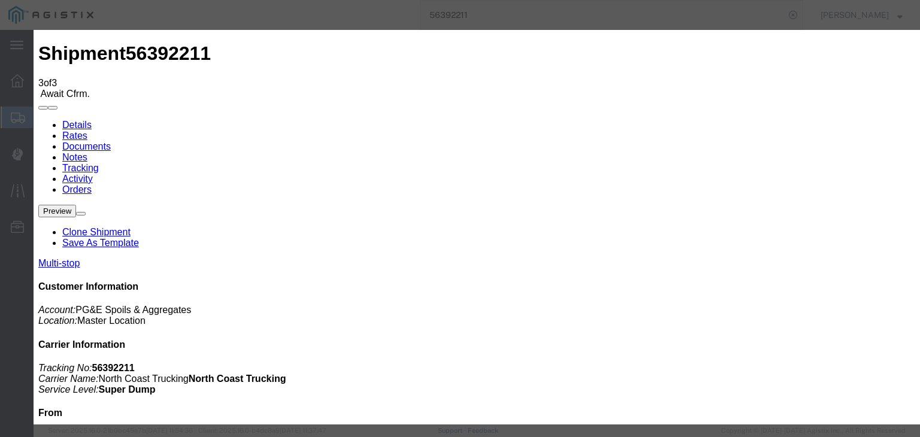
type input "08/05/2025"
type input "1:45 PM"
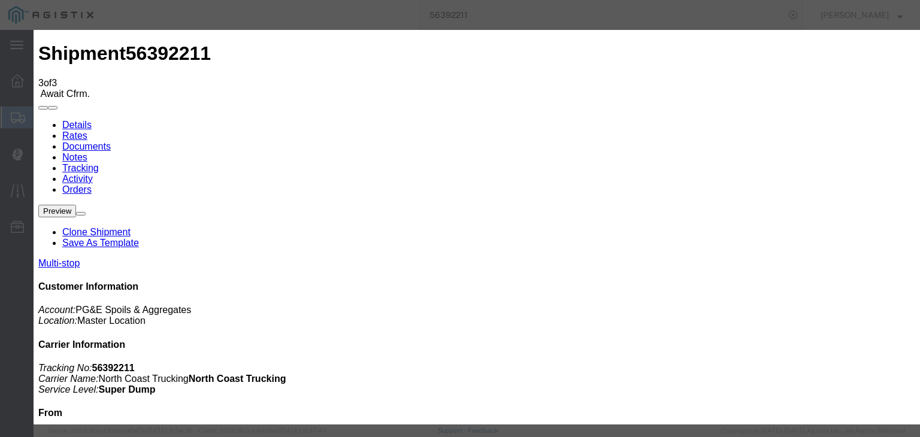
select select "ARVDLVLOC"
select select "{"pickupDeliveryInfoId": "122068606","pickupOrDelivery": "D","stopNum": "2","lo…"
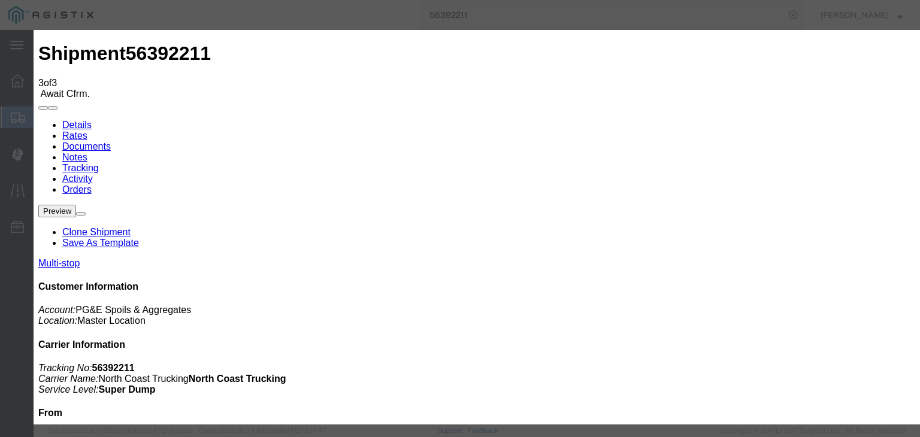
select select "CA"
type input "Clovis"
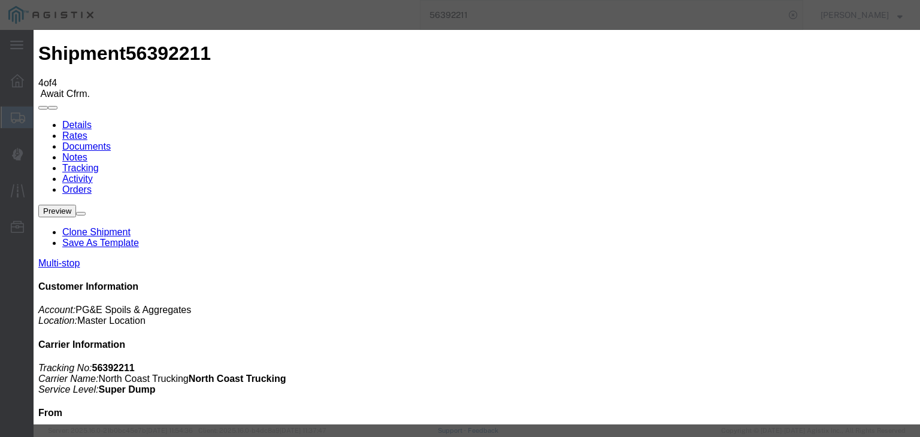
type input "08/14/2025"
type input "2:00 PM"
drag, startPoint x: 286, startPoint y: 228, endPoint x: 337, endPoint y: 196, distance: 60.5
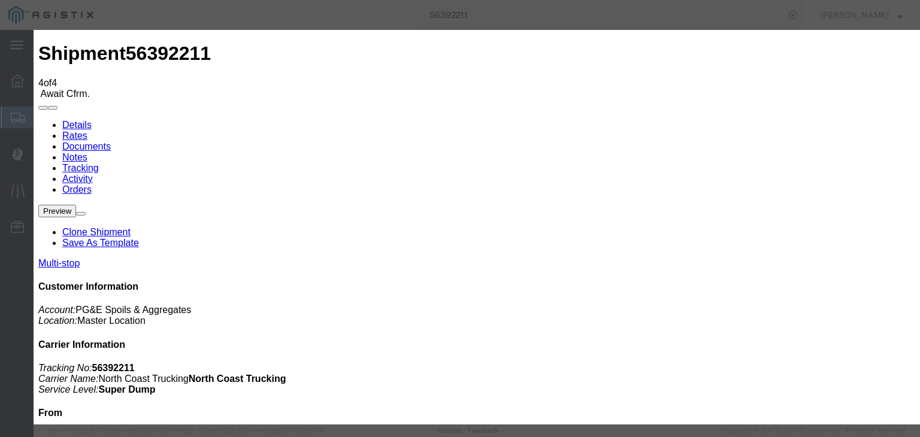
type input "08/05/2025"
select select "DPTDLVLOC"
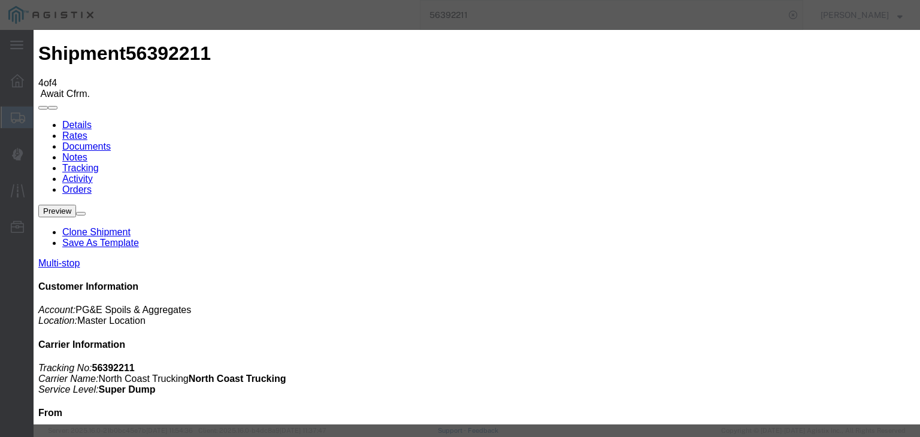
select select "{"pickupDeliveryInfoId": "122068606","pickupOrDelivery": "D","stopNum": "2","lo…"
select select "CA"
type input "Clovis"
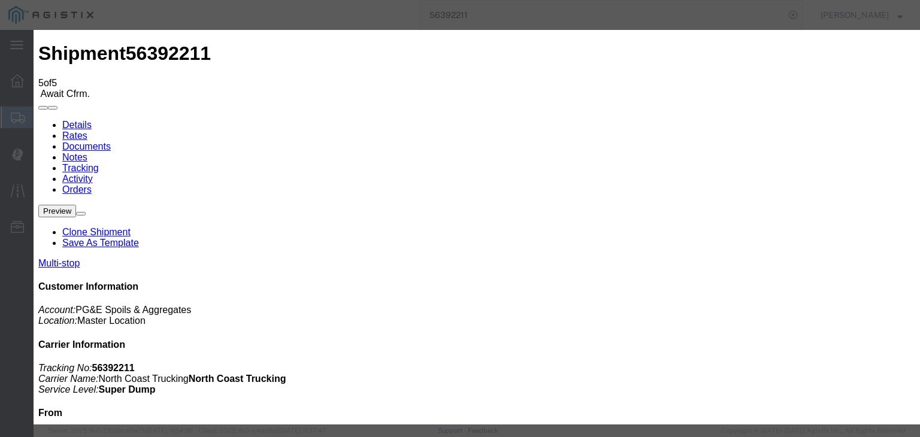
type input "08/14/2025"
type input "2:00 PM"
drag, startPoint x: 285, startPoint y: 225, endPoint x: 337, endPoint y: 196, distance: 59.0
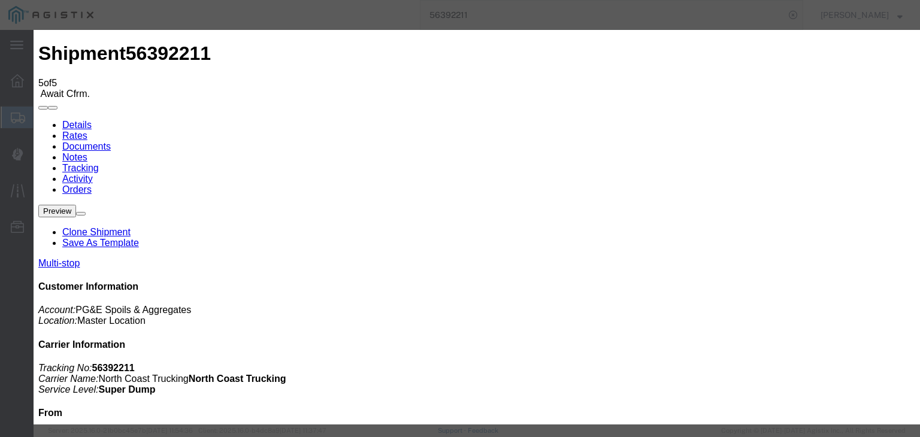
type input "08/05/2025"
select select "BREAKSTART"
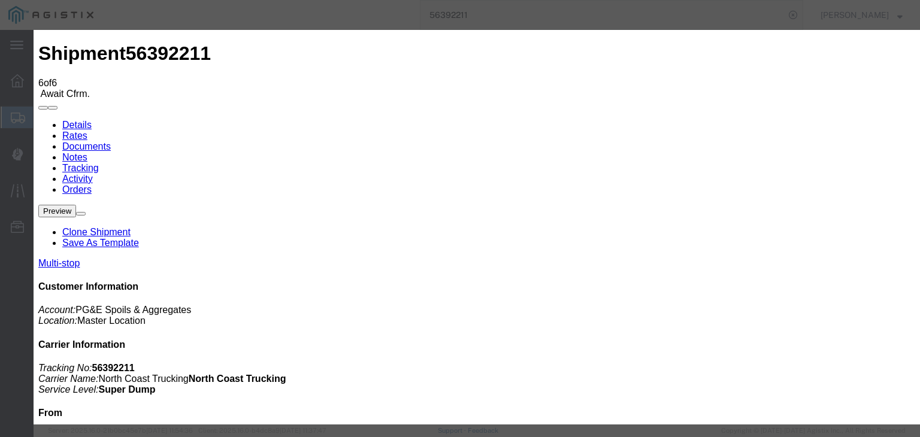
type input "08/14/2025"
type input "2:00 PM"
drag, startPoint x: 283, startPoint y: 228, endPoint x: 300, endPoint y: 222, distance: 17.2
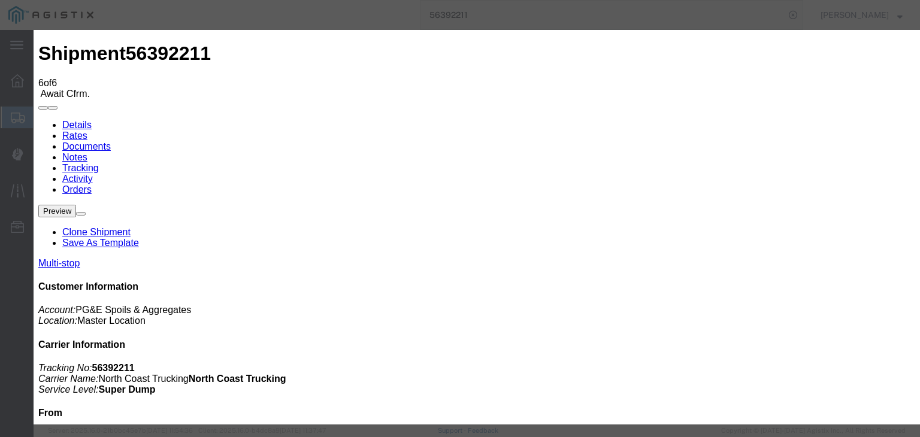
type input "08/05/2025"
type input "2:30 PM"
select select "BREAKSTOP"
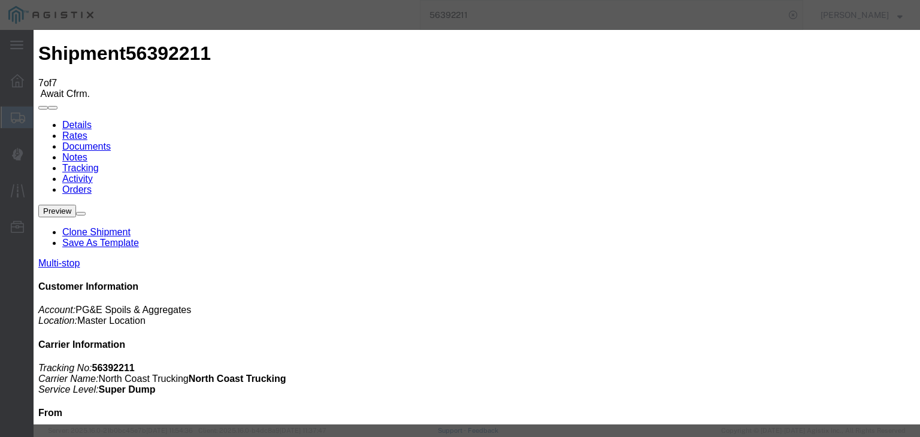
type input "08/14/2025"
type input "2:00 PM"
type input "08/05/2025"
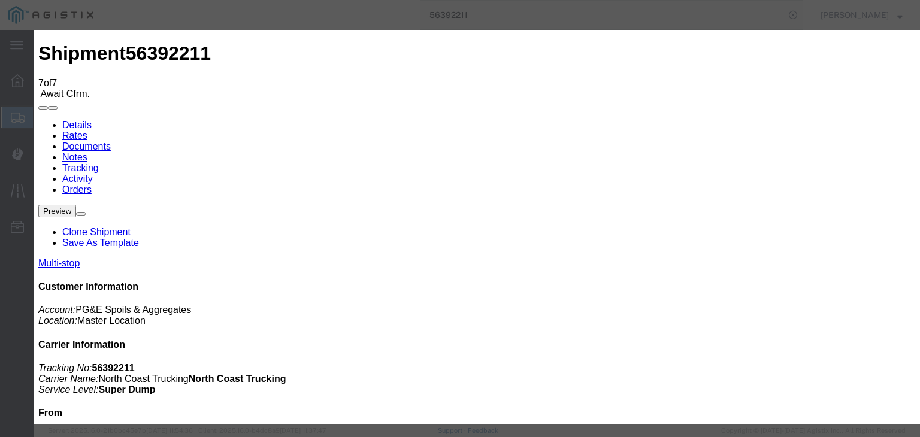
type input "2:38 PM"
select select "DELIVRED"
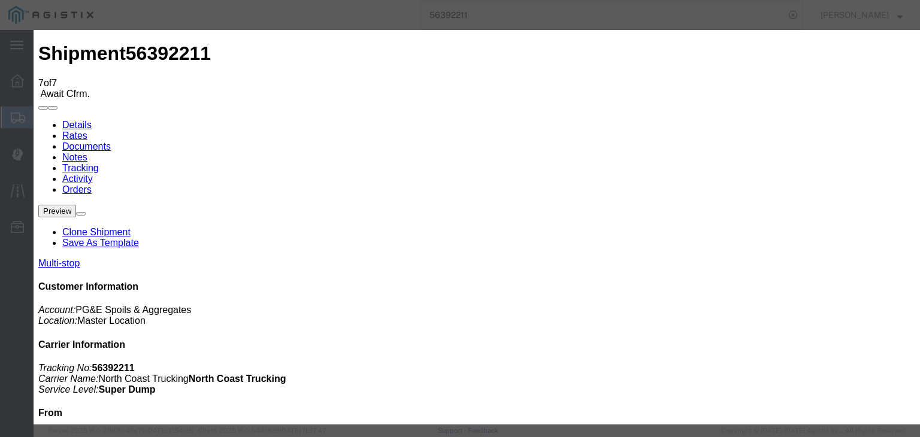
select select "{"pickupDeliveryInfoId": "122068605","pickupOrDelivery": "P","stopNum": "1","lo…"
select select "CA"
type input "Clovis"
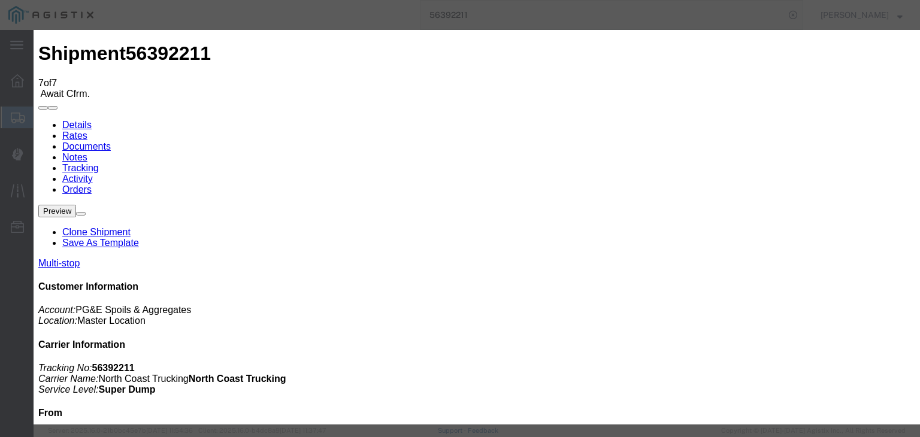
paste textarea "Point of origin: time ends at original starting point empty."
type textarea "Point of origin: time ends at original starting point empty."
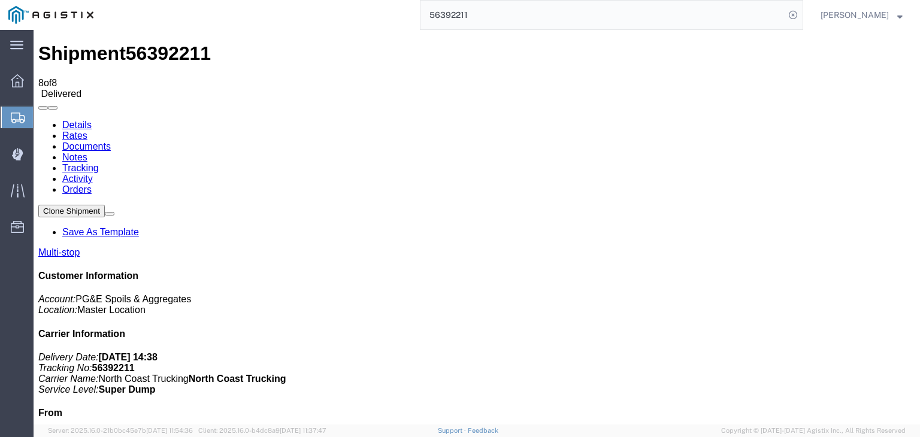
click at [111, 141] on link "Documents" at bounding box center [86, 146] width 49 height 10
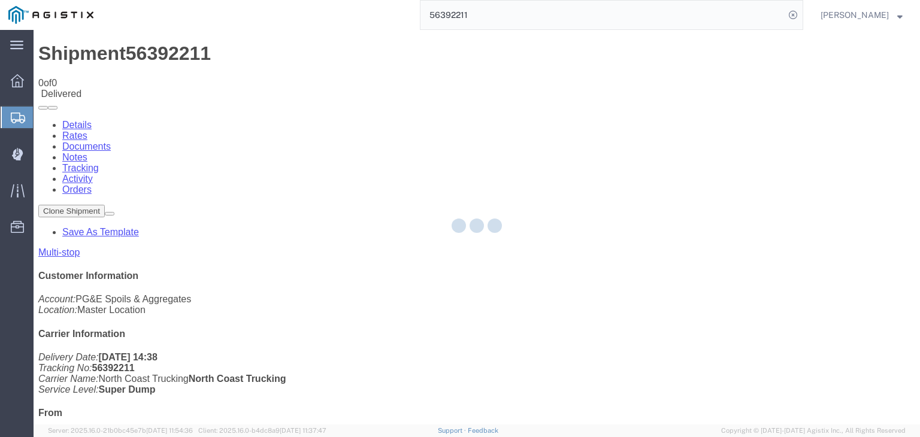
click at [492, 113] on div at bounding box center [477, 227] width 887 height 395
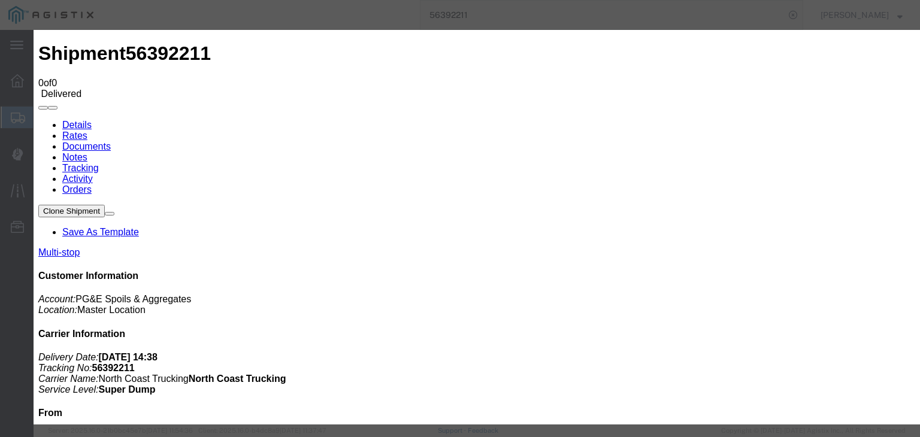
type input "C:\fakepath\08.05.25 PGE 00177-56392211 TC.pdf"
drag, startPoint x: 408, startPoint y: 132, endPoint x: 405, endPoint y: 114, distance: 18.2
type input "Freight Bill"
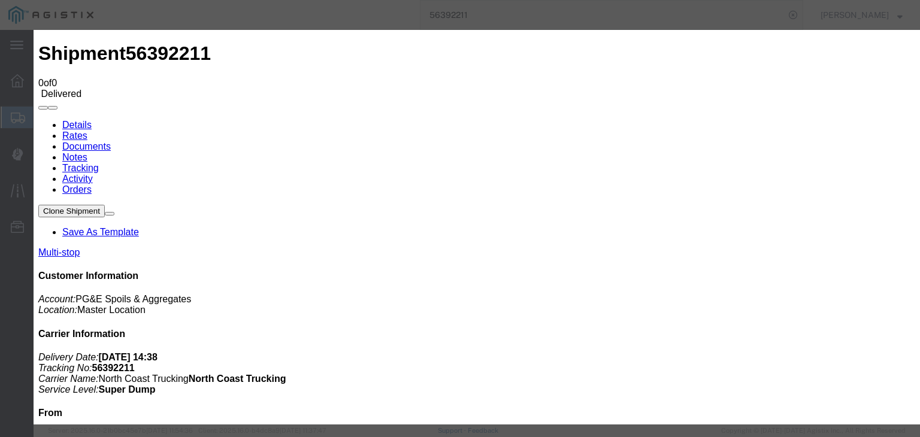
select select
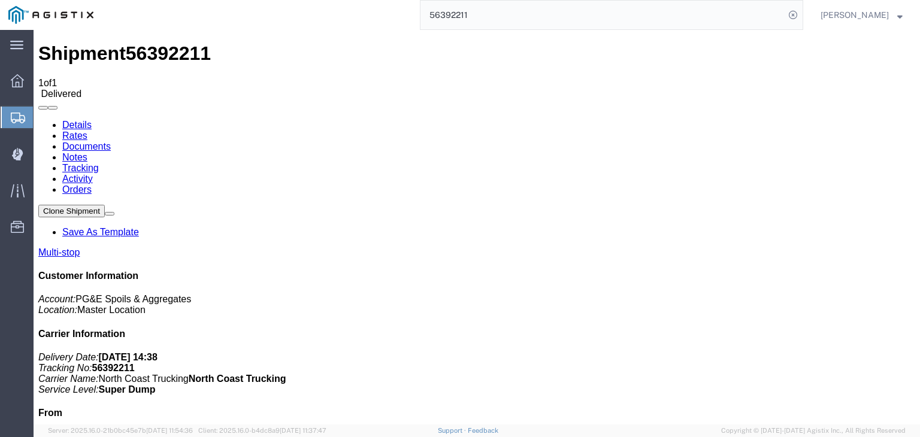
click at [99, 163] on link "Tracking" at bounding box center [80, 168] width 37 height 10
click at [87, 152] on link "Notes" at bounding box center [74, 157] width 25 height 10
